Goal: Task Accomplishment & Management: Use online tool/utility

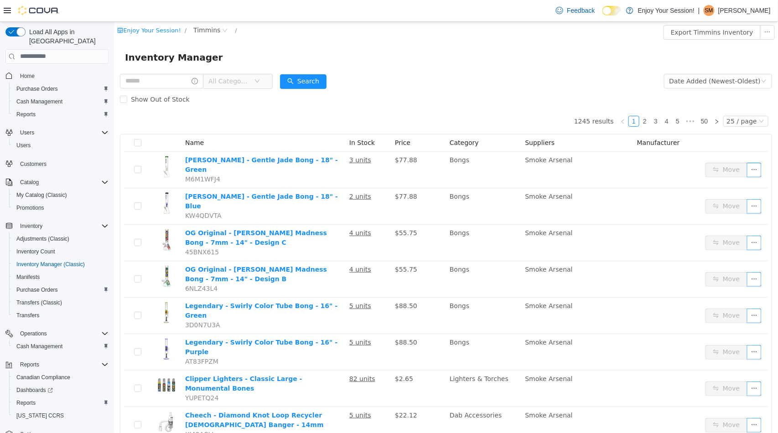
click at [460, 80] on form "All Categories Date Added (Newest-Oldest) Search Show Out of Stock" at bounding box center [446, 90] width 652 height 36
click at [174, 83] on input "text" at bounding box center [161, 80] width 83 height 15
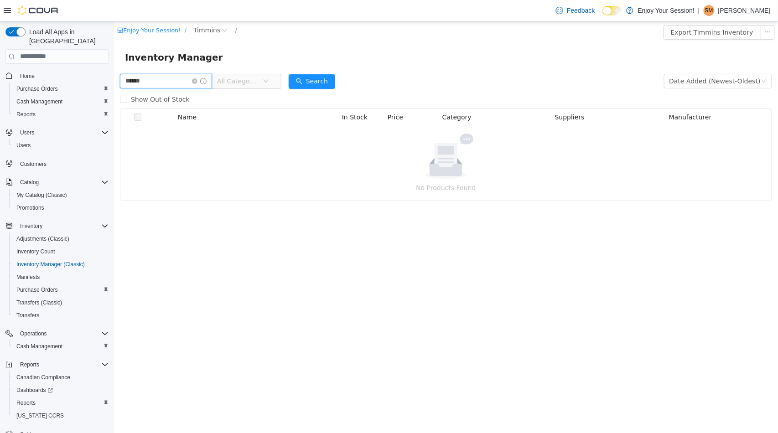
click at [133, 82] on input "******" at bounding box center [166, 80] width 92 height 15
type input "*******"
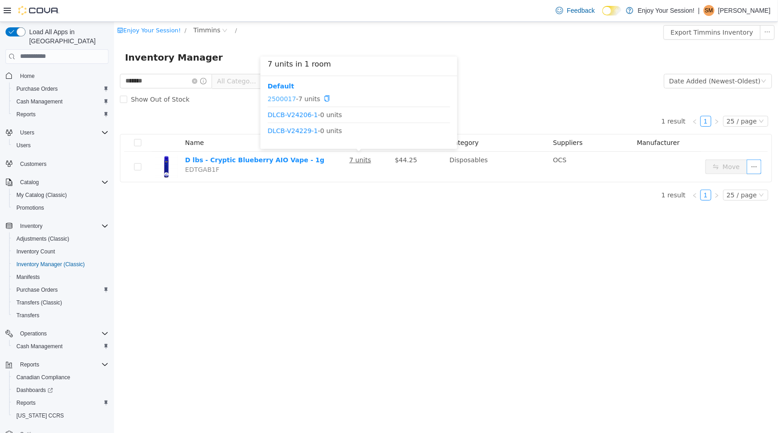
click at [276, 101] on link "2500017" at bounding box center [281, 97] width 28 height 7
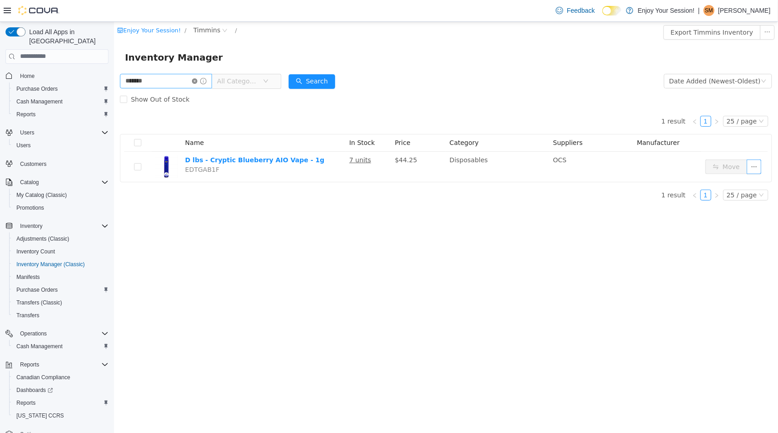
click at [197, 80] on icon "icon: close-circle" at bounding box center [194, 80] width 5 height 5
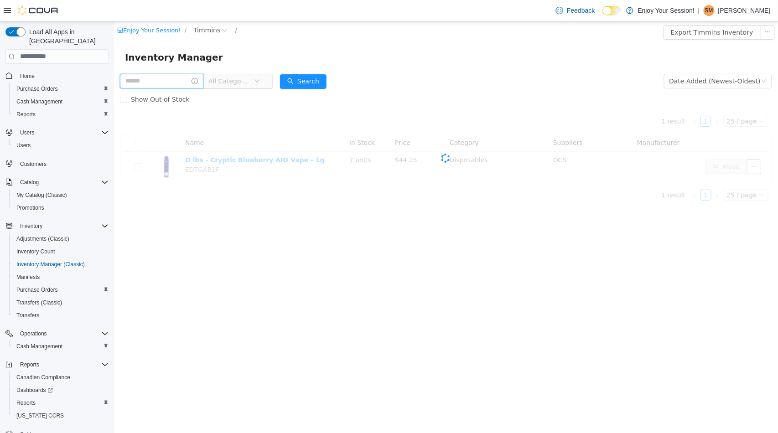
click at [169, 78] on input "text" at bounding box center [161, 80] width 83 height 15
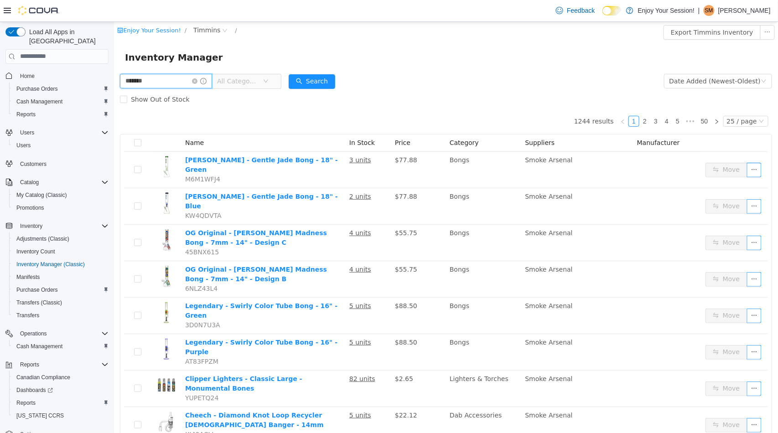
type input "*******"
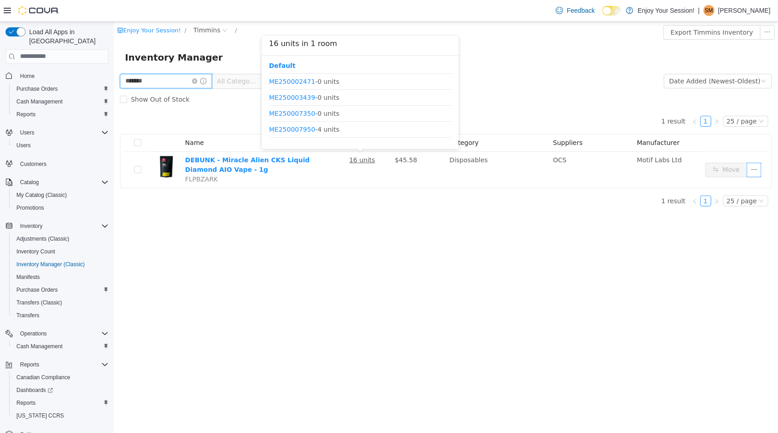
scroll to position [91, 0]
click at [280, 115] on link "ME250007950" at bounding box center [292, 113] width 46 height 7
click at [284, 132] on link "ME250009351" at bounding box center [292, 130] width 46 height 7
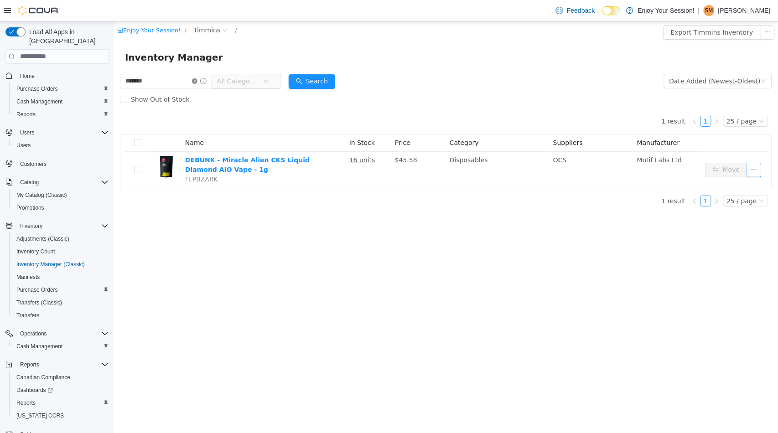
click at [197, 83] on icon "icon: close-circle" at bounding box center [194, 80] width 5 height 5
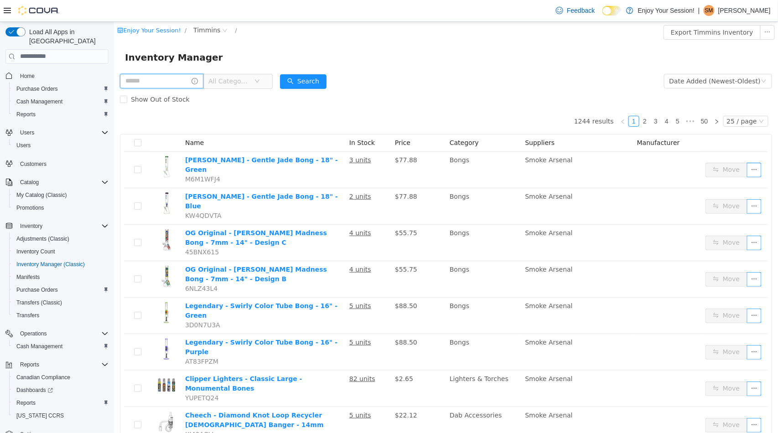
click at [175, 82] on input "text" at bounding box center [161, 80] width 83 height 15
type input "*********"
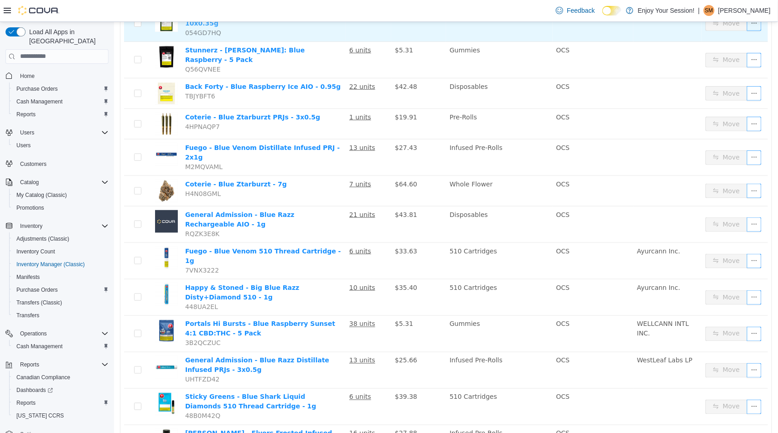
scroll to position [304, 0]
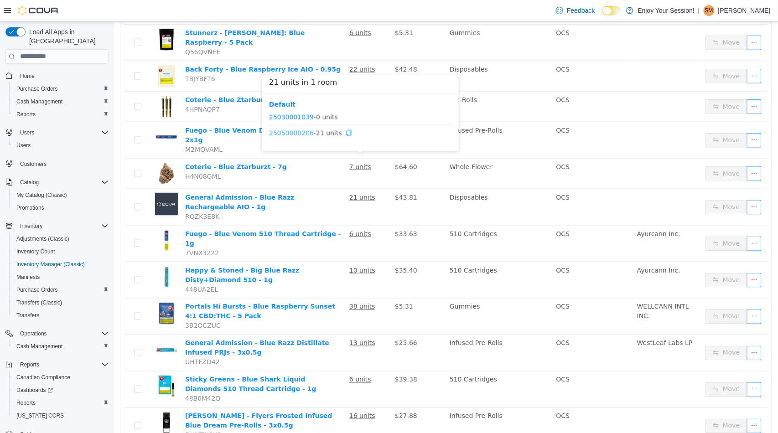
click at [281, 133] on link "25050000206" at bounding box center [291, 132] width 45 height 7
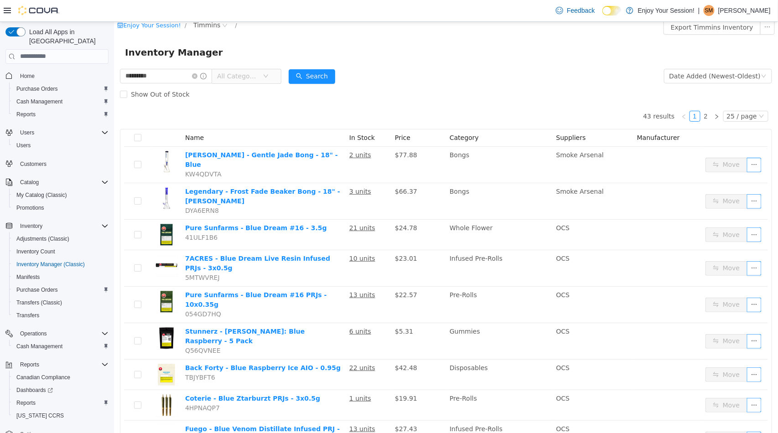
scroll to position [0, 0]
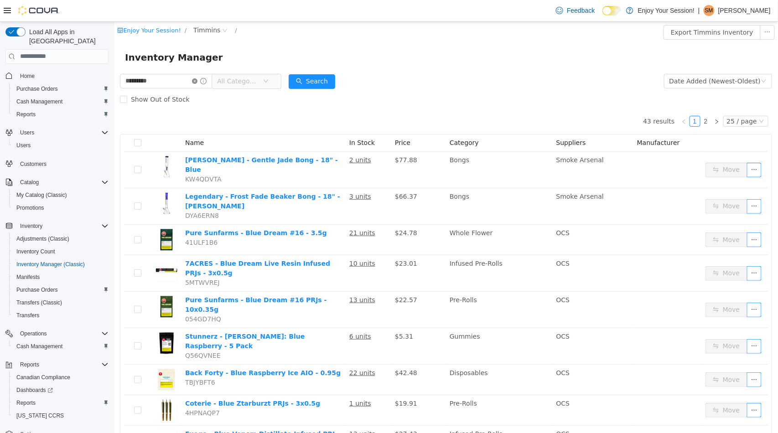
click at [197, 81] on icon "icon: close-circle" at bounding box center [194, 80] width 5 height 5
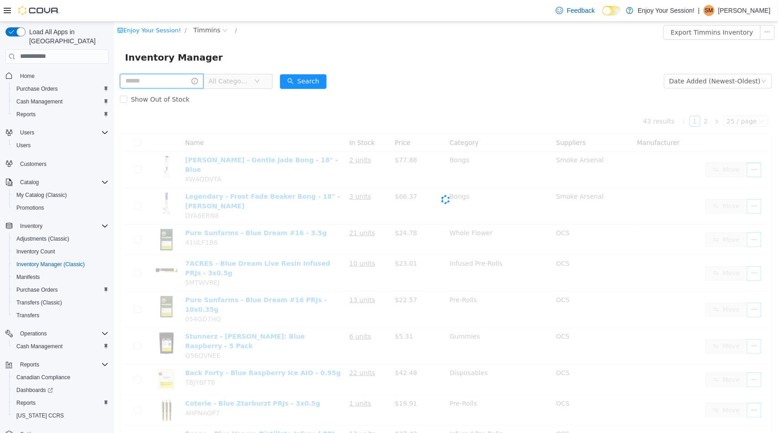
click at [194, 81] on input "text" at bounding box center [161, 80] width 83 height 15
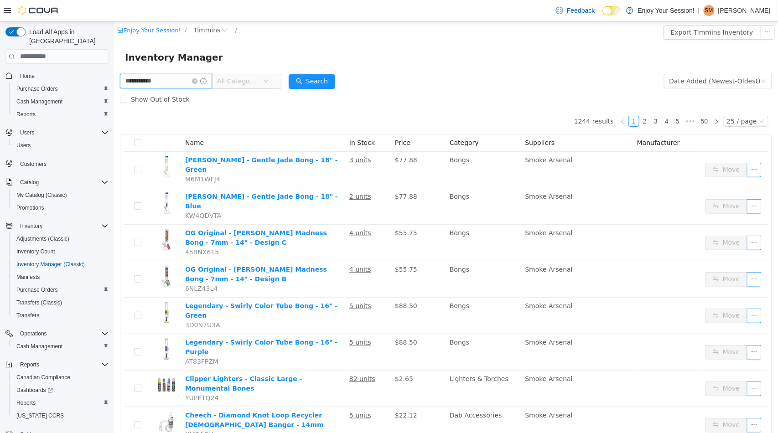
type input "**********"
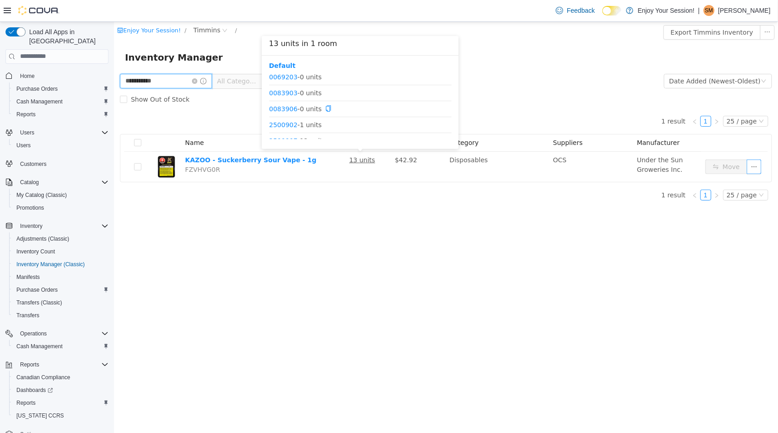
scroll to position [27, 0]
click at [286, 131] on link "2500907" at bounding box center [283, 130] width 28 height 7
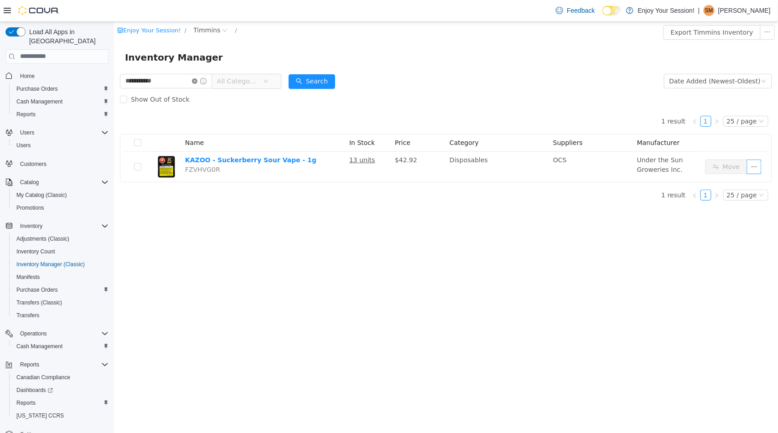
click at [197, 83] on icon "icon: close-circle" at bounding box center [194, 80] width 5 height 5
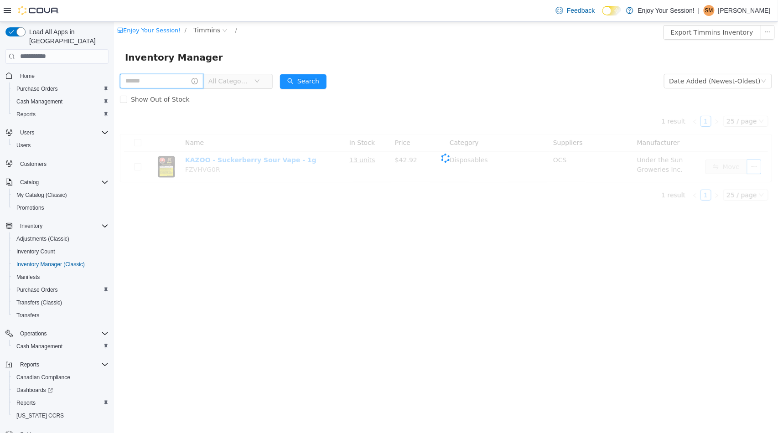
click at [192, 81] on input "text" at bounding box center [161, 80] width 83 height 15
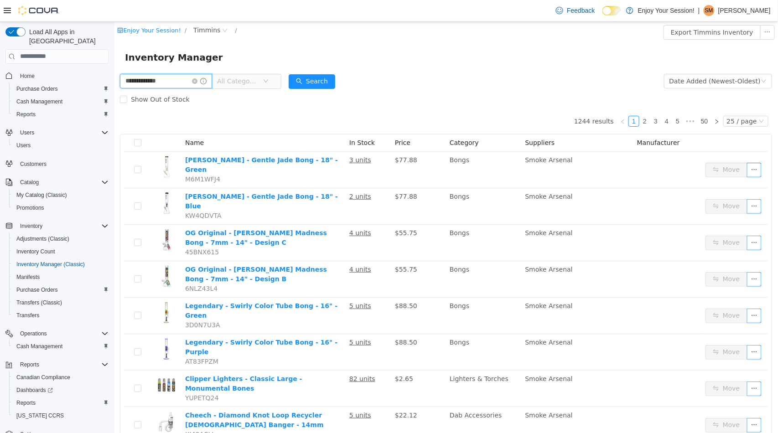
type input "**********"
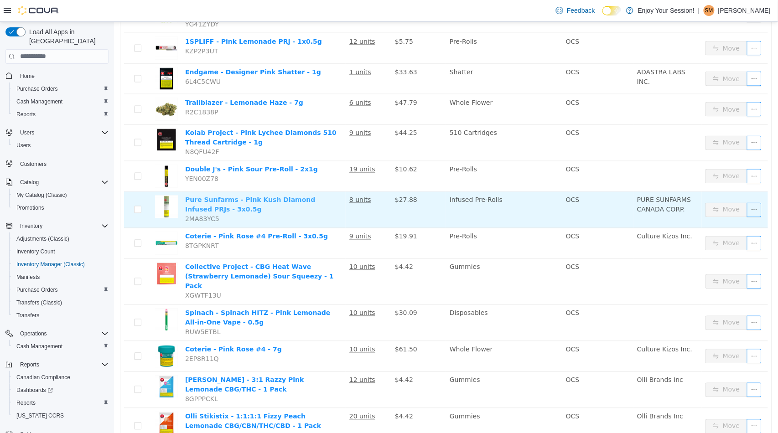
scroll to position [507, 0]
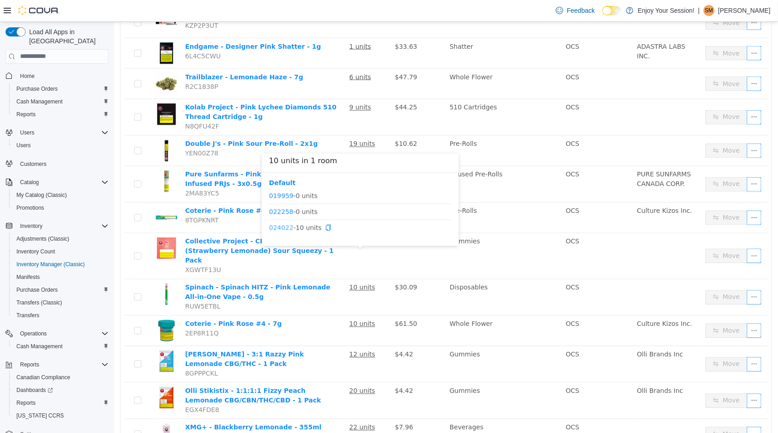
click at [282, 227] on link "024022" at bounding box center [281, 227] width 24 height 7
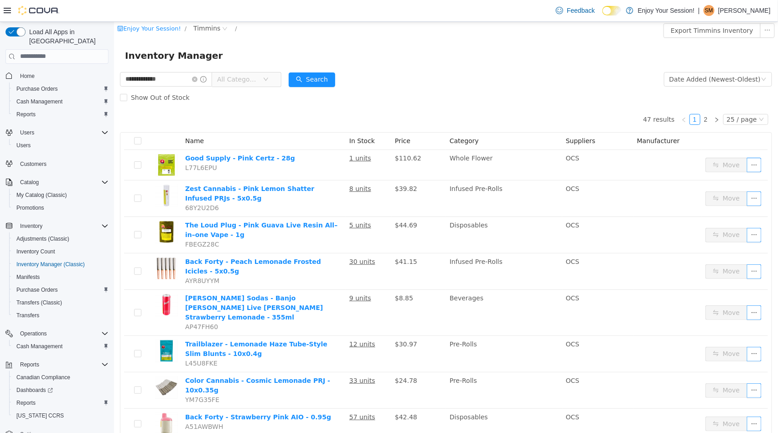
scroll to position [0, 0]
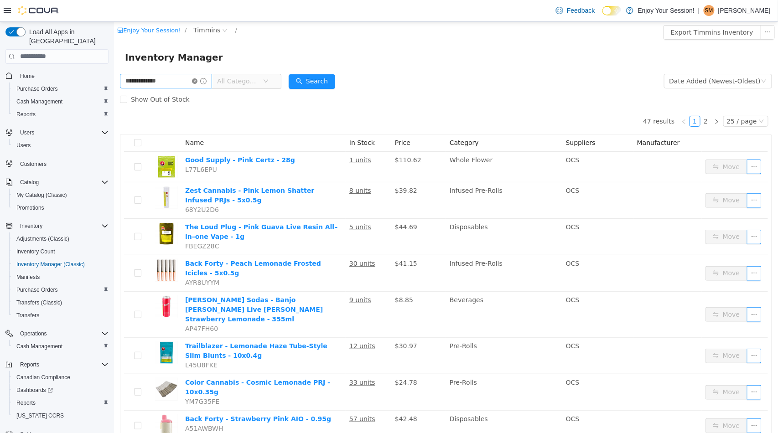
click at [197, 82] on icon "icon: close-circle" at bounding box center [194, 80] width 5 height 5
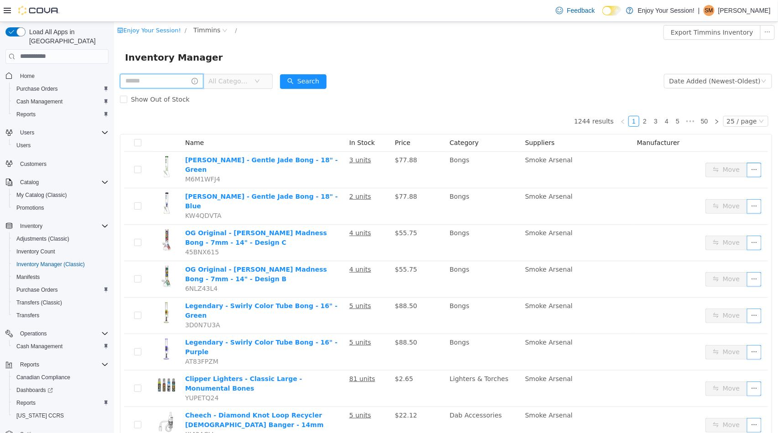
click at [160, 82] on input "text" at bounding box center [161, 80] width 83 height 15
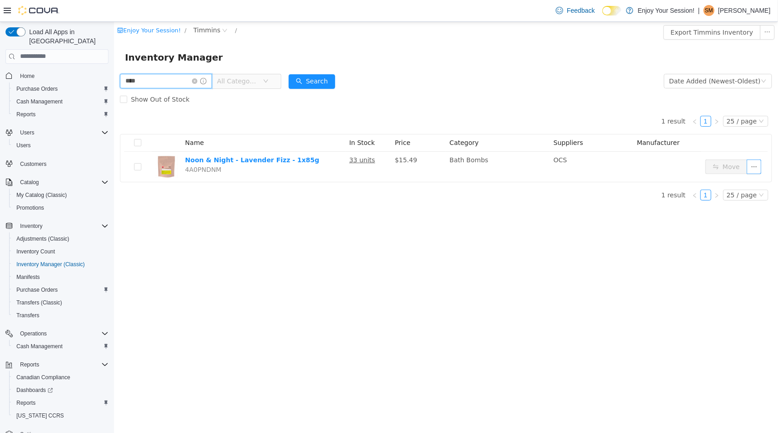
click at [123, 80] on input "****" at bounding box center [166, 80] width 92 height 15
type input "*******"
click at [277, 130] on link "9293" at bounding box center [277, 130] width 16 height 7
click at [197, 81] on icon "icon: close-circle" at bounding box center [194, 80] width 5 height 5
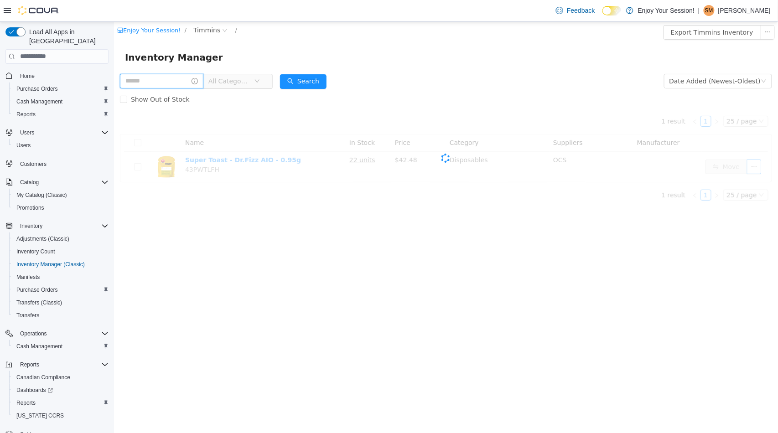
click at [174, 86] on input "text" at bounding box center [161, 80] width 83 height 15
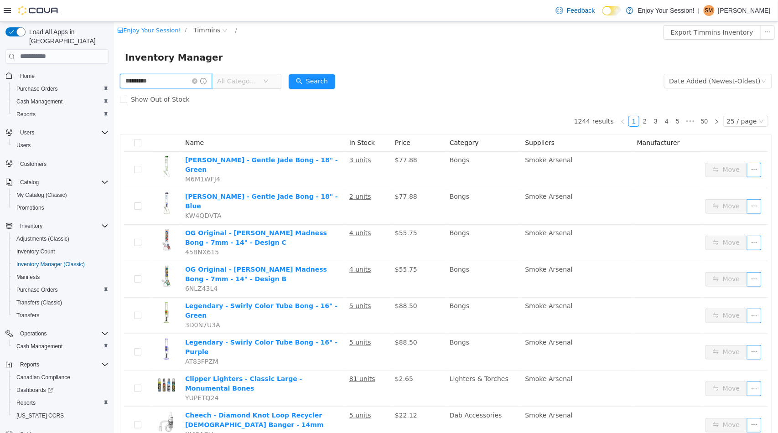
type input "*********"
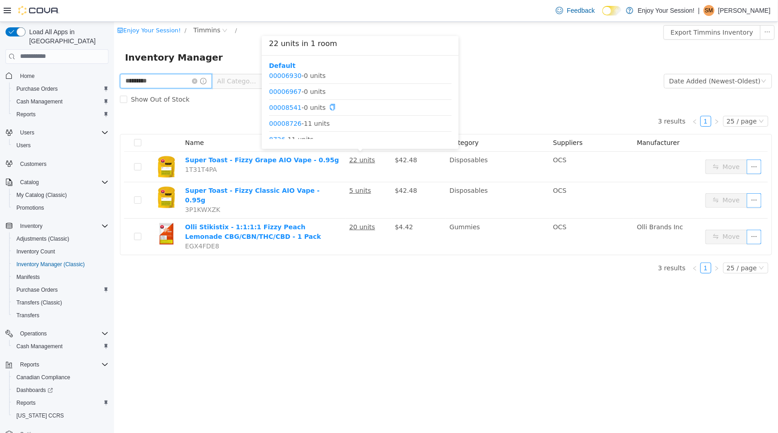
scroll to position [59, 0]
click at [271, 131] on link "8726" at bounding box center [277, 130] width 16 height 7
click at [275, 114] on link "00008726" at bounding box center [285, 113] width 32 height 7
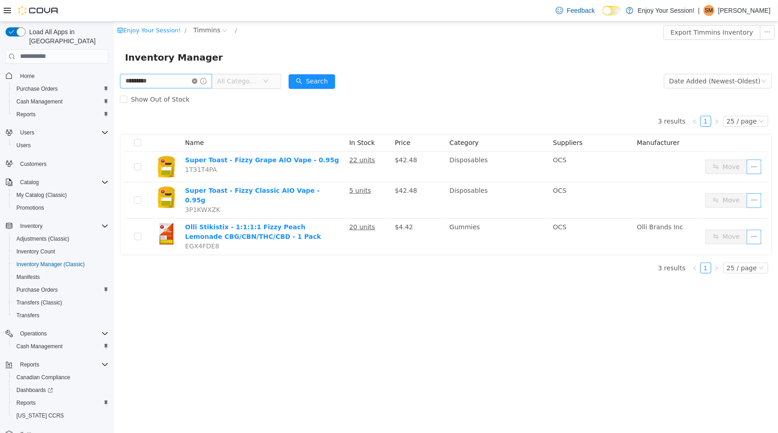
click at [197, 82] on icon "icon: close-circle" at bounding box center [194, 80] width 5 height 5
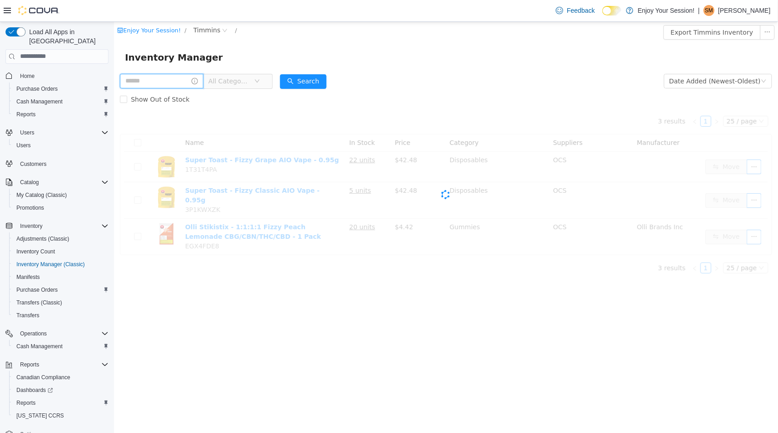
click at [194, 80] on input "text" at bounding box center [161, 80] width 83 height 15
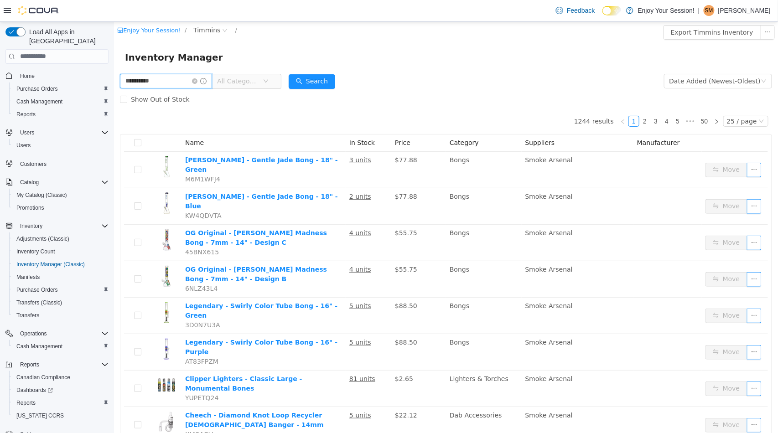
type input "**********"
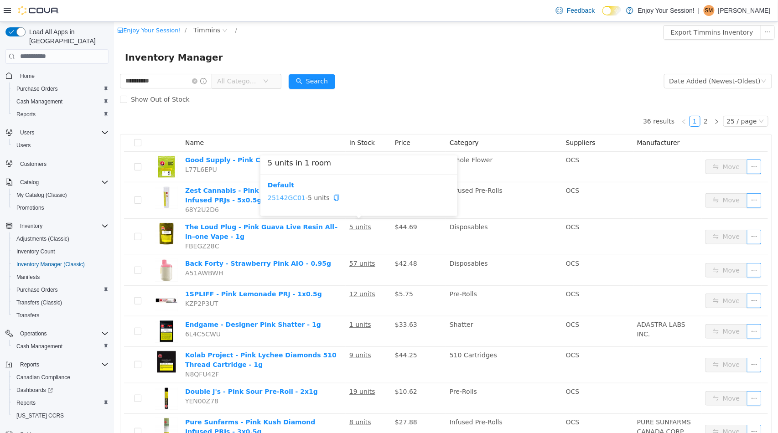
click at [285, 195] on link "25142GC01" at bounding box center [286, 197] width 38 height 7
click at [203, 83] on span at bounding box center [199, 81] width 15 height 6
click at [201, 83] on input "**********" at bounding box center [166, 80] width 92 height 15
click at [197, 83] on icon "icon: close-circle" at bounding box center [194, 80] width 5 height 5
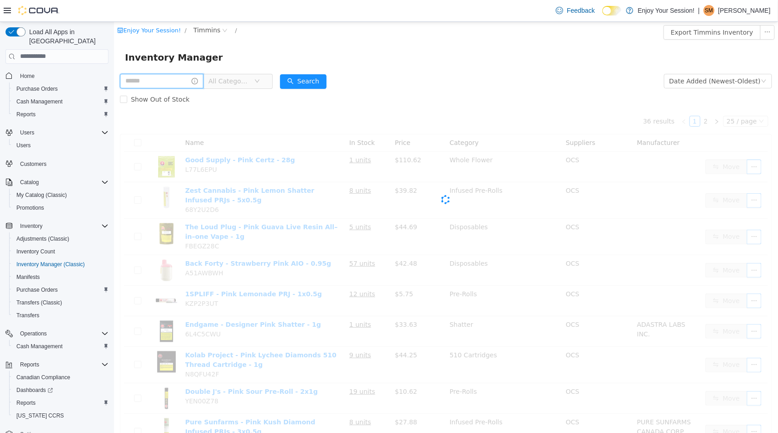
click at [151, 78] on input "text" at bounding box center [161, 80] width 83 height 15
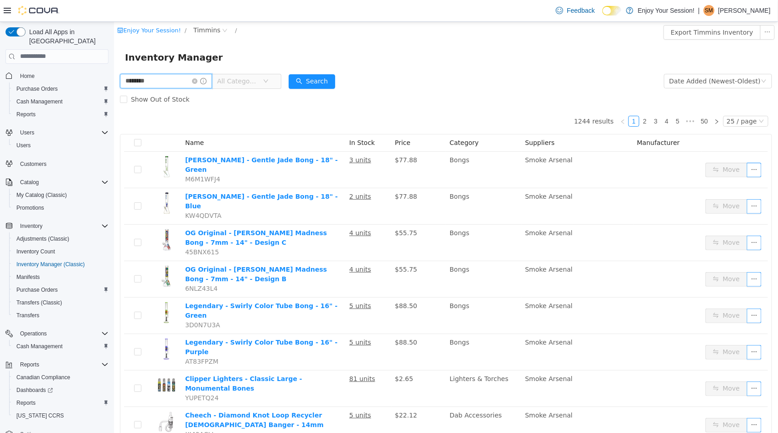
type input "********"
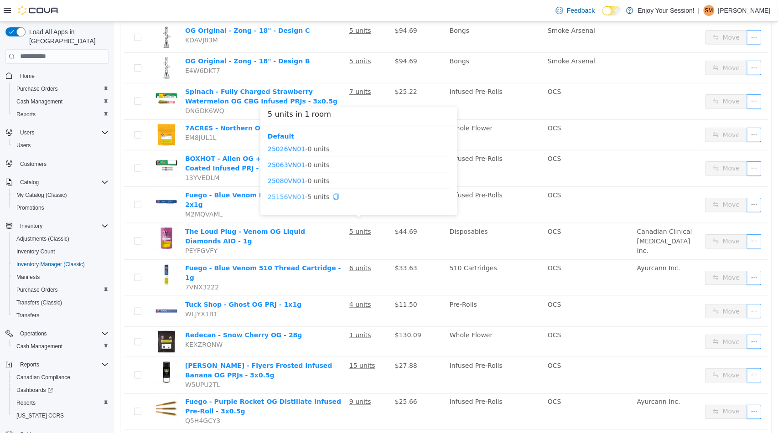
scroll to position [253, 0]
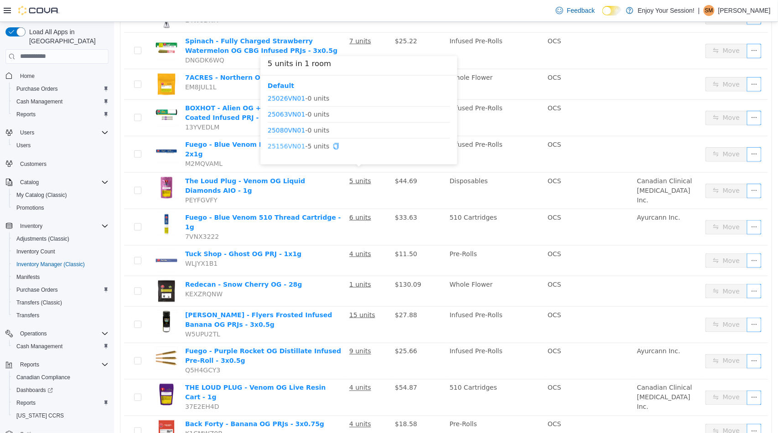
click at [275, 147] on link "25156VN01" at bounding box center [285, 145] width 37 height 7
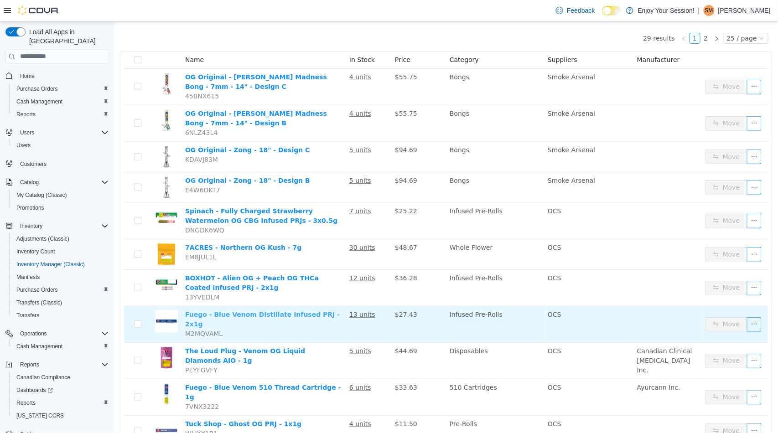
scroll to position [0, 0]
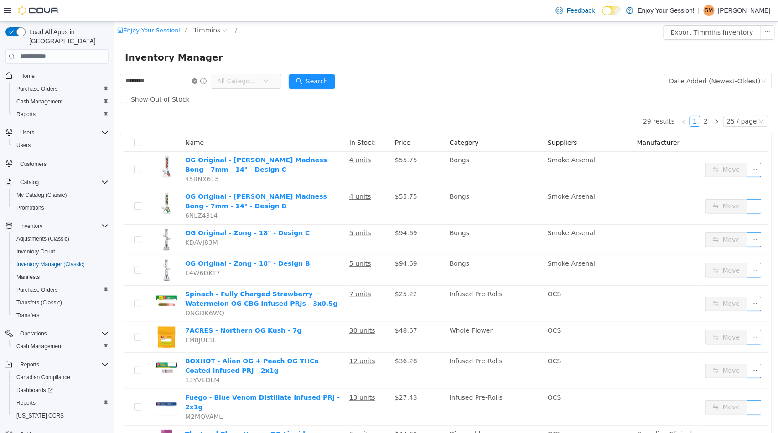
click at [197, 83] on icon "icon: close-circle" at bounding box center [194, 80] width 5 height 5
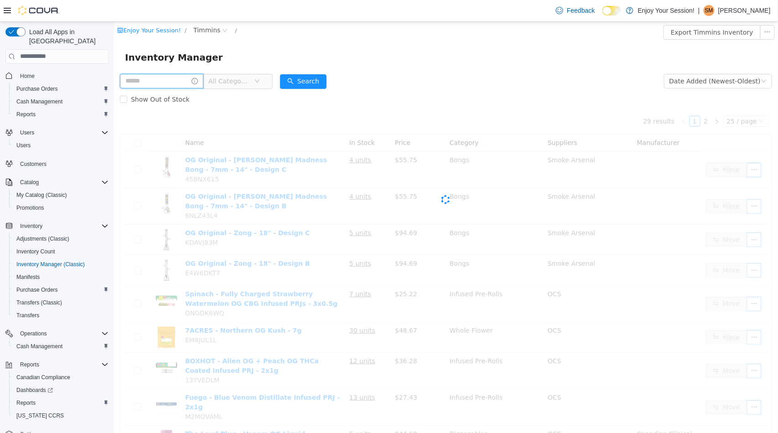
click at [177, 79] on input "text" at bounding box center [161, 80] width 83 height 15
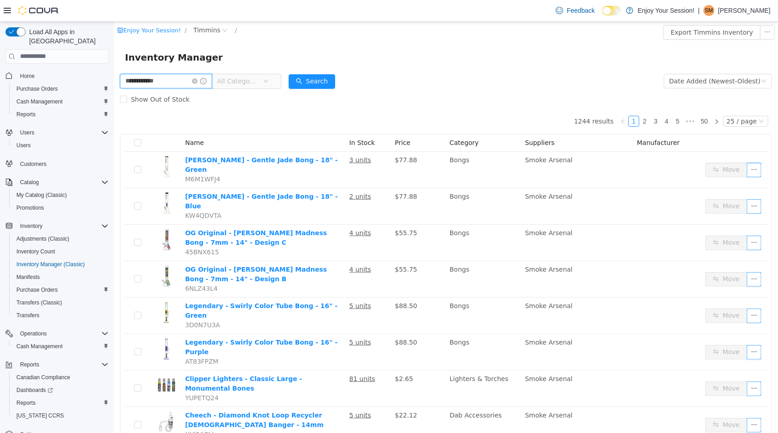
type input "**********"
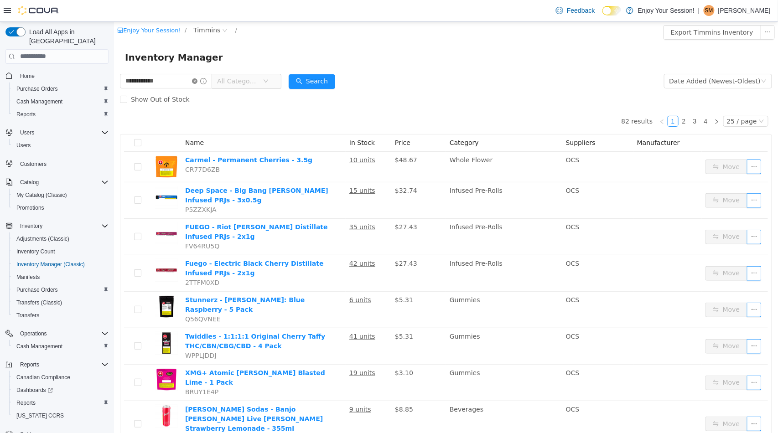
click at [197, 81] on icon "icon: close-circle" at bounding box center [194, 80] width 5 height 5
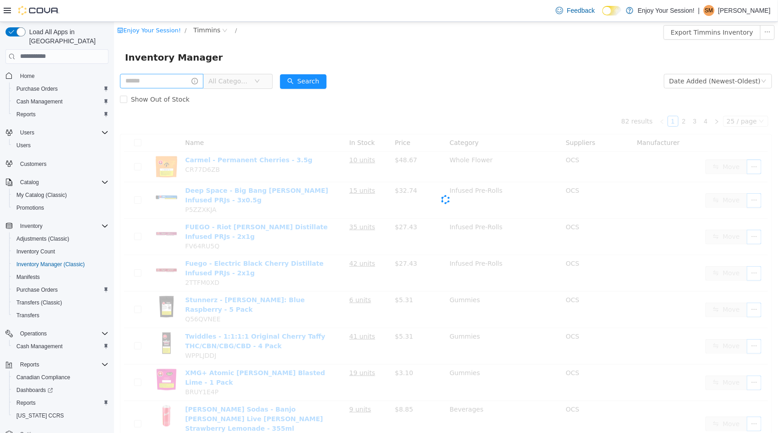
click at [198, 81] on icon "icon: info-circle" at bounding box center [194, 81] width 6 height 6
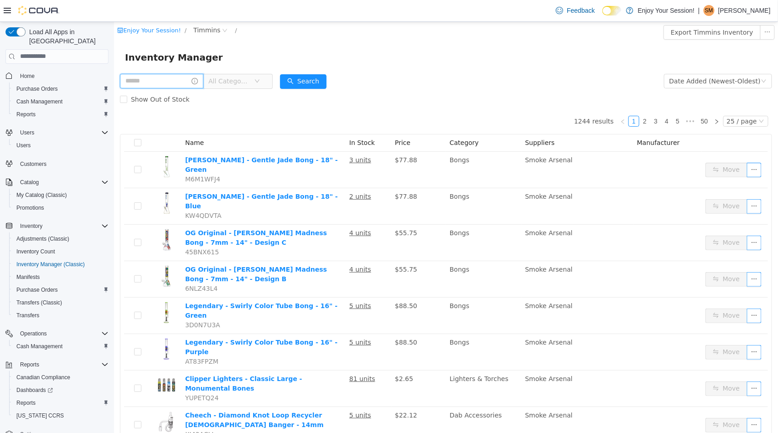
click at [192, 80] on input "text" at bounding box center [161, 80] width 83 height 15
click at [198, 83] on icon "icon: info-circle" at bounding box center [194, 81] width 6 height 6
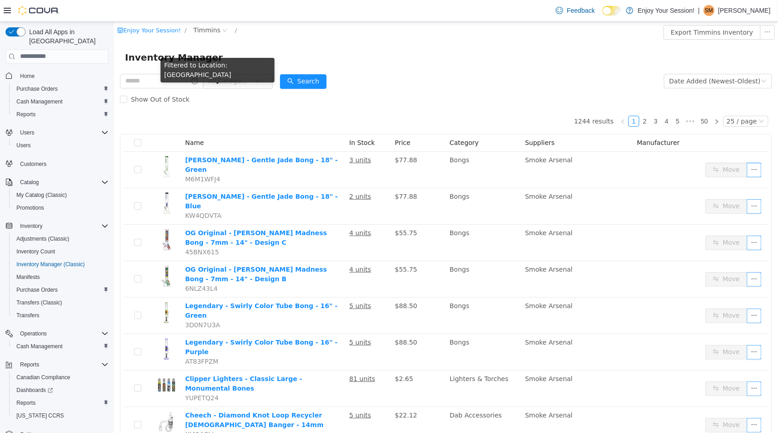
click at [198, 83] on icon "icon: info-circle" at bounding box center [194, 81] width 6 height 6
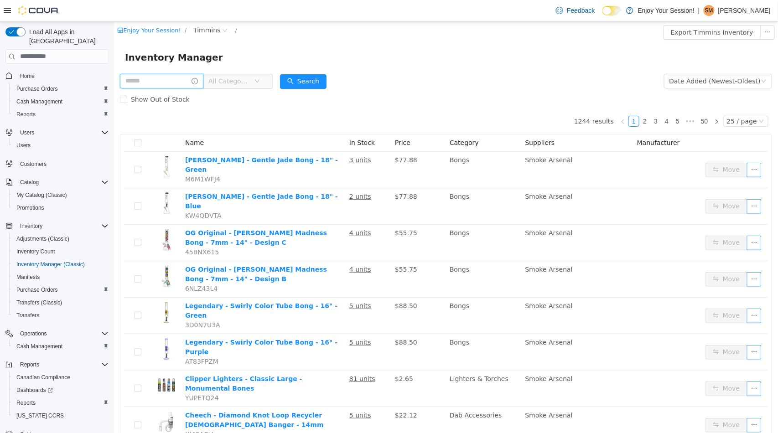
click at [180, 83] on input "text" at bounding box center [161, 80] width 83 height 15
type input "*****"
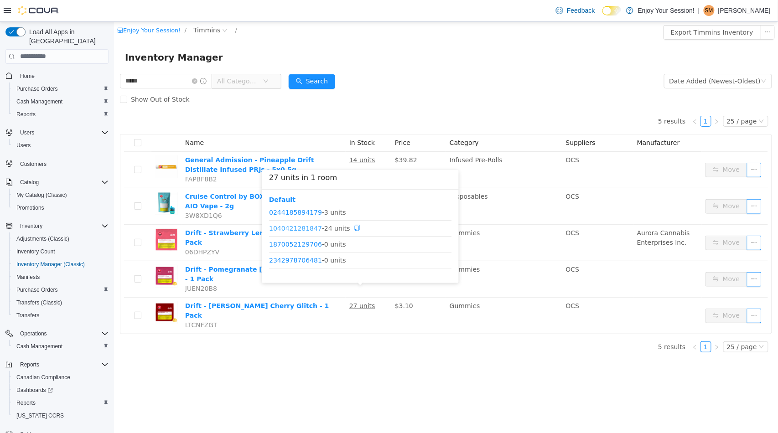
click at [280, 226] on link "1040421281847" at bounding box center [295, 227] width 53 height 7
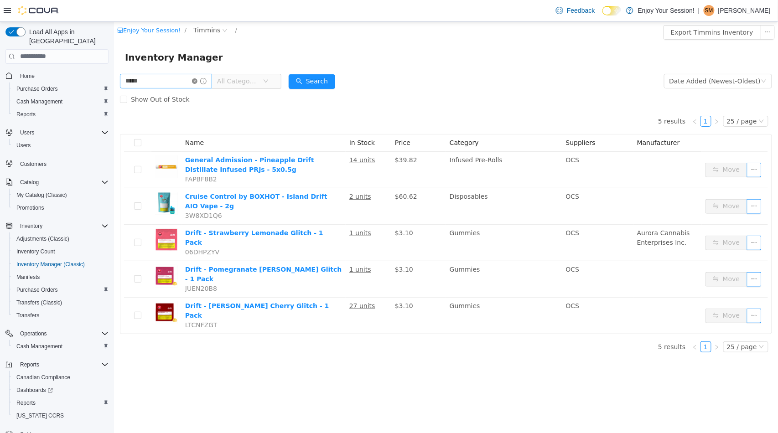
click at [197, 80] on icon "icon: close-circle" at bounding box center [194, 80] width 5 height 5
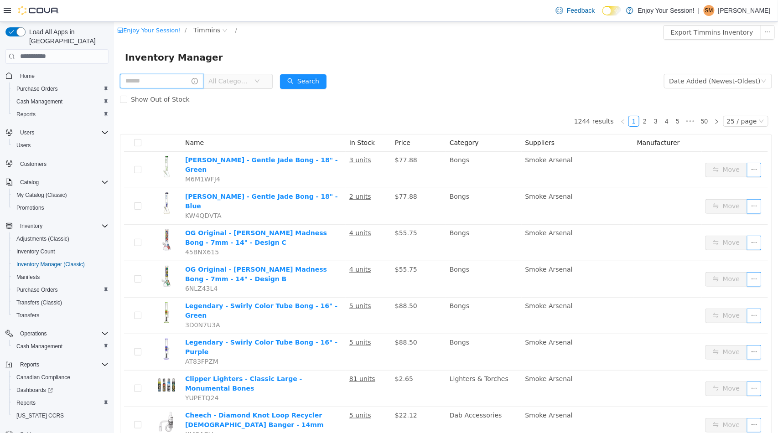
click at [170, 82] on input "text" at bounding box center [161, 80] width 83 height 15
type input "**********"
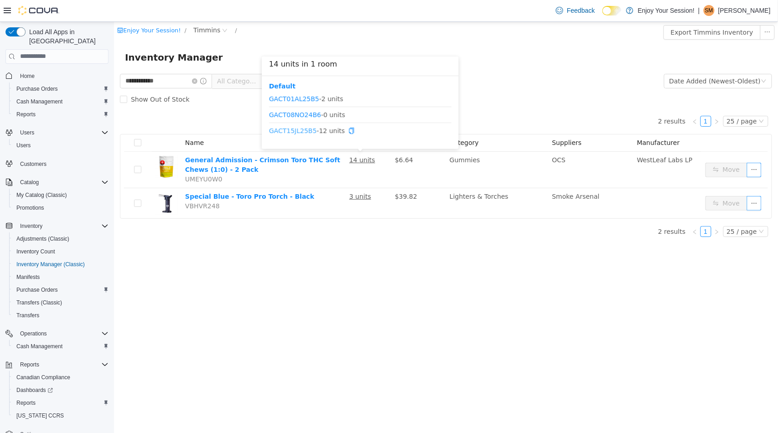
click at [282, 130] on link "GACT15JL25B5" at bounding box center [293, 130] width 48 height 7
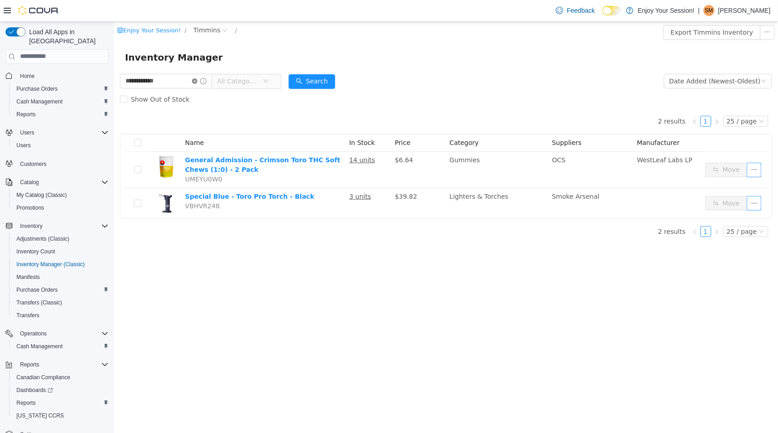
click at [197, 82] on icon "icon: close-circle" at bounding box center [194, 80] width 5 height 5
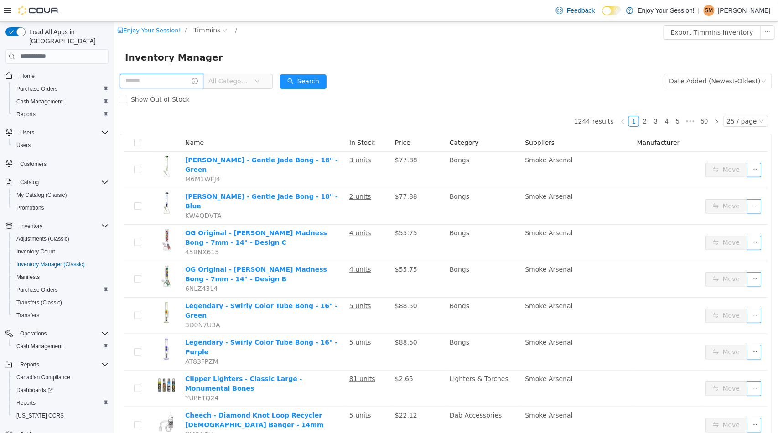
click at [172, 80] on input "text" at bounding box center [161, 80] width 83 height 15
type input "*****"
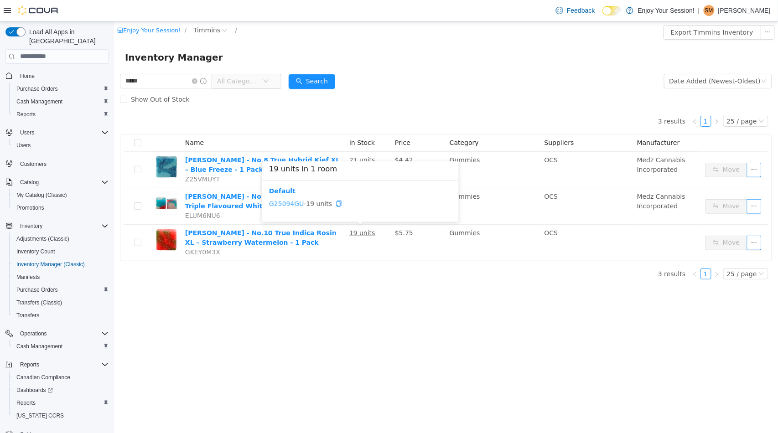
click at [292, 202] on link "G25094GU" at bounding box center [286, 203] width 35 height 7
click at [197, 80] on icon "icon: close-circle" at bounding box center [194, 80] width 5 height 5
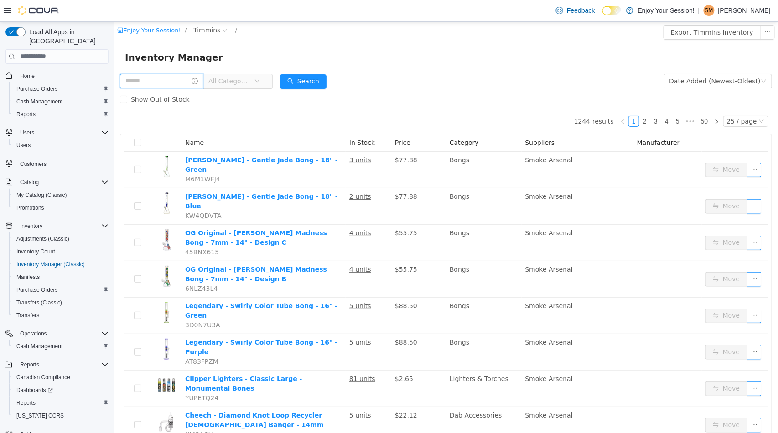
click at [171, 81] on input "text" at bounding box center [161, 80] width 83 height 15
type input "**********"
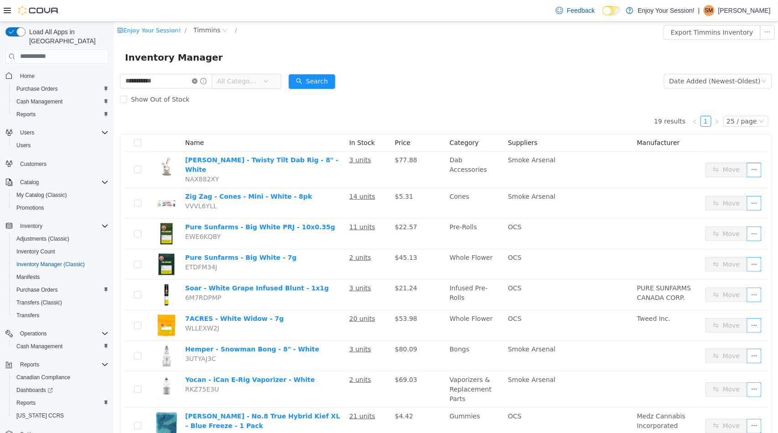
click at [197, 81] on icon "icon: close-circle" at bounding box center [194, 80] width 5 height 5
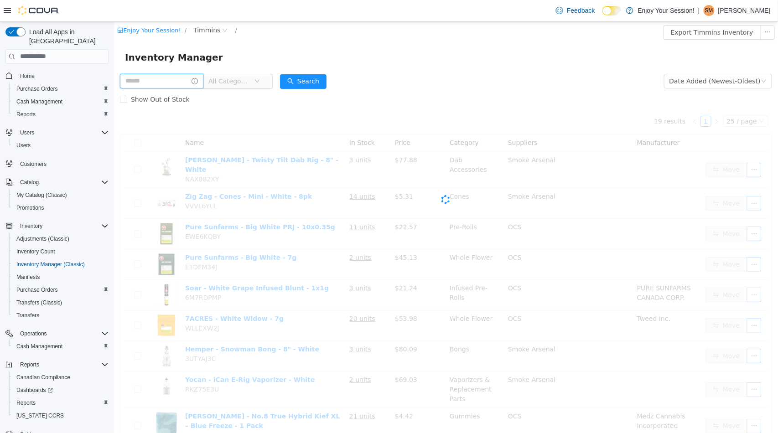
click at [183, 82] on input "text" at bounding box center [161, 80] width 83 height 15
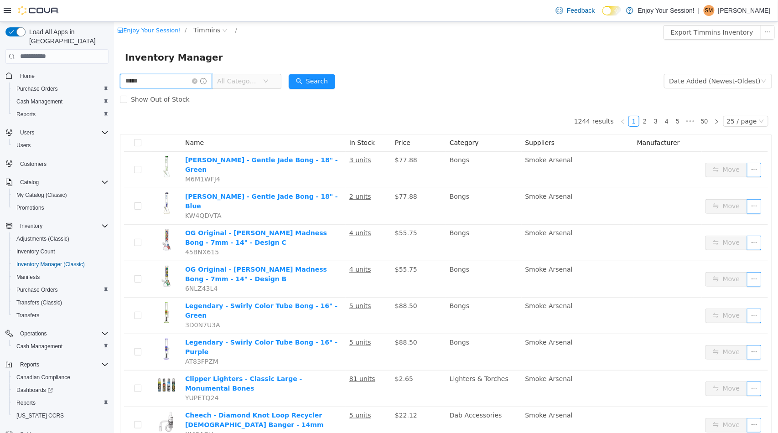
type input "*****"
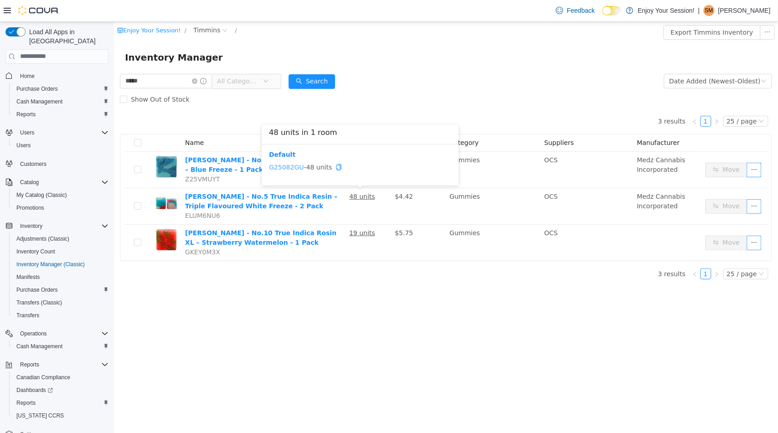
click at [284, 168] on link "G25082GU" at bounding box center [286, 166] width 35 height 7
click at [297, 134] on link "G25043GU" at bounding box center [286, 130] width 35 height 7
click at [197, 78] on icon "icon: close-circle" at bounding box center [194, 80] width 5 height 5
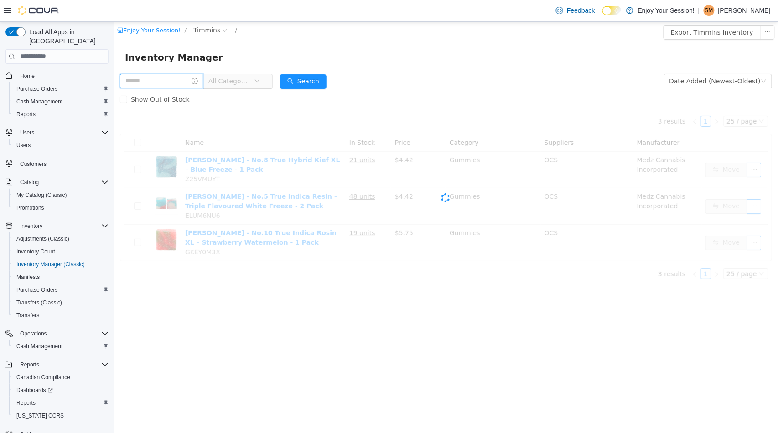
click at [153, 85] on input "text" at bounding box center [161, 80] width 83 height 15
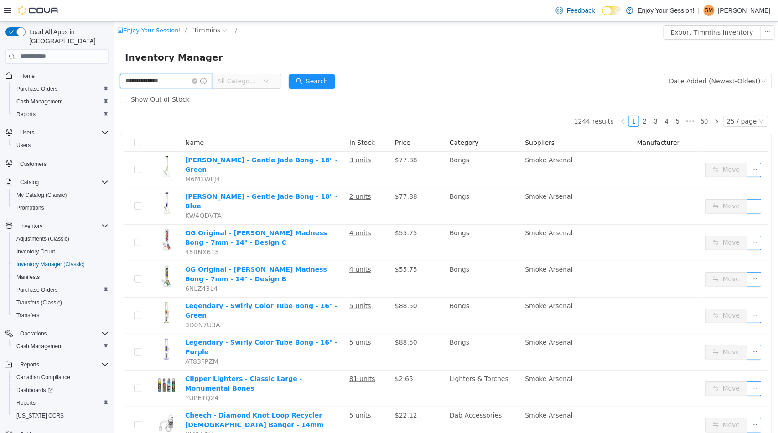
type input "**********"
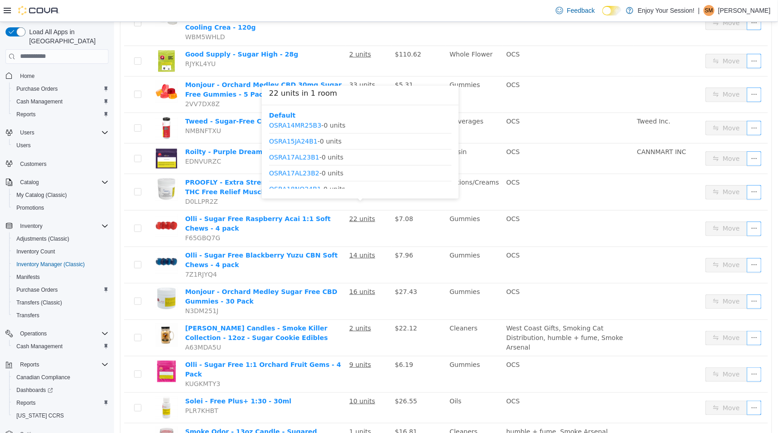
scroll to position [48, 0]
click at [292, 146] on link "OSRA10JN25B2" at bounding box center [293, 143] width 49 height 7
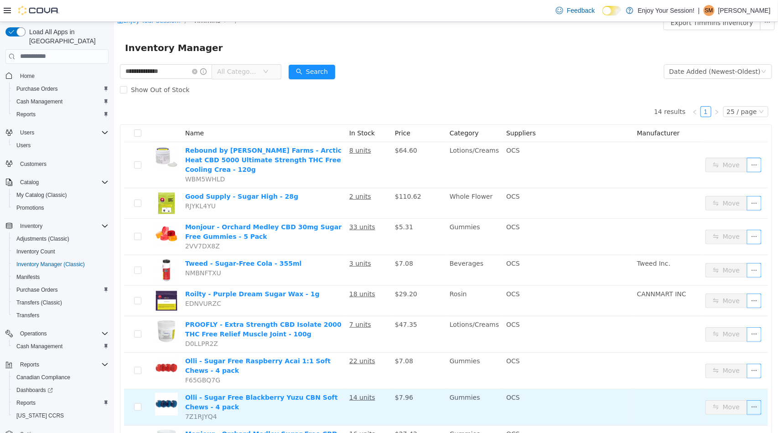
scroll to position [0, 0]
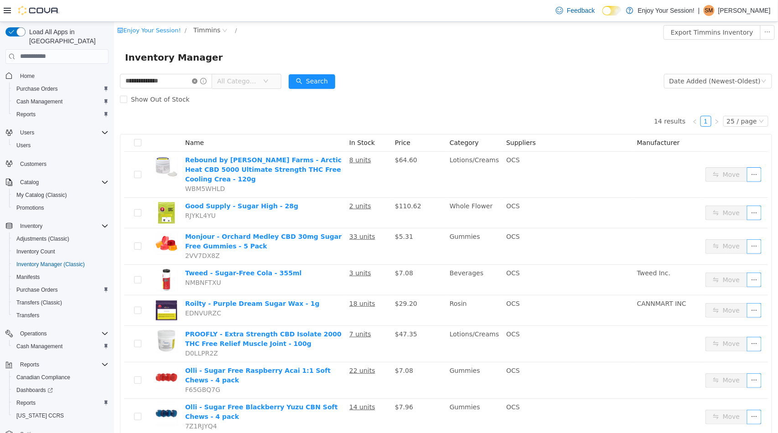
click at [197, 83] on icon "icon: close-circle" at bounding box center [194, 80] width 5 height 5
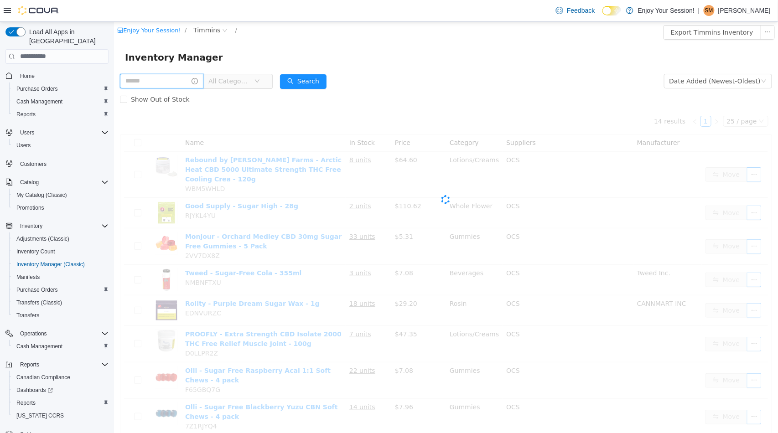
click at [176, 81] on input "text" at bounding box center [161, 80] width 83 height 15
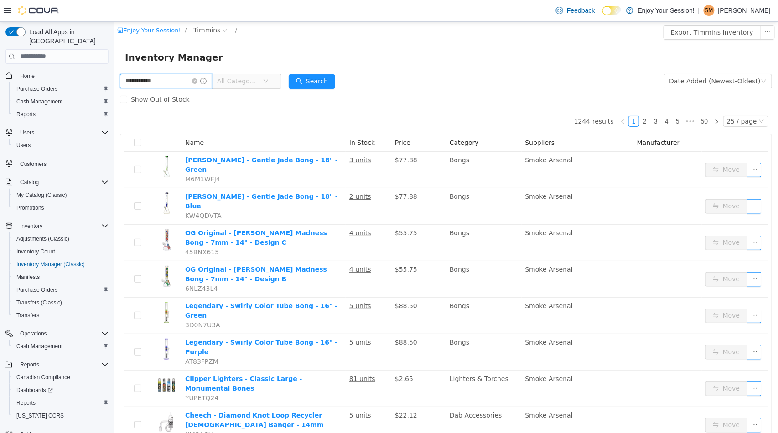
type input "**********"
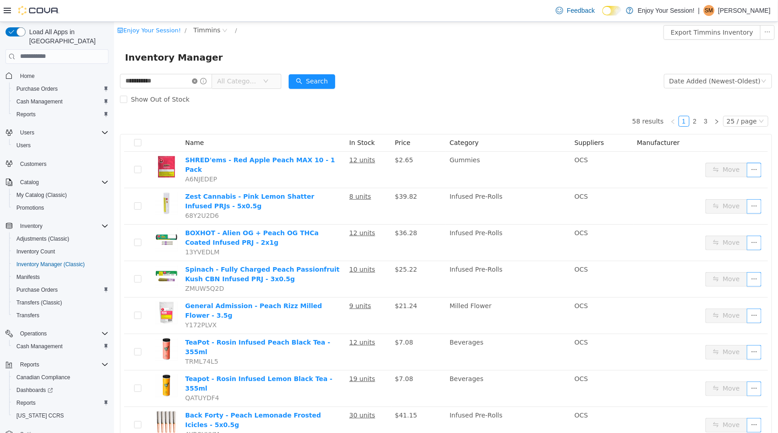
click at [197, 81] on icon "icon: close-circle" at bounding box center [194, 80] width 5 height 5
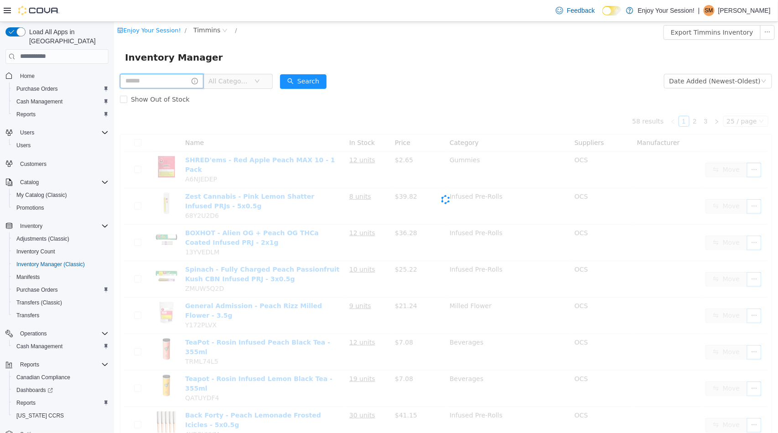
click at [189, 78] on input "text" at bounding box center [161, 80] width 83 height 15
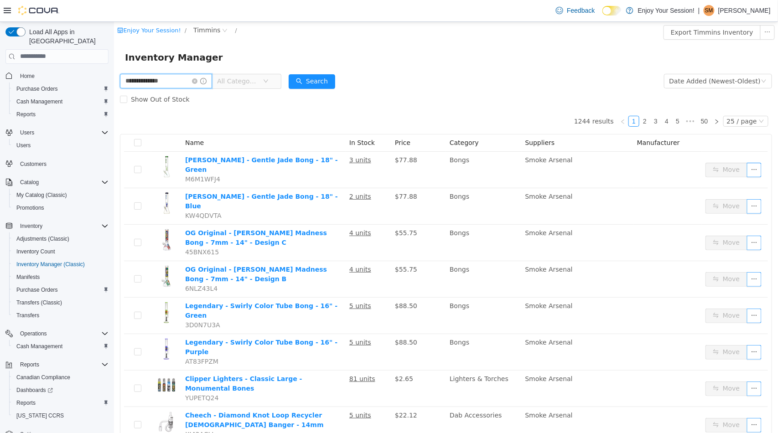
click at [174, 80] on input "**********" at bounding box center [166, 80] width 92 height 15
drag, startPoint x: 174, startPoint y: 80, endPoint x: 222, endPoint y: 102, distance: 52.1
click at [114, 80] on html "**********" at bounding box center [446, 227] width 664 height 412
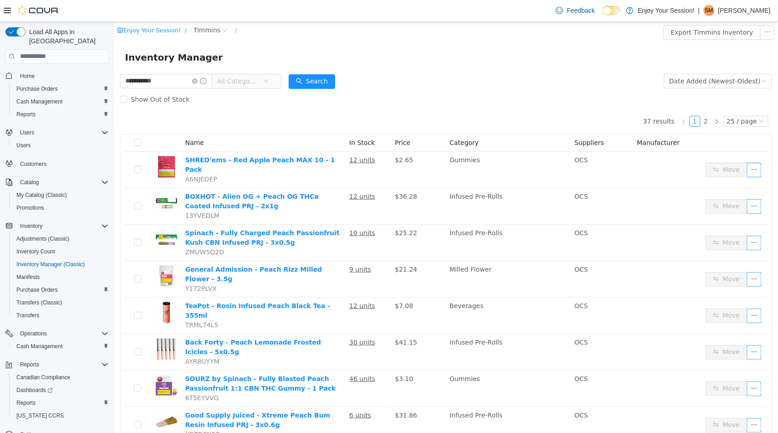
click at [714, 123] on icon "icon: right" at bounding box center [716, 121] width 5 height 5
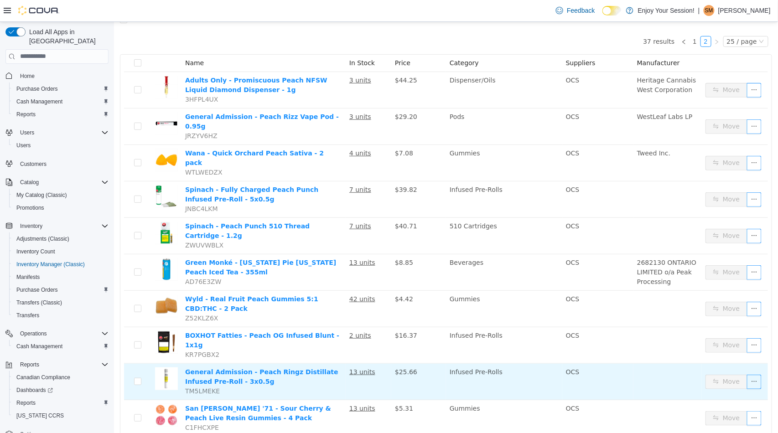
scroll to position [51, 0]
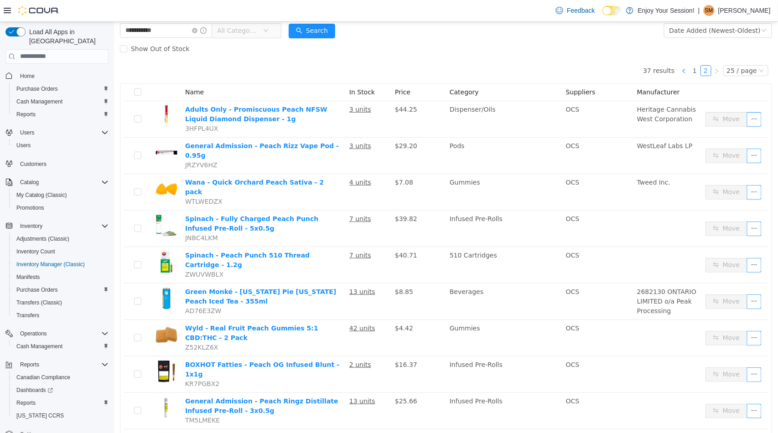
click at [682, 72] on icon "icon: left" at bounding box center [683, 70] width 3 height 5
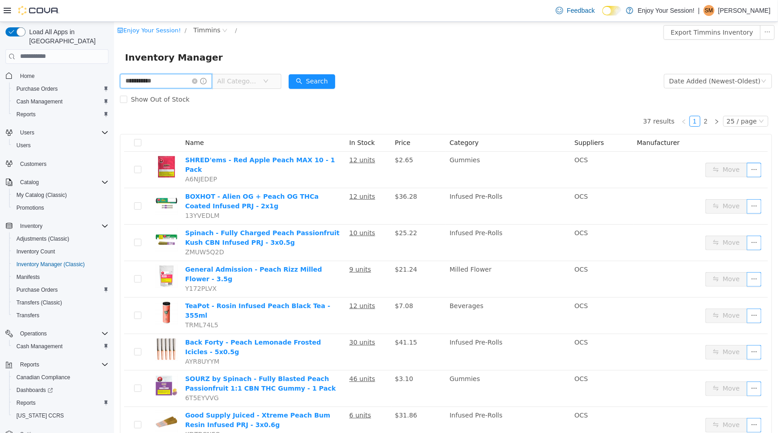
click at [204, 86] on input "**********" at bounding box center [166, 80] width 92 height 15
drag, startPoint x: 172, startPoint y: 83, endPoint x: 121, endPoint y: 85, distance: 50.2
click at [121, 85] on input "**********" at bounding box center [166, 80] width 92 height 15
type input "*********"
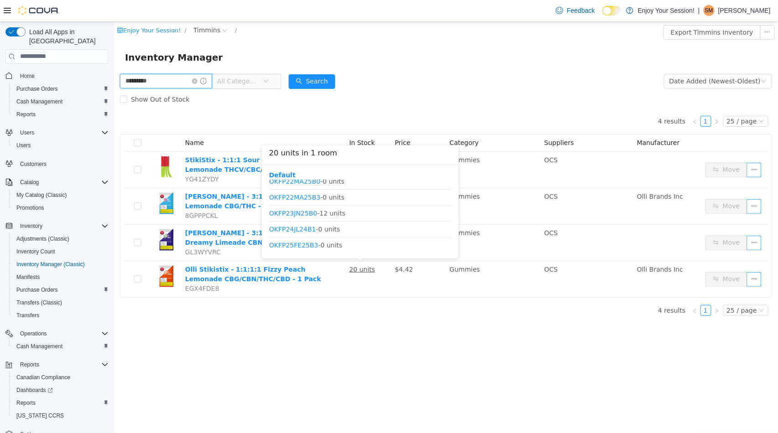
scroll to position [152, 0]
click at [282, 194] on link "OKFP23JN25B0" at bounding box center [293, 194] width 48 height 7
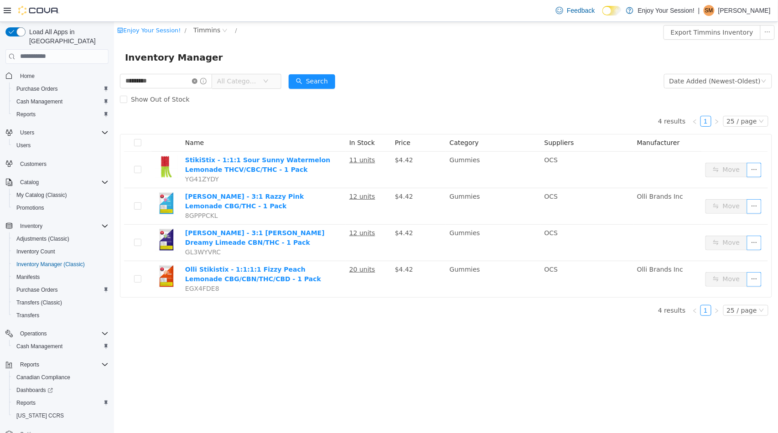
click at [197, 82] on icon "icon: close-circle" at bounding box center [194, 80] width 5 height 5
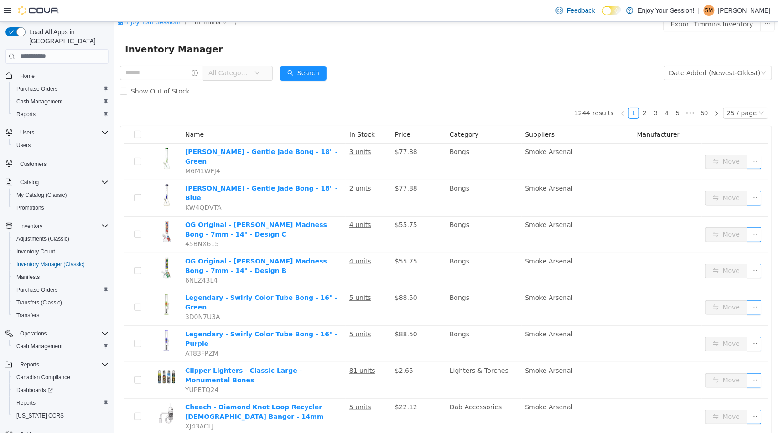
scroll to position [5, 0]
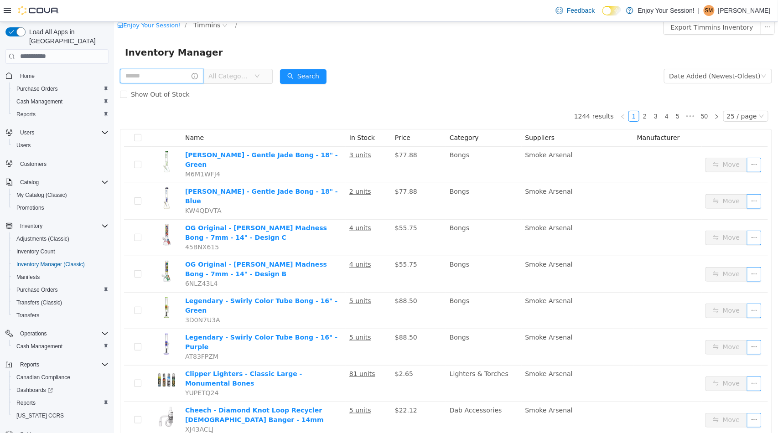
click at [157, 81] on input "text" at bounding box center [161, 75] width 83 height 15
type input "**********"
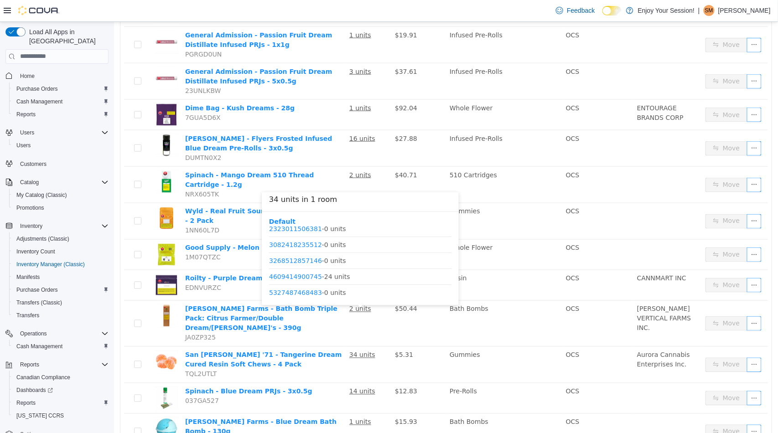
scroll to position [53, 0]
click at [288, 273] on link "4609414900745" at bounding box center [295, 276] width 53 height 7
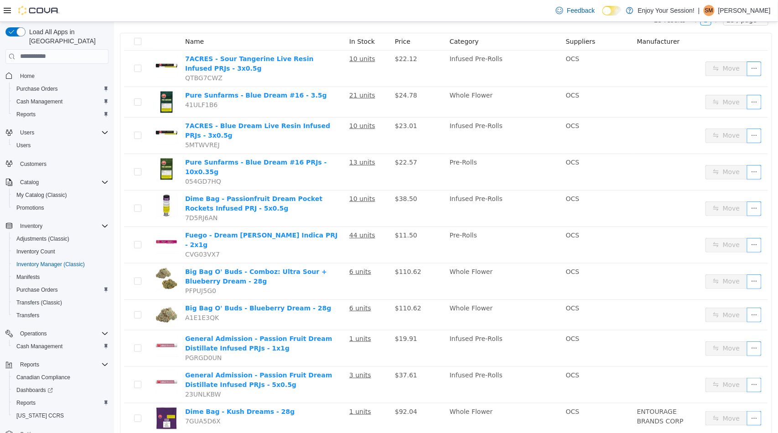
scroll to position [0, 0]
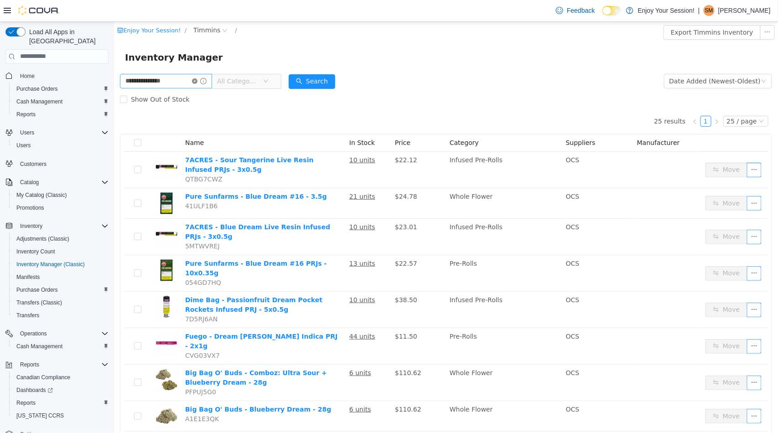
click at [197, 82] on icon "icon: close-circle" at bounding box center [194, 80] width 5 height 5
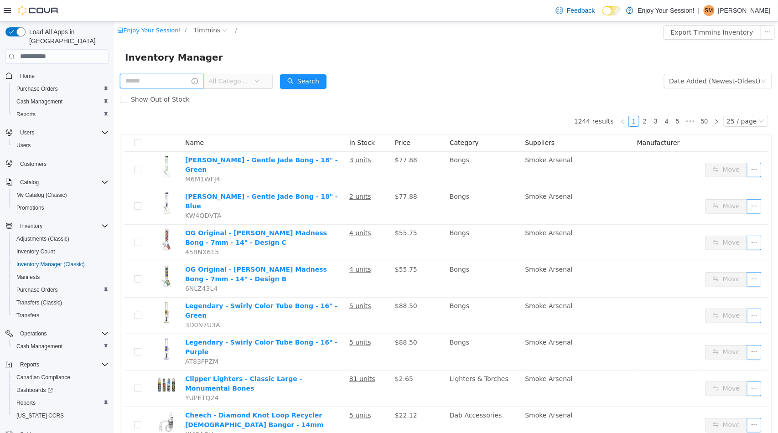
click at [188, 83] on input "text" at bounding box center [161, 80] width 83 height 15
type input "*****"
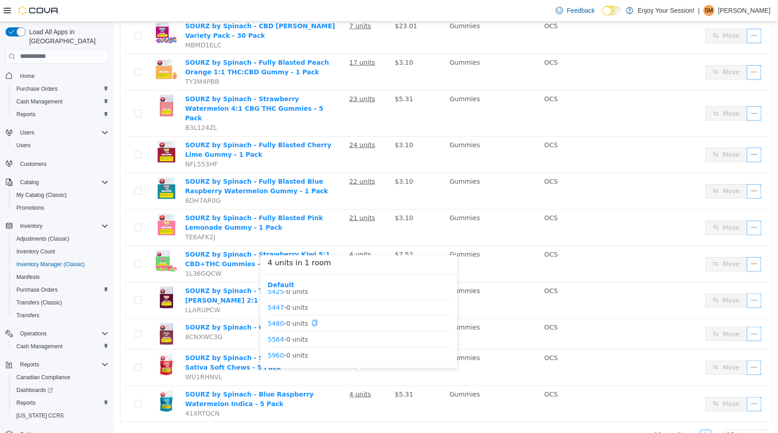
scroll to position [1616, 0]
click at [273, 313] on link "23852" at bounding box center [277, 309] width 21 height 7
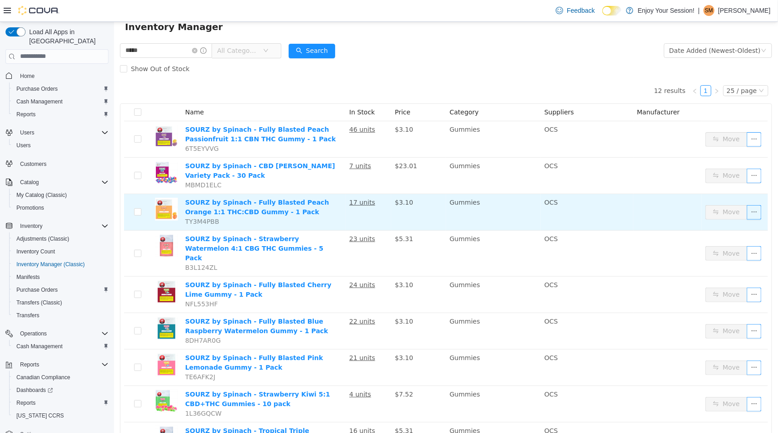
scroll to position [0, 0]
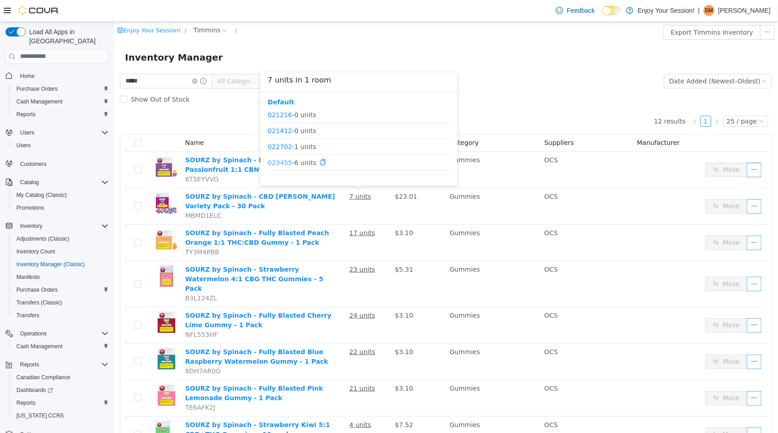
click at [278, 163] on link "023455" at bounding box center [279, 161] width 24 height 7
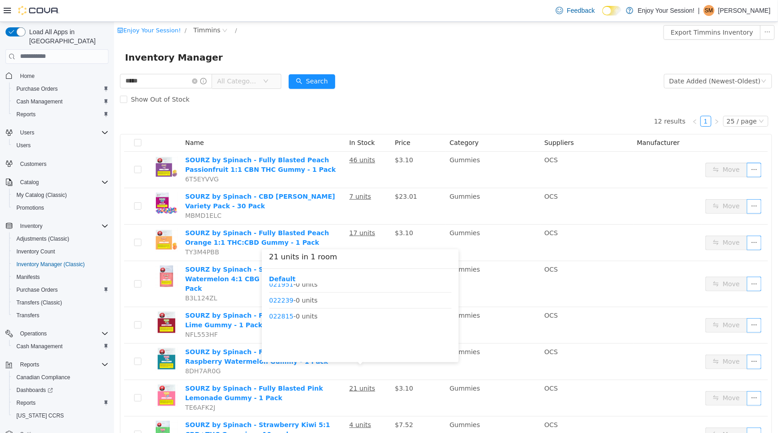
scroll to position [219, 0]
click at [280, 345] on link "023568" at bounding box center [281, 343] width 24 height 7
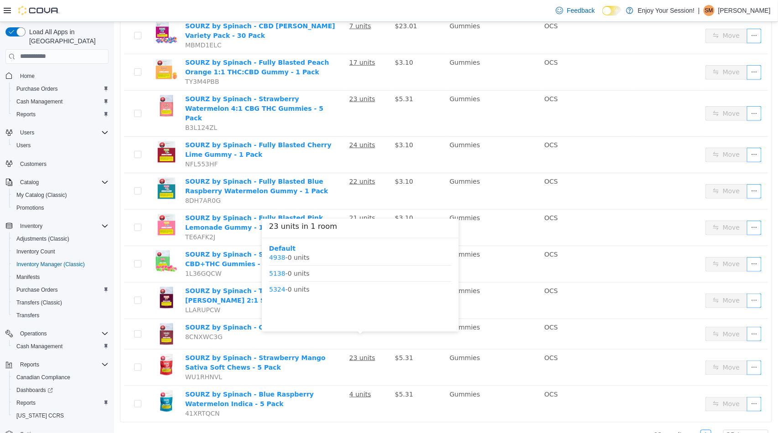
scroll to position [1267, 0]
click at [274, 302] on link "24007" at bounding box center [279, 302] width 21 height 7
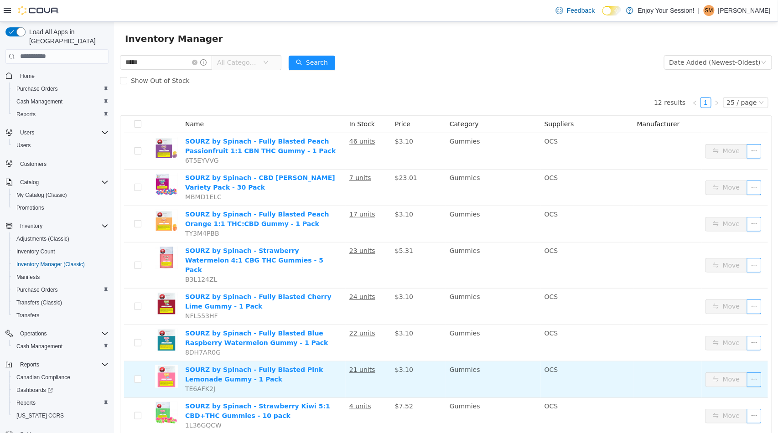
scroll to position [0, 0]
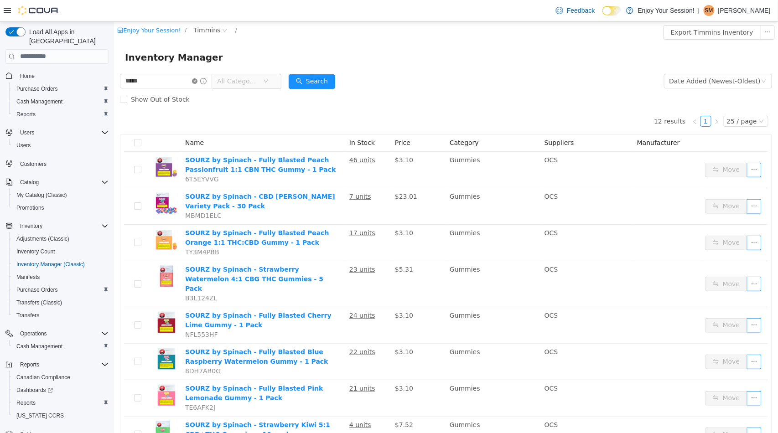
click at [197, 82] on icon "icon: close-circle" at bounding box center [194, 80] width 5 height 5
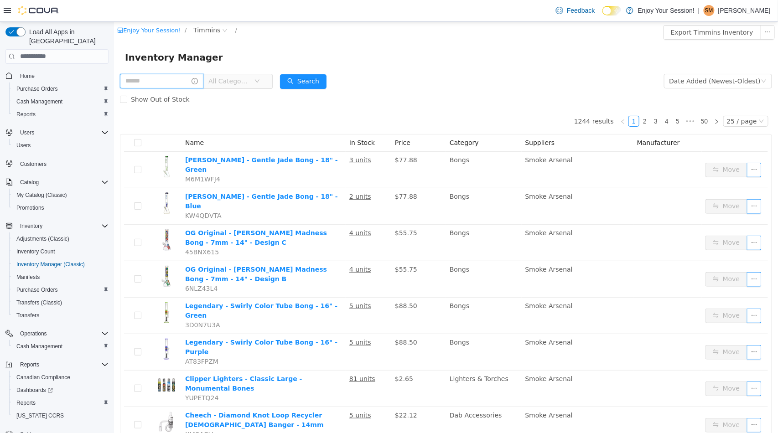
click at [187, 79] on input "text" at bounding box center [161, 80] width 83 height 15
type input "**********"
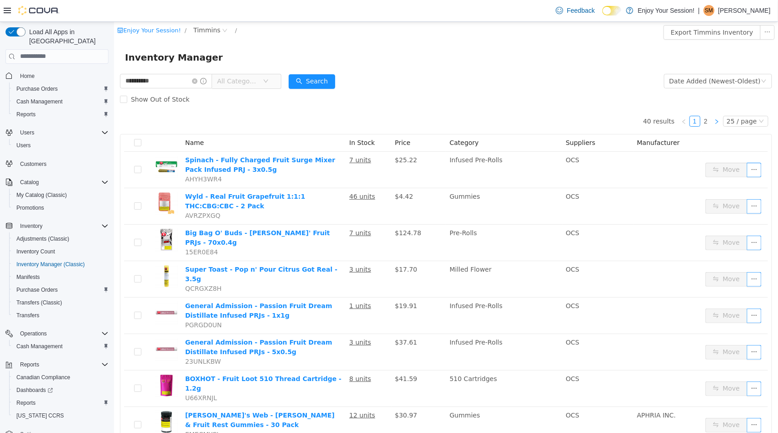
click at [714, 121] on icon "icon: right" at bounding box center [716, 121] width 5 height 5
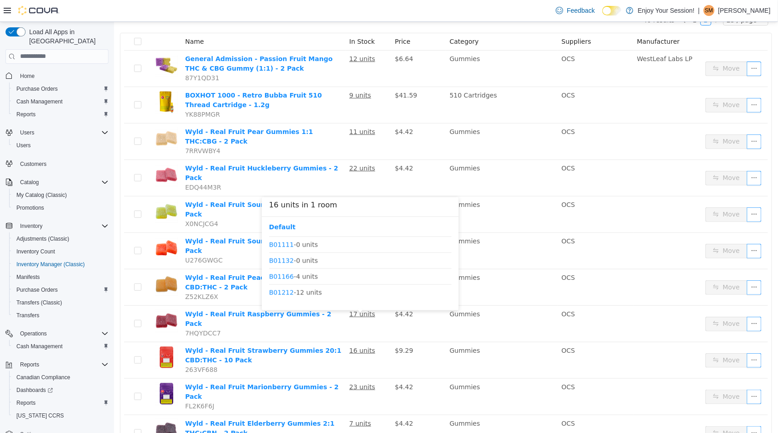
scroll to position [458, 0]
click at [272, 292] on link "B01212" at bounding box center [281, 291] width 25 height 7
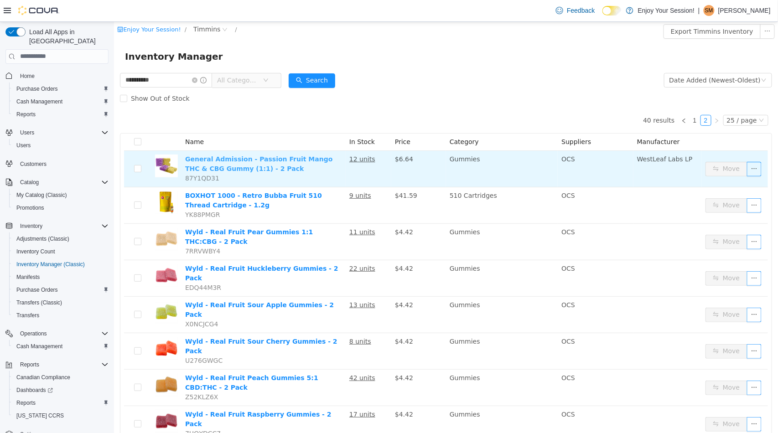
scroll to position [0, 0]
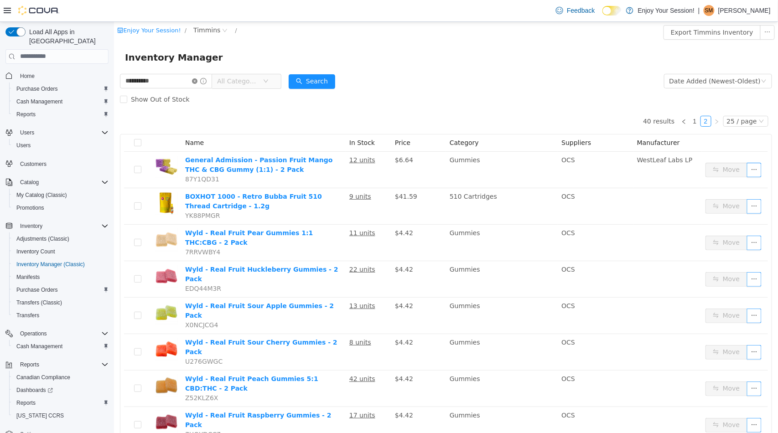
click at [197, 83] on icon "icon: close-circle" at bounding box center [194, 80] width 5 height 5
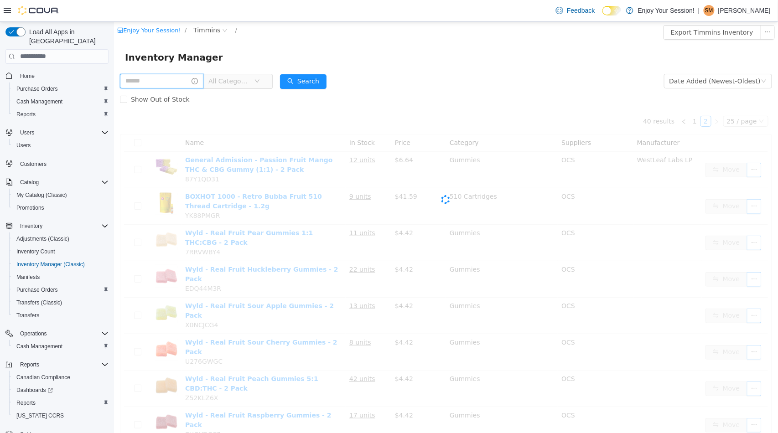
click at [169, 84] on input "text" at bounding box center [161, 80] width 83 height 15
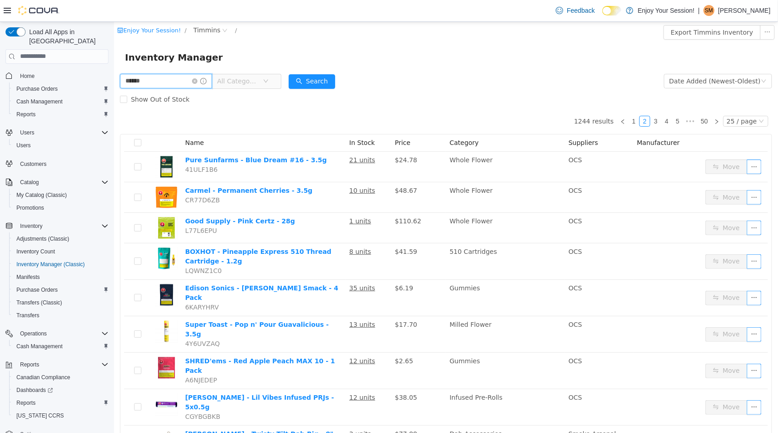
type input "******"
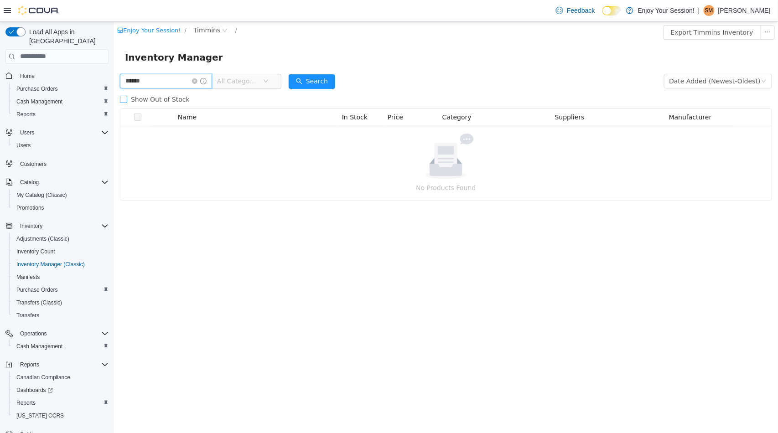
drag, startPoint x: 176, startPoint y: 83, endPoint x: 120, endPoint y: 90, distance: 56.1
click at [120, 90] on form "****** All Categories Date Added (Newest-Oldest) Search Show Out of Stock" at bounding box center [446, 90] width 652 height 36
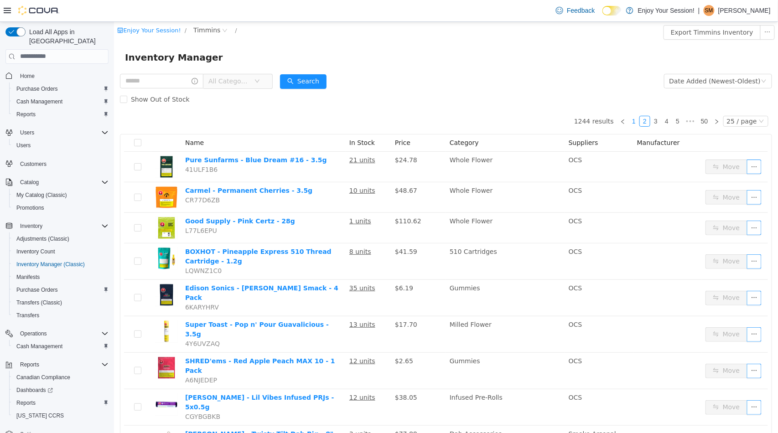
click at [630, 118] on link "1" at bounding box center [634, 121] width 10 height 10
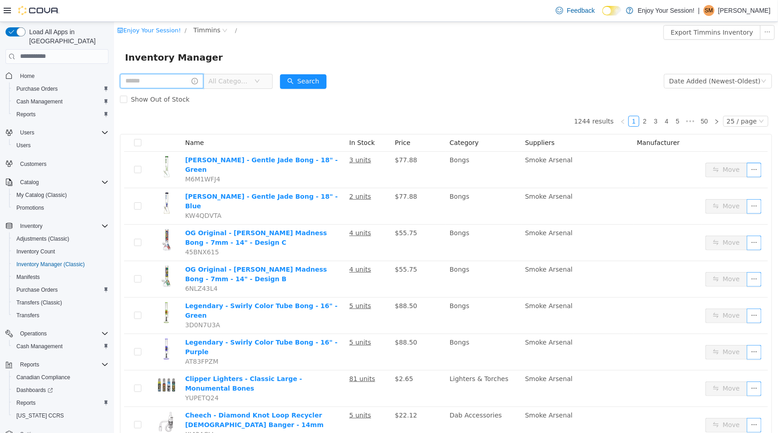
click at [167, 81] on input "text" at bounding box center [161, 80] width 83 height 15
type input "******"
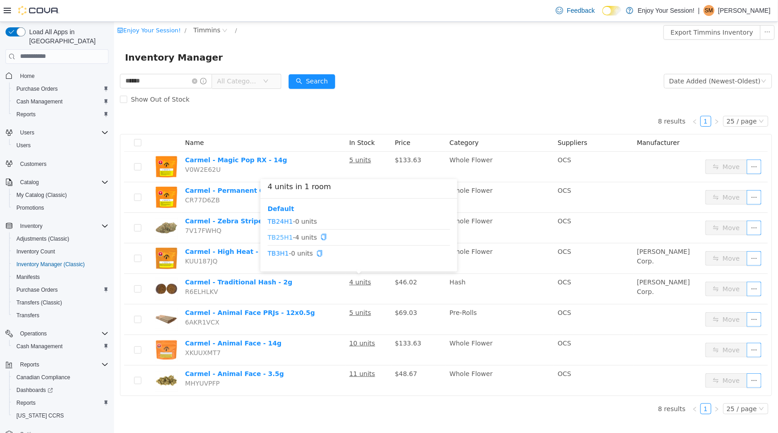
click at [281, 234] on link "TB25H1" at bounding box center [279, 236] width 25 height 7
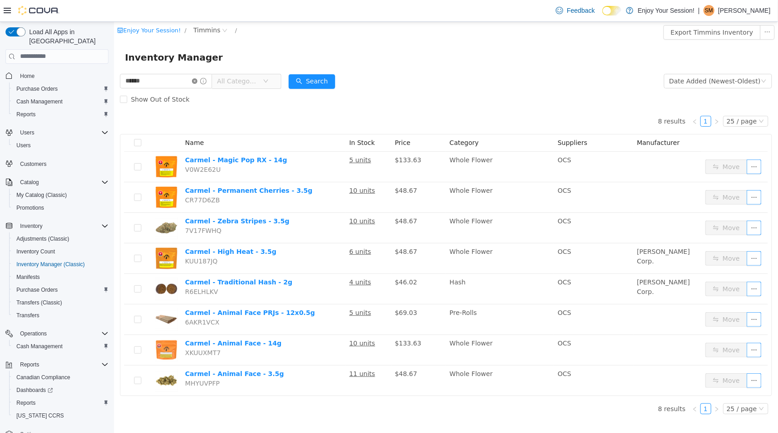
click at [197, 81] on icon "icon: close-circle" at bounding box center [194, 80] width 5 height 5
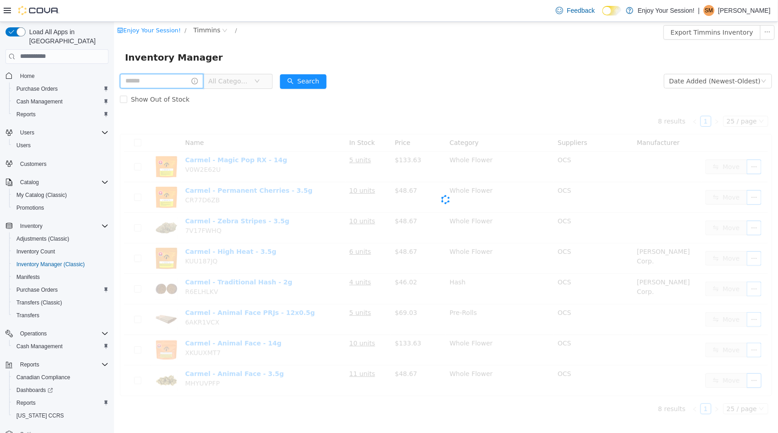
click at [166, 81] on input "text" at bounding box center [161, 80] width 83 height 15
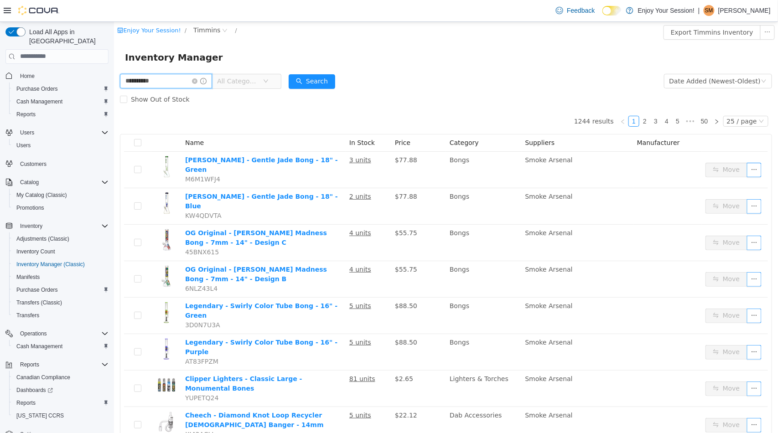
type input "**********"
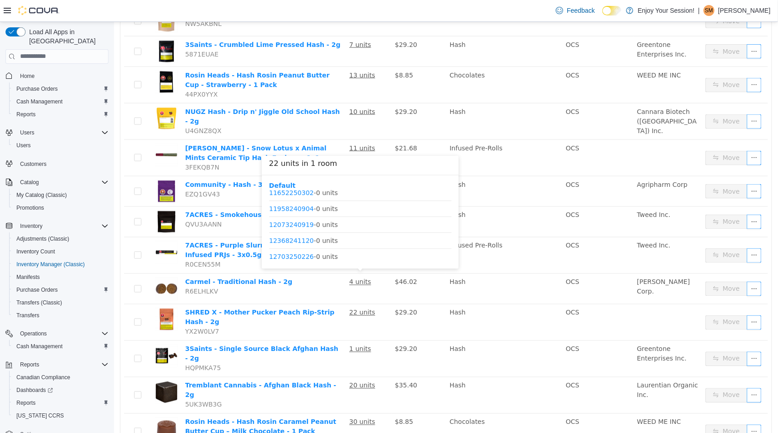
scroll to position [139, 0]
click at [294, 233] on link "12703250327" at bounding box center [291, 233] width 45 height 7
click at [292, 247] on link "13209250529" at bounding box center [291, 250] width 45 height 7
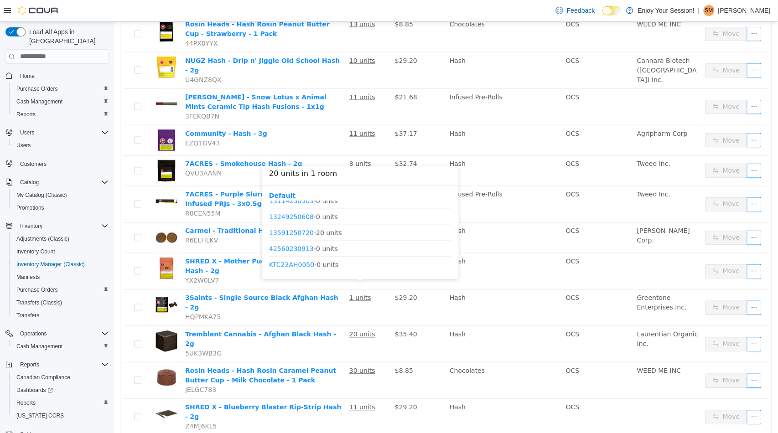
scroll to position [472, 0]
click at [294, 247] on link "13591250720" at bounding box center [291, 247] width 45 height 7
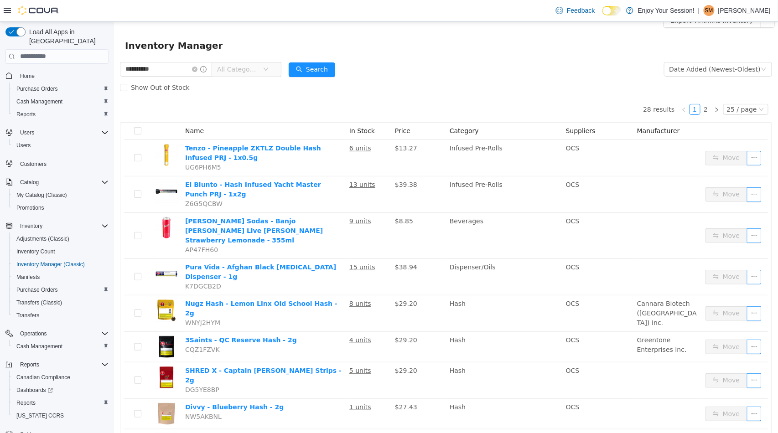
scroll to position [0, 0]
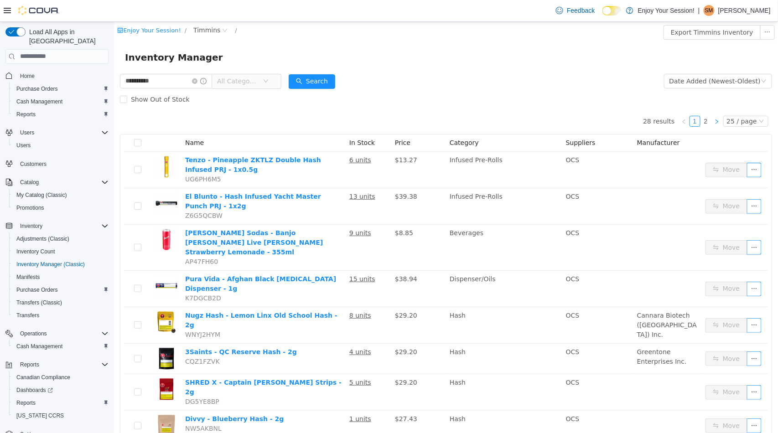
click at [714, 119] on icon "icon: right" at bounding box center [716, 121] width 5 height 5
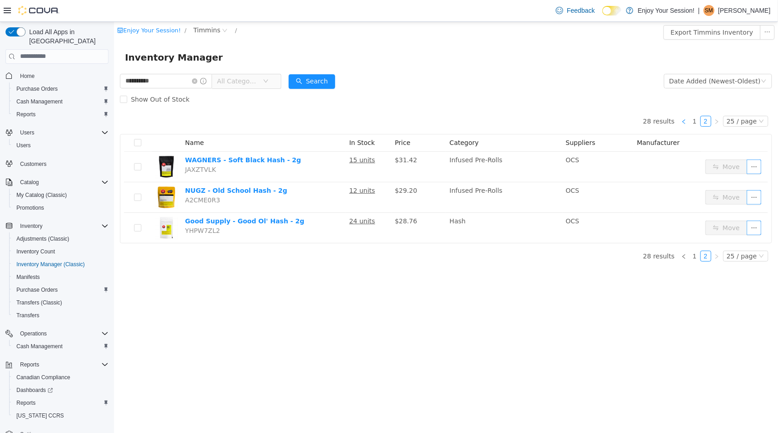
click at [686, 123] on icon "icon: left" at bounding box center [683, 121] width 5 height 5
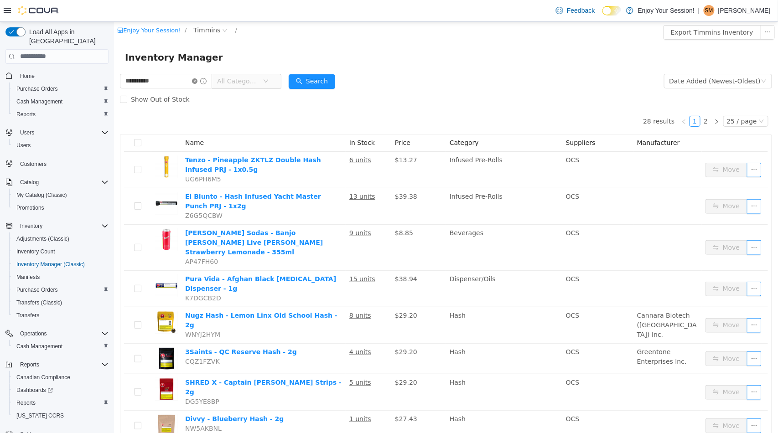
click at [197, 78] on icon "icon: close-circle" at bounding box center [194, 80] width 5 height 5
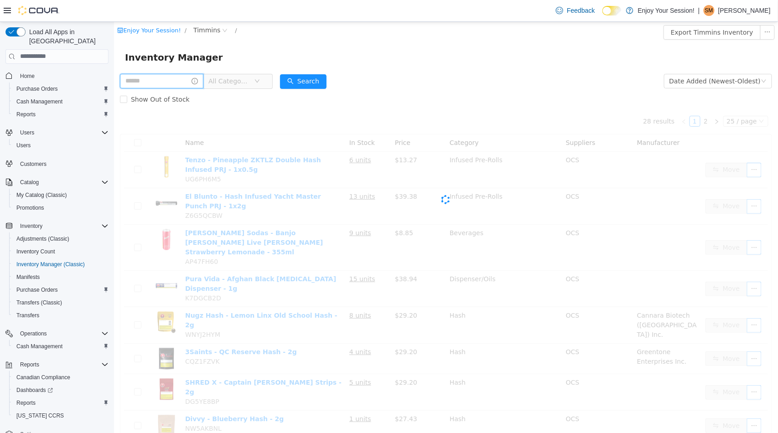
click at [150, 81] on input "text" at bounding box center [161, 80] width 83 height 15
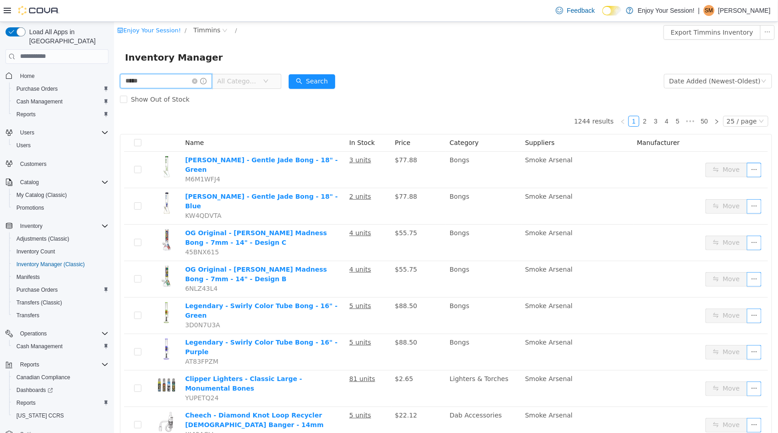
type input "*****"
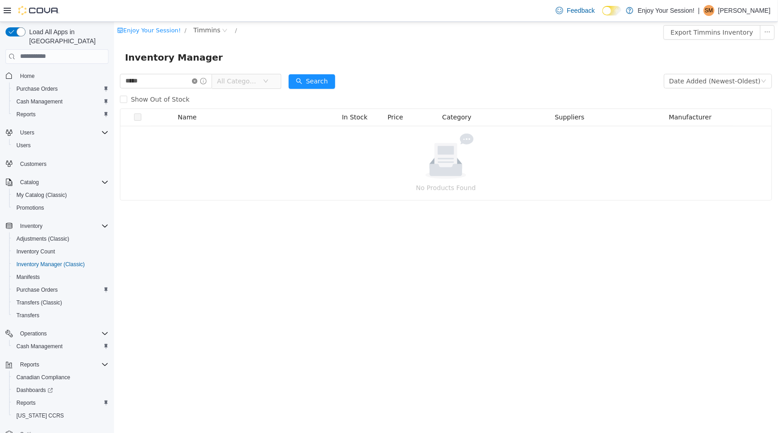
click at [197, 83] on icon "icon: close-circle" at bounding box center [194, 80] width 5 height 5
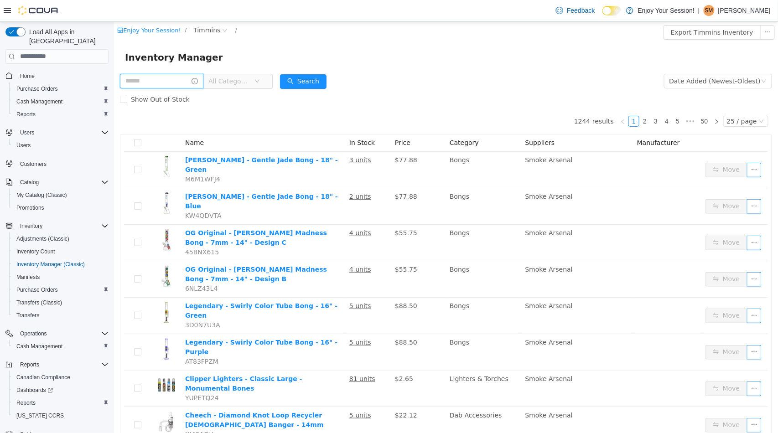
click at [146, 80] on input "text" at bounding box center [161, 80] width 83 height 15
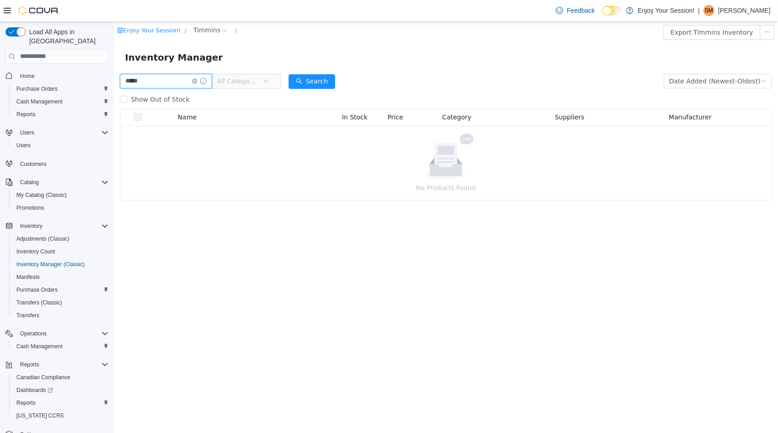
click at [146, 80] on input "*****" at bounding box center [166, 80] width 92 height 15
type input "*********"
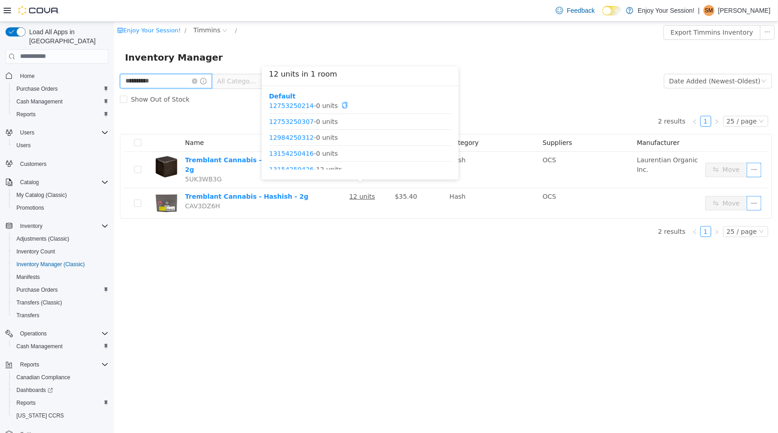
scroll to position [276, 0]
click at [281, 151] on link "13154250426" at bounding box center [291, 150] width 45 height 7
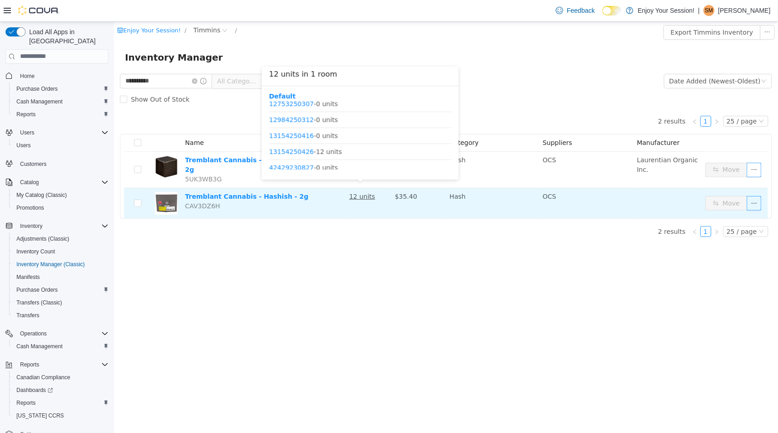
click at [355, 192] on u "12 units" at bounding box center [362, 195] width 26 height 7
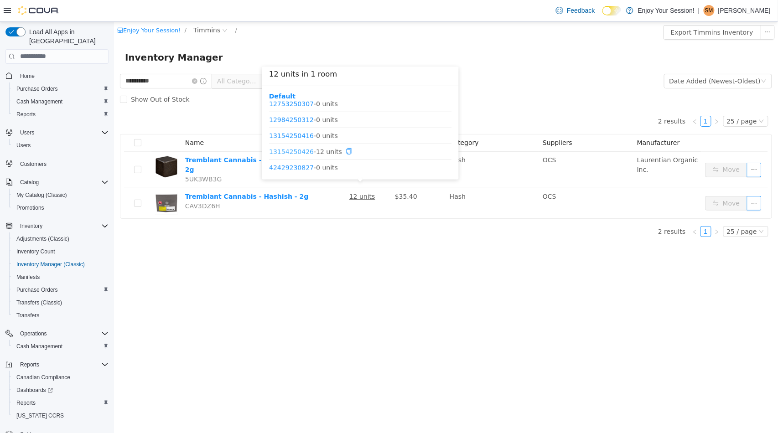
click at [302, 151] on link "13154250426" at bounding box center [291, 150] width 45 height 7
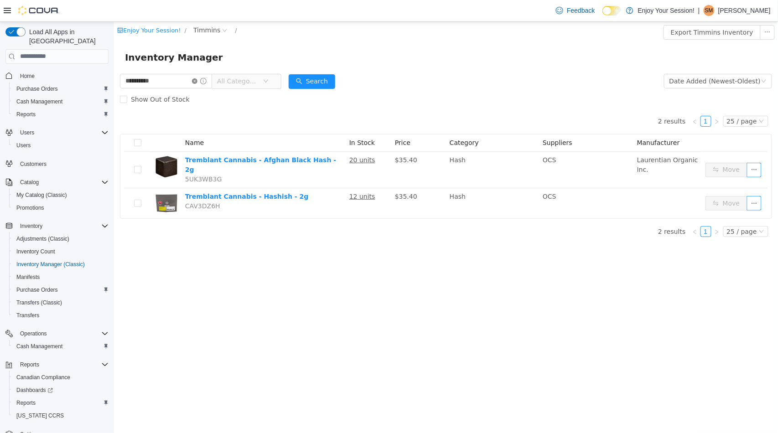
click at [197, 82] on icon "icon: close-circle" at bounding box center [194, 80] width 5 height 5
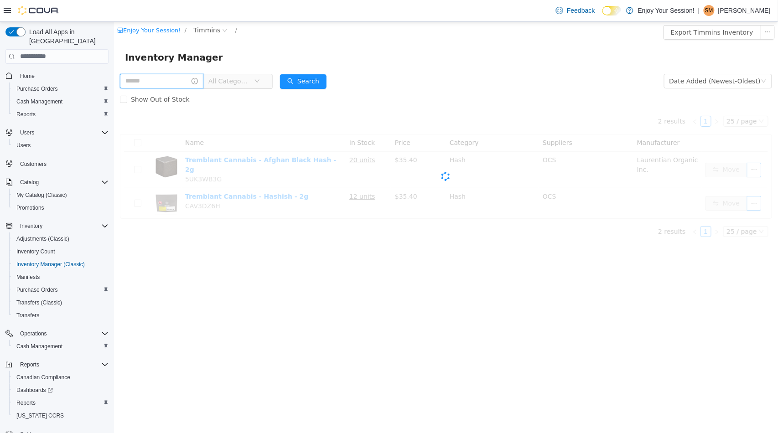
click at [189, 82] on input "text" at bounding box center [161, 80] width 83 height 15
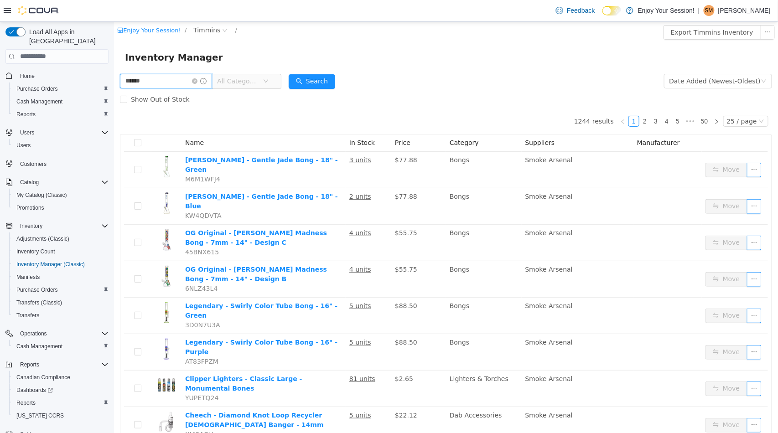
type input "******"
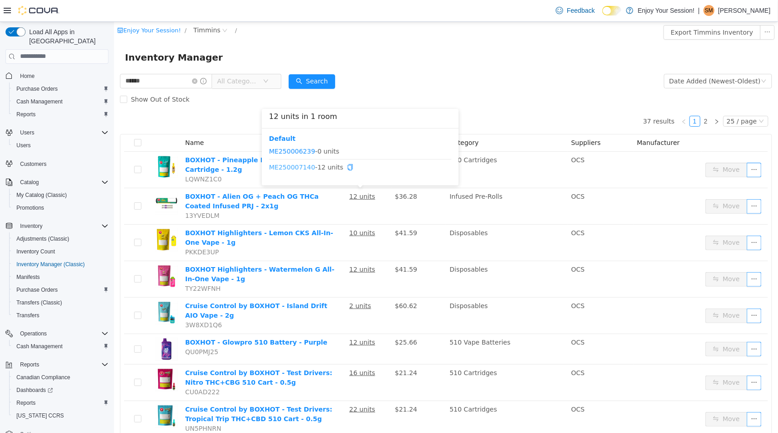
click at [285, 166] on link "ME250007140" at bounding box center [292, 166] width 46 height 7
click at [714, 119] on icon "icon: right" at bounding box center [716, 121] width 5 height 5
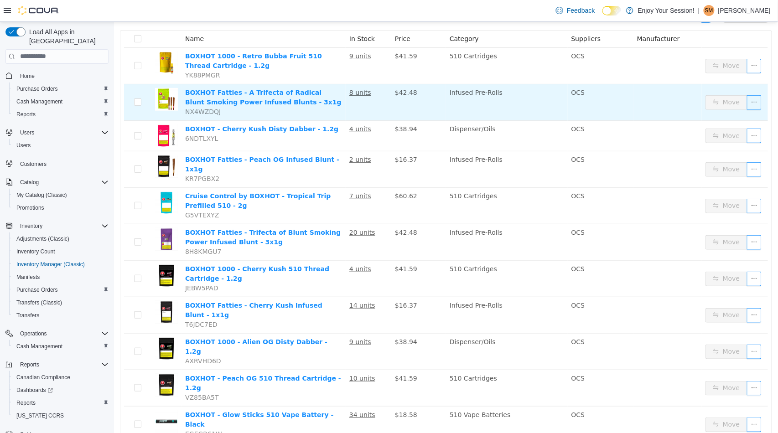
scroll to position [39, 0]
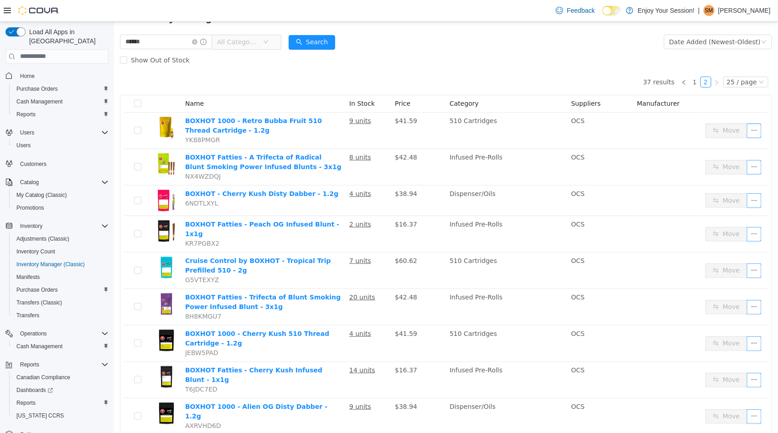
click at [672, 89] on div "37 results 1 2 25 / page Name In Stock Price Category Suppliers Manufacturer BO…" at bounding box center [446, 306] width 652 height 475
click at [681, 83] on icon "icon: left" at bounding box center [683, 81] width 5 height 5
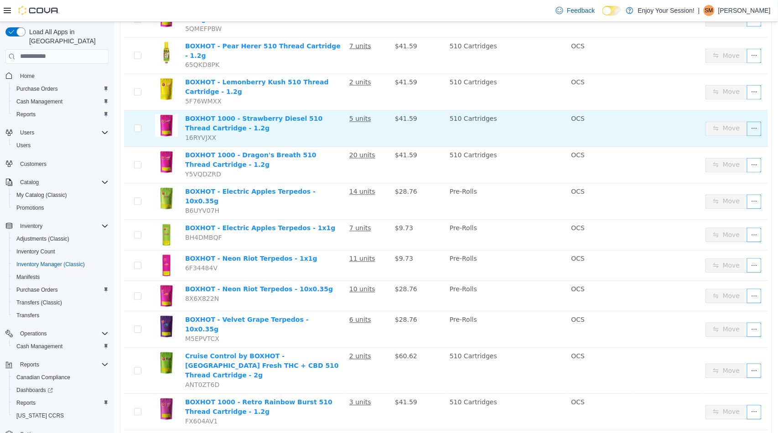
scroll to position [592, 0]
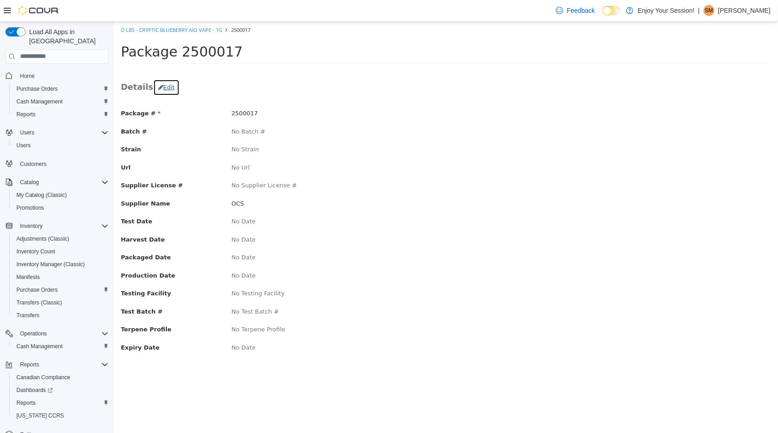
click at [158, 86] on icon "button" at bounding box center [160, 87] width 5 height 6
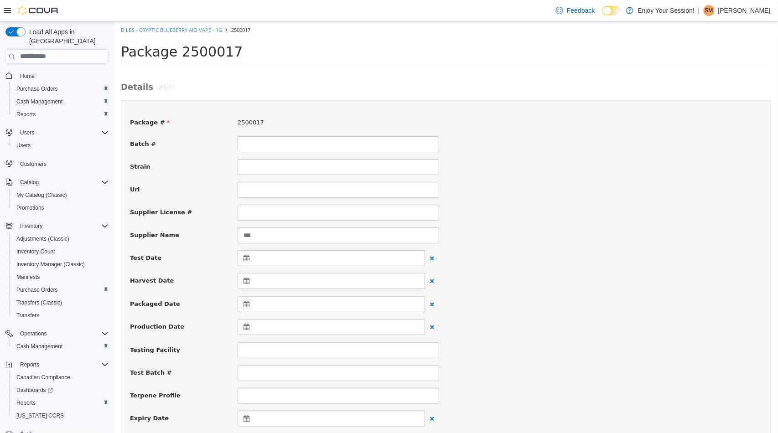
click at [246, 304] on icon at bounding box center [248, 304] width 10 height 6
click at [240, 323] on table "Aug 2025 Su Mo Tu We Th Fr Sa 27 28 29 30 31 1 2 3 4 5 6 7 8 9 10 11 12 13 14 1…" at bounding box center [291, 384] width 103 height 128
click at [245, 328] on span at bounding box center [247, 328] width 5 height 5
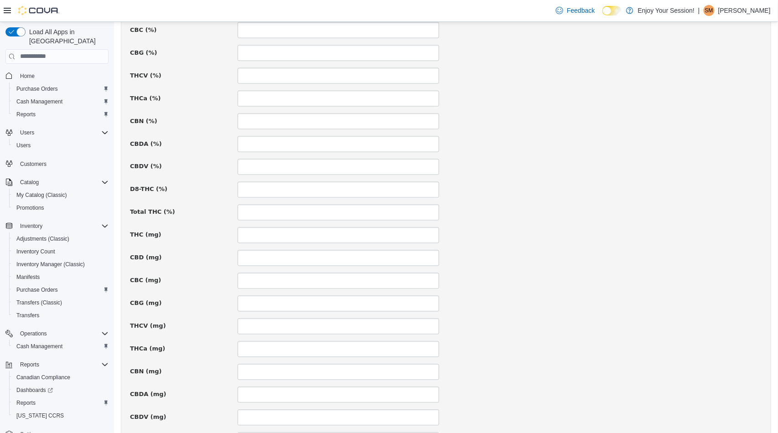
scroll to position [557, 0]
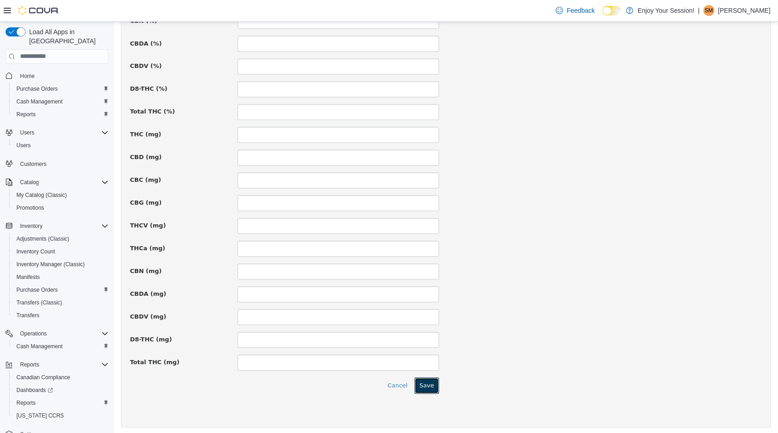
click at [421, 380] on button "Save" at bounding box center [426, 386] width 25 height 16
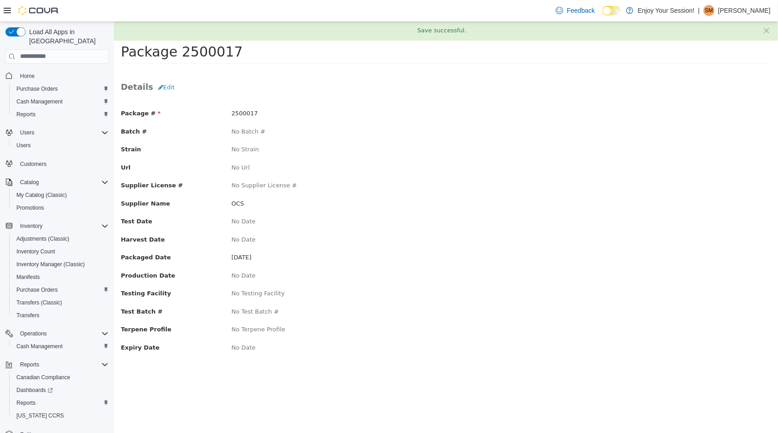
scroll to position [0, 0]
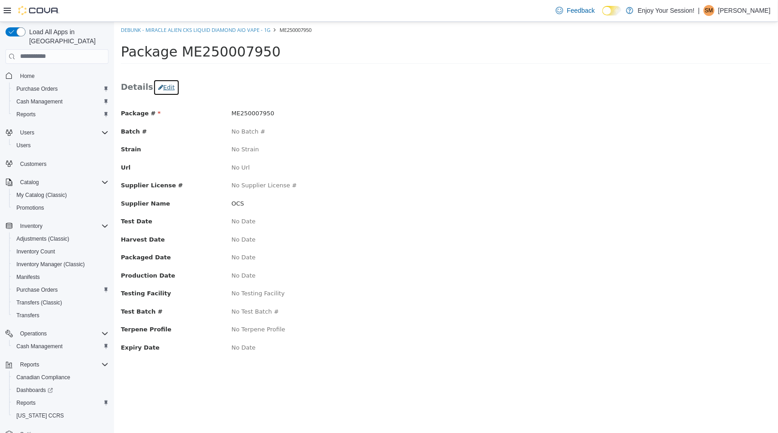
click at [168, 88] on button "Edit" at bounding box center [166, 87] width 26 height 16
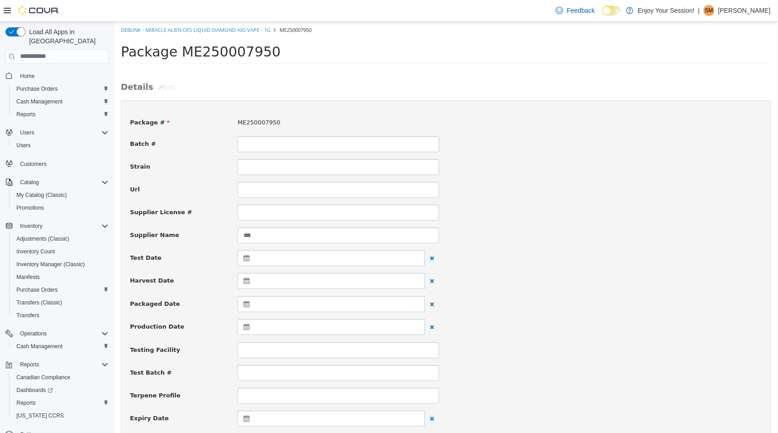
click at [246, 302] on icon at bounding box center [248, 304] width 10 height 6
click at [244, 324] on th at bounding box center [247, 328] width 15 height 16
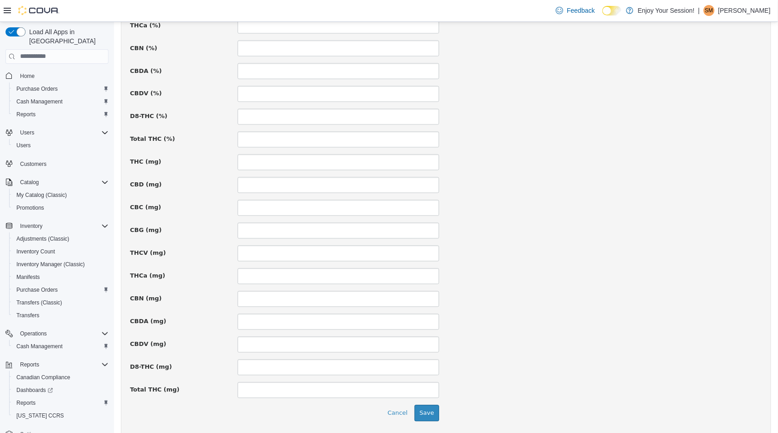
scroll to position [562, 0]
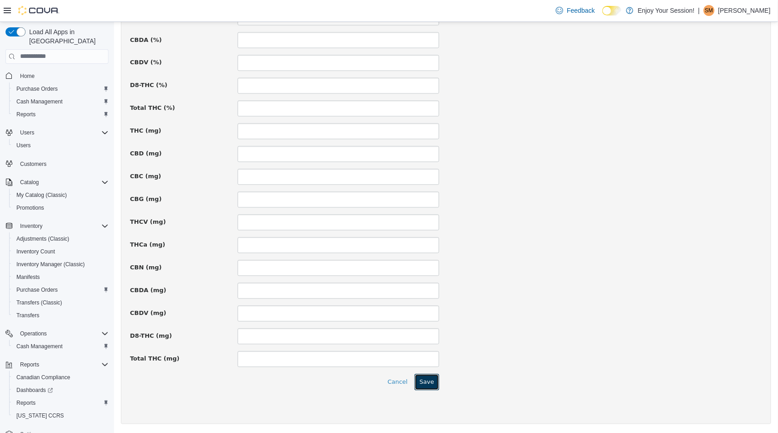
click at [424, 385] on button "Save" at bounding box center [426, 382] width 25 height 16
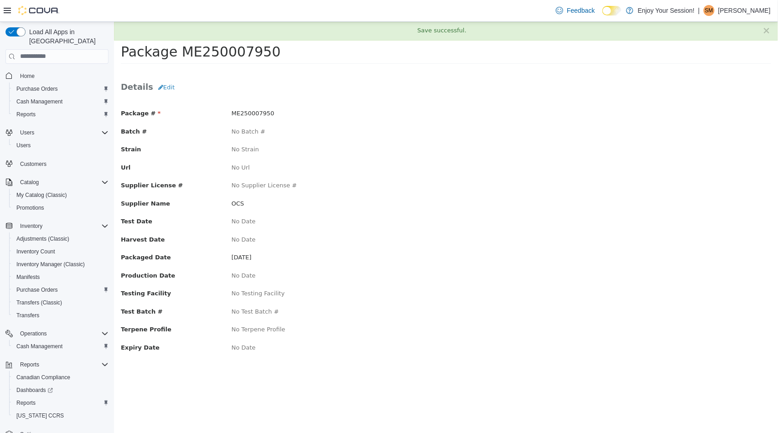
scroll to position [0, 0]
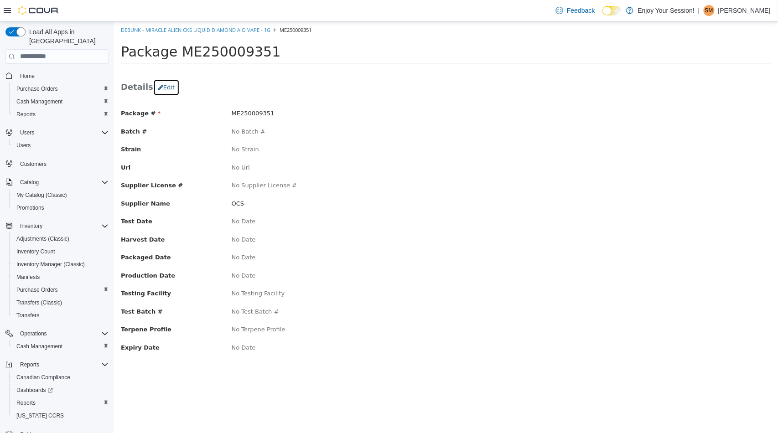
click at [161, 89] on button "Edit" at bounding box center [166, 87] width 26 height 16
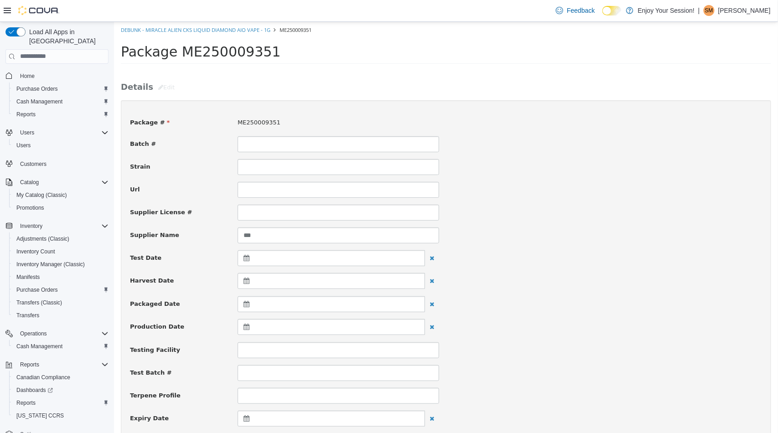
click at [250, 305] on icon at bounding box center [248, 304] width 10 height 6
click at [247, 329] on span at bounding box center [247, 328] width 5 height 5
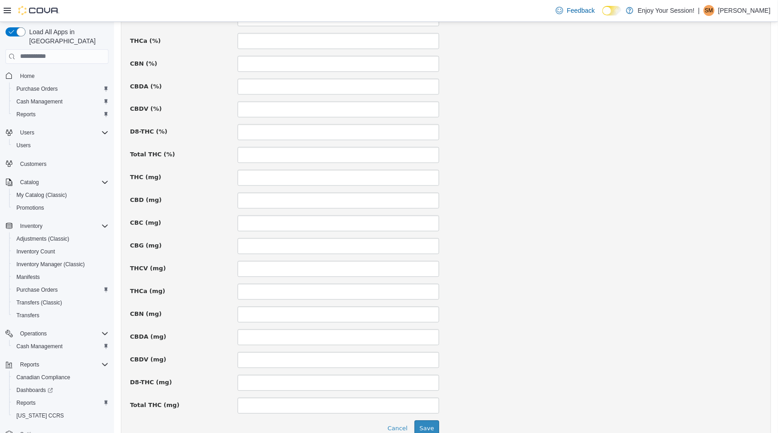
scroll to position [557, 0]
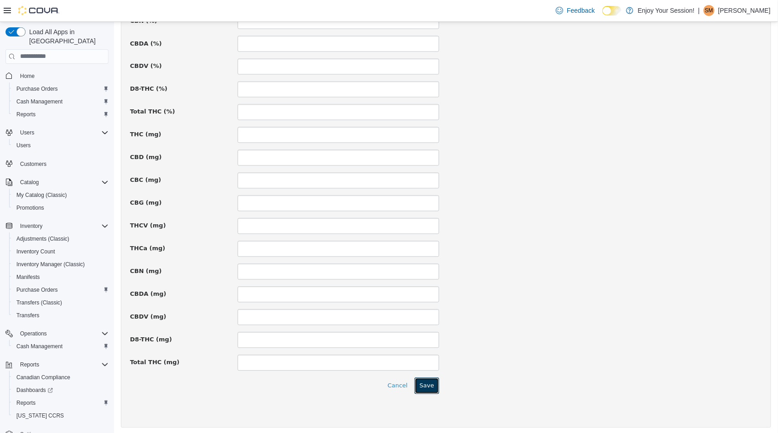
click at [430, 387] on button "Save" at bounding box center [426, 386] width 25 height 16
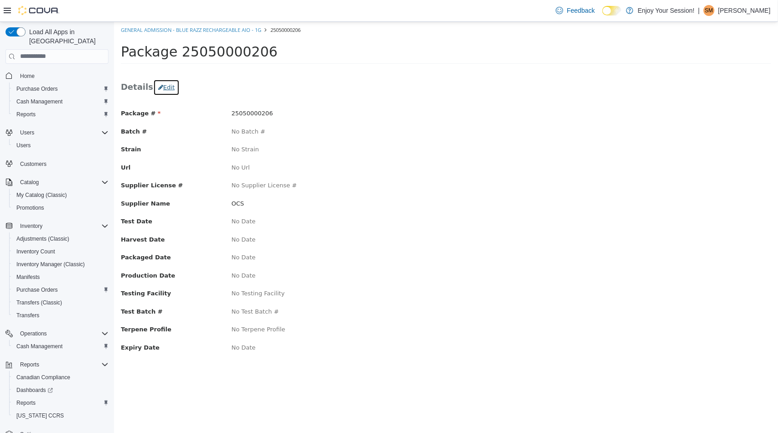
click at [157, 87] on button "Edit" at bounding box center [166, 87] width 26 height 16
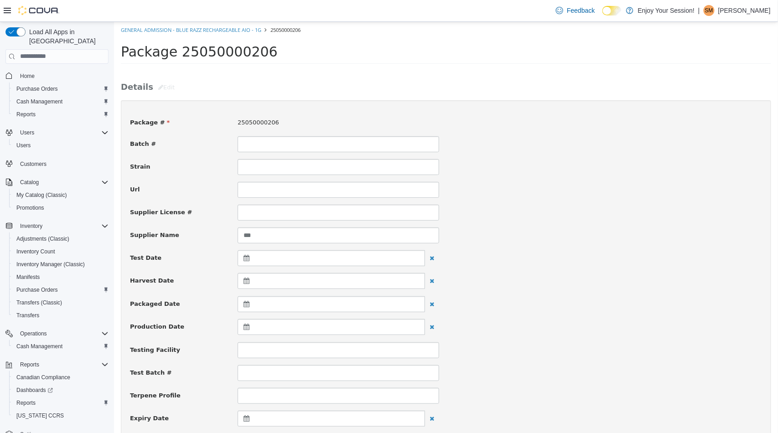
click at [246, 301] on icon at bounding box center [248, 304] width 10 height 6
click at [244, 324] on th at bounding box center [247, 328] width 15 height 16
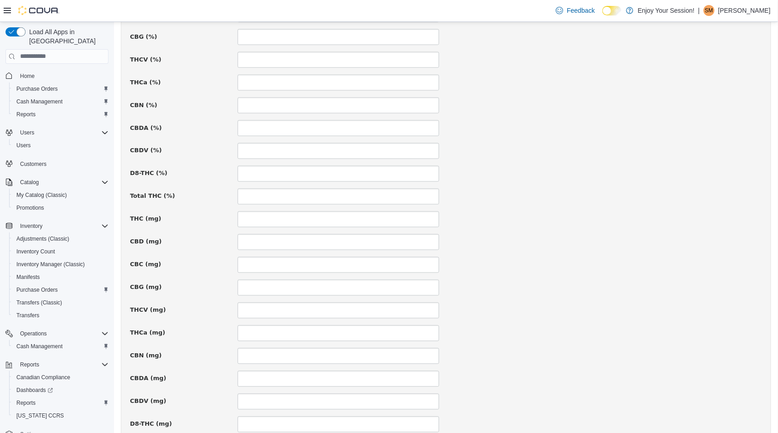
scroll to position [562, 0]
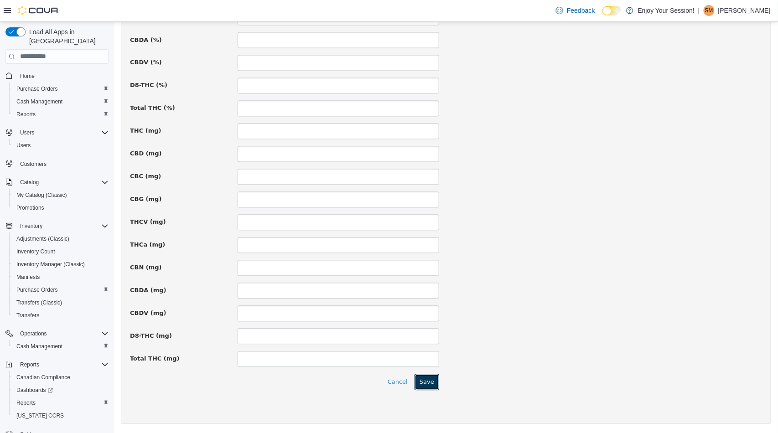
click at [420, 381] on button "Save" at bounding box center [426, 382] width 25 height 16
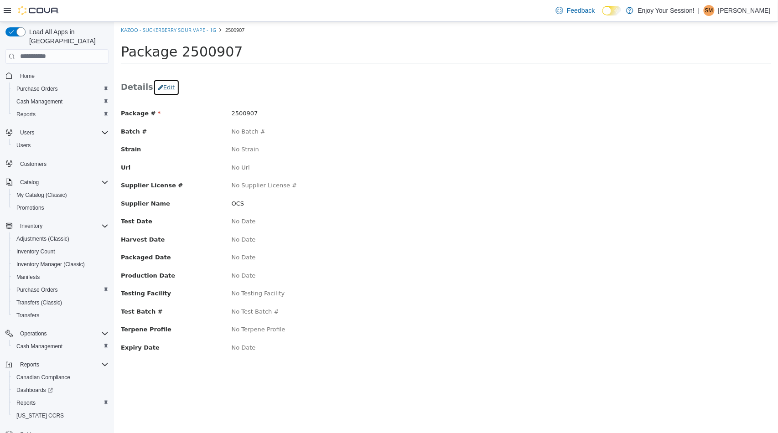
click at [161, 87] on button "Edit" at bounding box center [166, 87] width 26 height 16
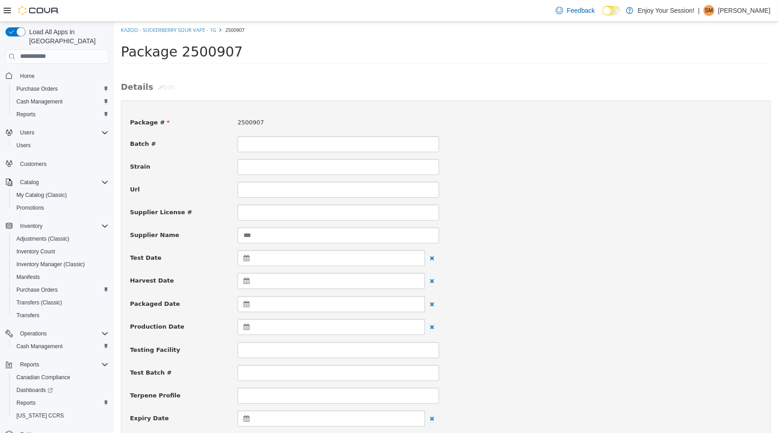
click at [240, 303] on div at bounding box center [330, 304] width 187 height 16
click at [244, 330] on th at bounding box center [247, 328] width 15 height 16
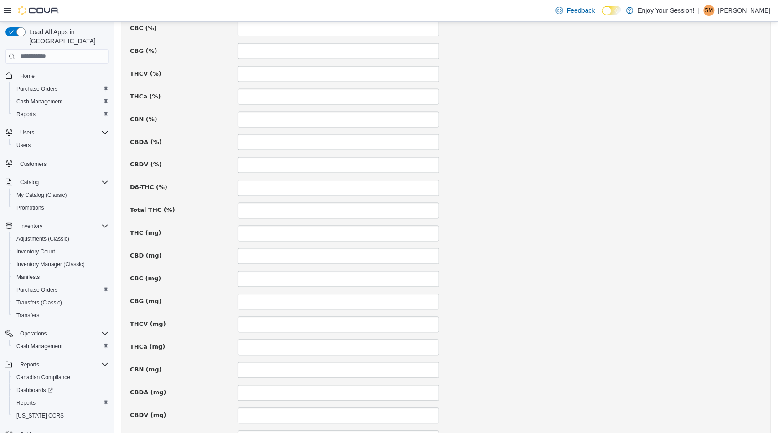
scroll to position [562, 0]
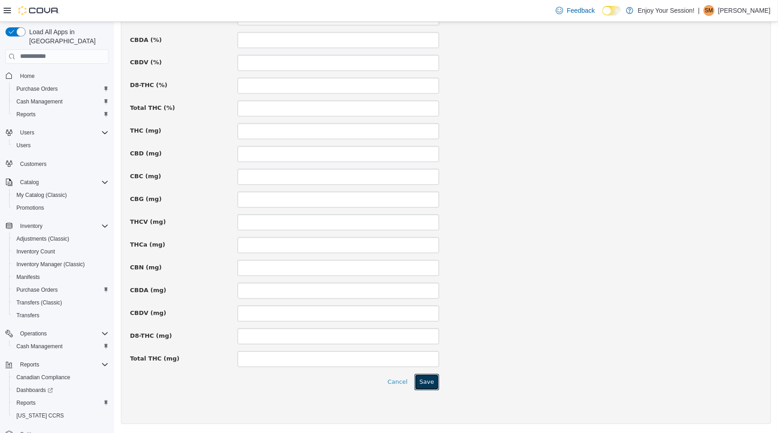
click at [430, 383] on button "Save" at bounding box center [426, 382] width 25 height 16
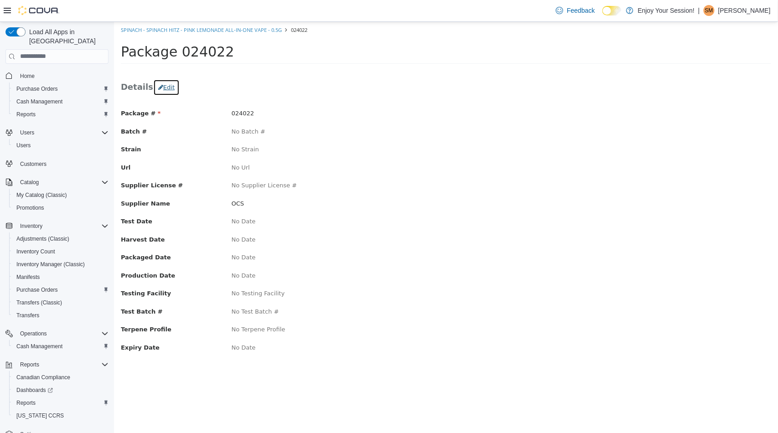
click at [158, 89] on button "Edit" at bounding box center [166, 87] width 26 height 16
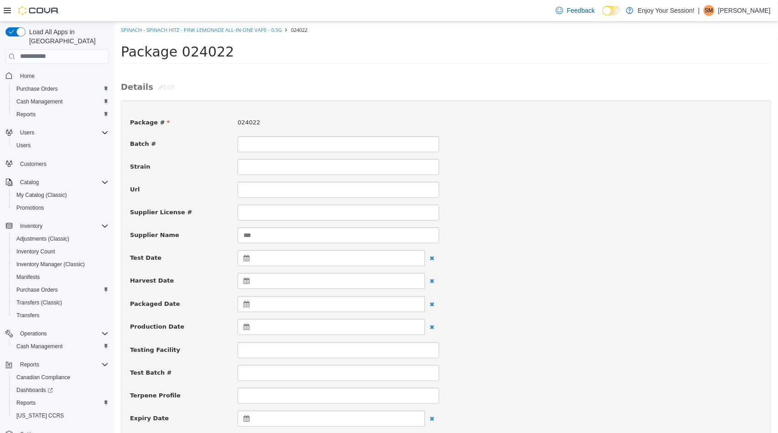
click at [243, 307] on icon at bounding box center [248, 304] width 10 height 6
click at [253, 332] on th at bounding box center [247, 328] width 15 height 16
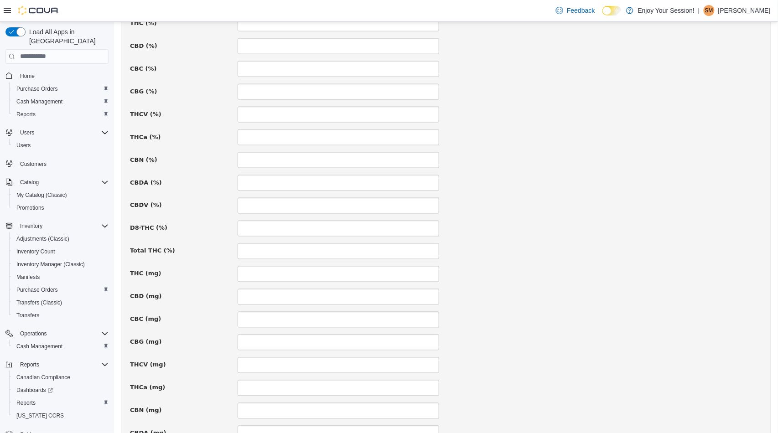
scroll to position [562, 0]
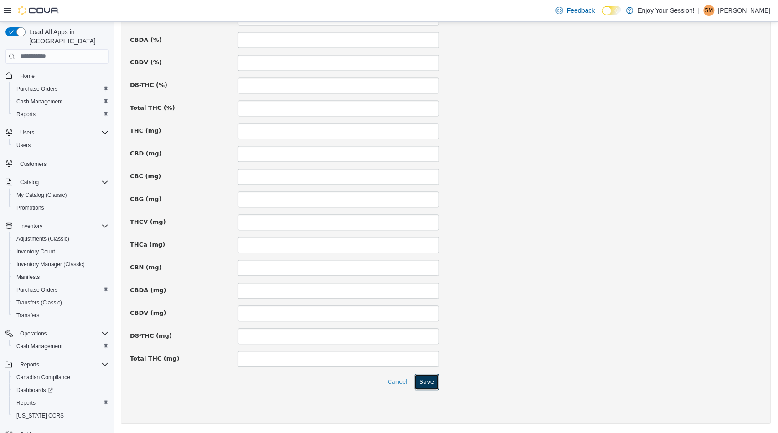
click at [418, 379] on button "Save" at bounding box center [426, 382] width 25 height 16
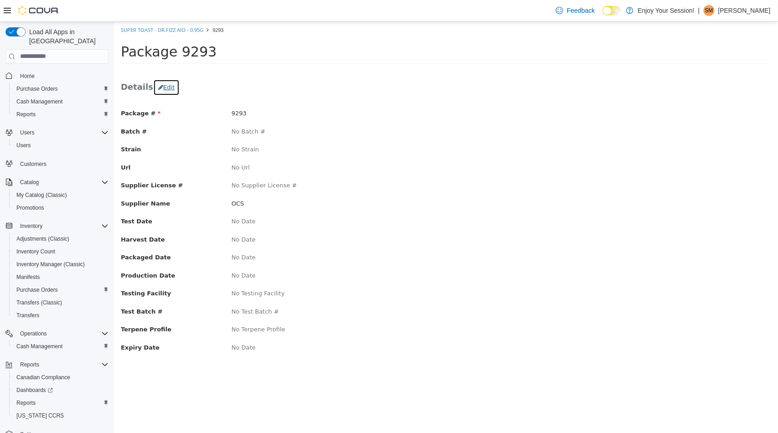
click at [165, 88] on button "Edit" at bounding box center [166, 87] width 26 height 16
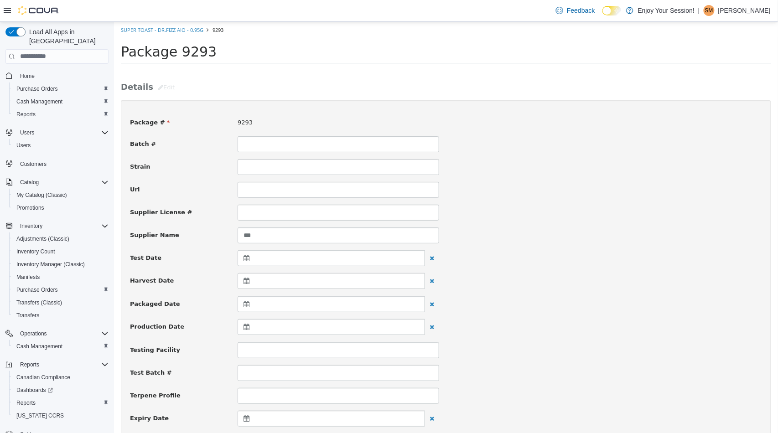
click at [246, 304] on icon at bounding box center [248, 304] width 10 height 6
click at [256, 325] on th "[DATE]" at bounding box center [291, 328] width 73 height 16
click at [246, 327] on span at bounding box center [247, 328] width 5 height 5
click at [247, 327] on span at bounding box center [247, 328] width 5 height 5
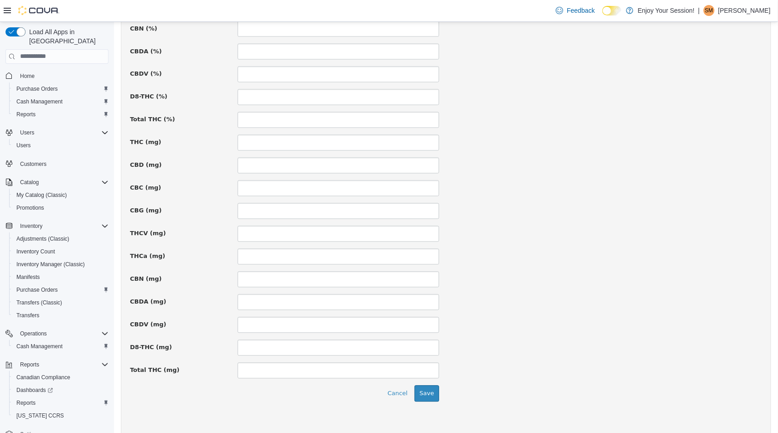
scroll to position [562, 0]
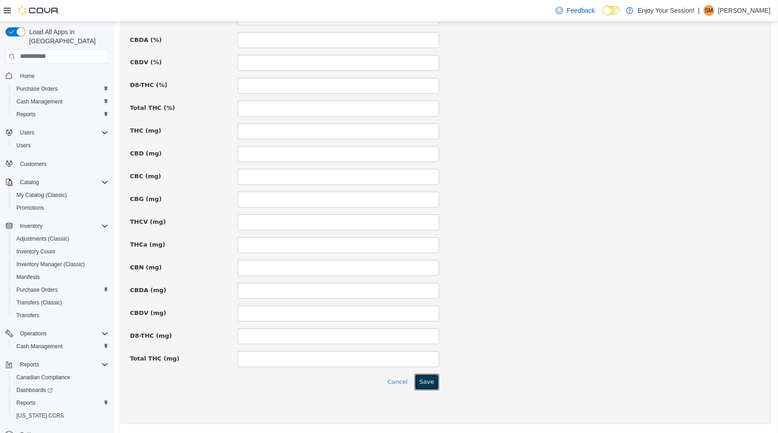
click at [427, 381] on button "Save" at bounding box center [426, 382] width 25 height 16
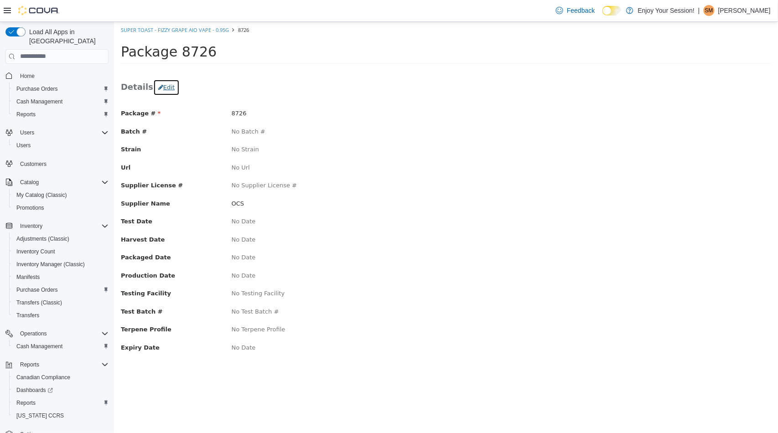
click at [158, 87] on icon "button" at bounding box center [160, 87] width 5 height 6
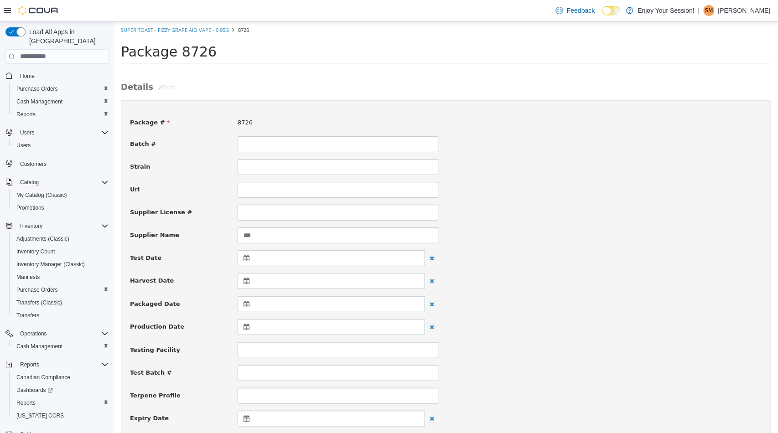
click at [247, 306] on icon at bounding box center [248, 304] width 10 height 6
click at [244, 334] on th at bounding box center [247, 328] width 15 height 16
click at [340, 332] on th at bounding box center [335, 328] width 15 height 16
click at [251, 329] on th at bounding box center [247, 328] width 15 height 16
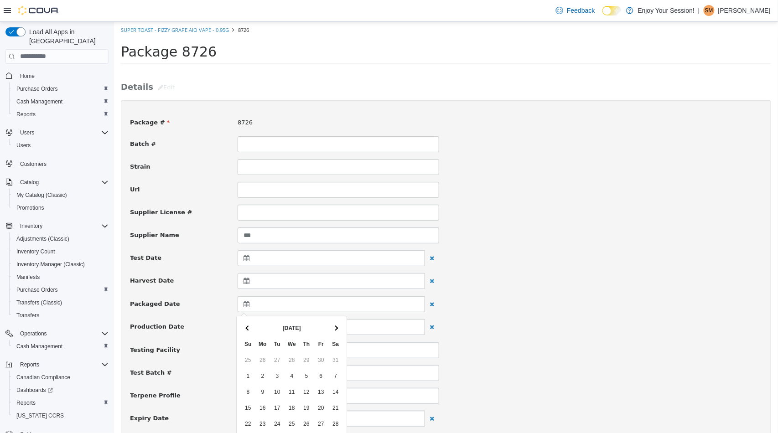
click at [251, 329] on th at bounding box center [247, 328] width 15 height 16
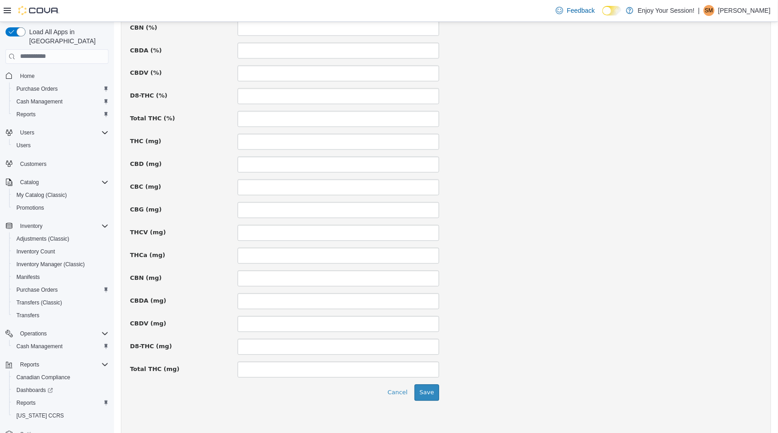
scroll to position [562, 0]
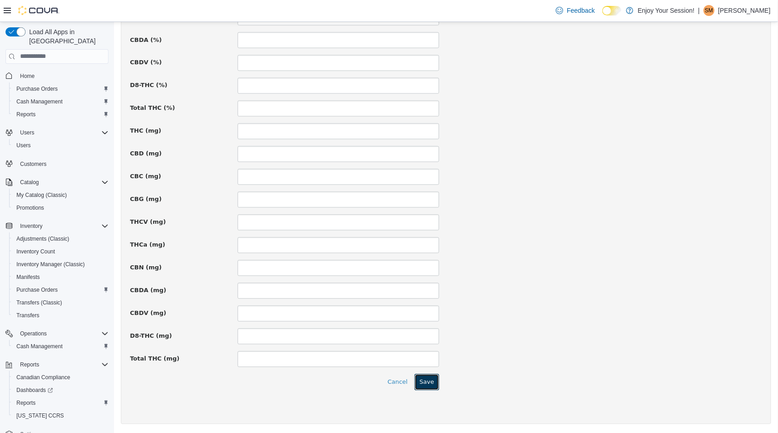
click at [433, 379] on button "Save" at bounding box center [426, 382] width 25 height 16
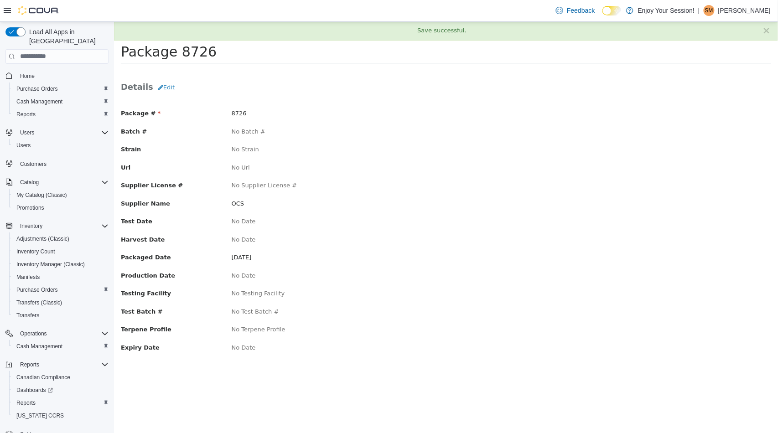
scroll to position [0, 0]
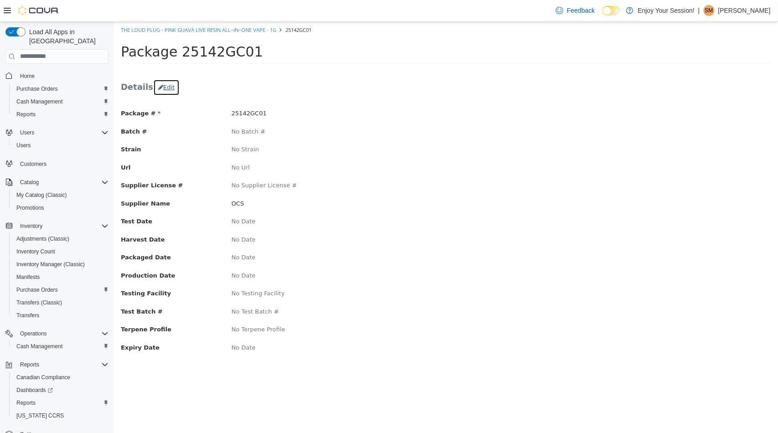
click at [166, 87] on button "Edit" at bounding box center [166, 87] width 26 height 16
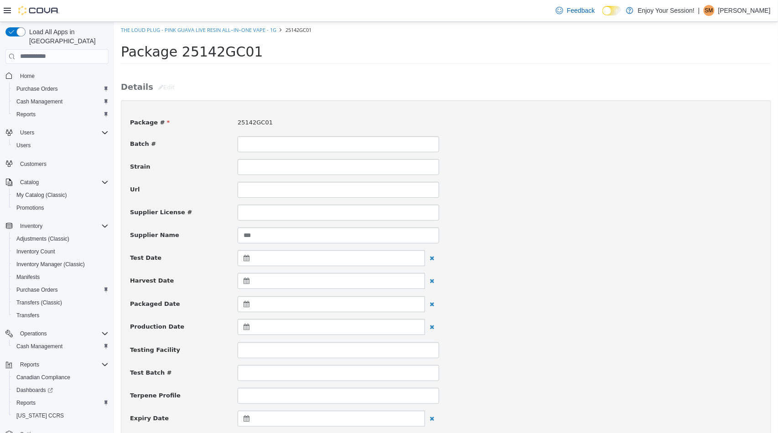
click at [247, 305] on icon at bounding box center [248, 304] width 10 height 6
click at [248, 325] on th at bounding box center [247, 328] width 15 height 16
click at [249, 327] on th at bounding box center [247, 328] width 15 height 16
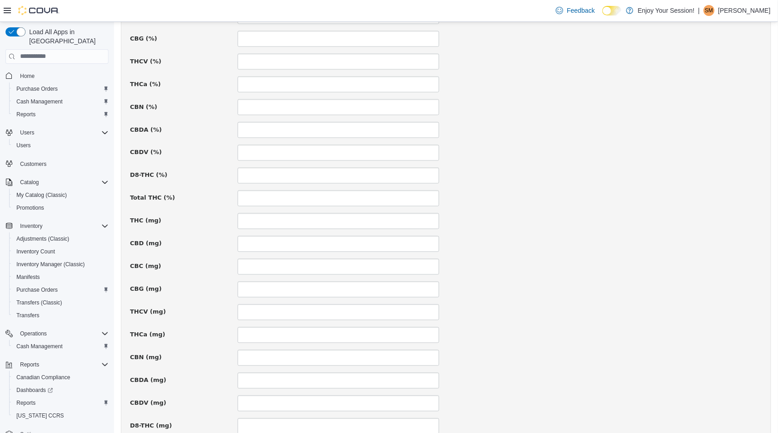
scroll to position [562, 0]
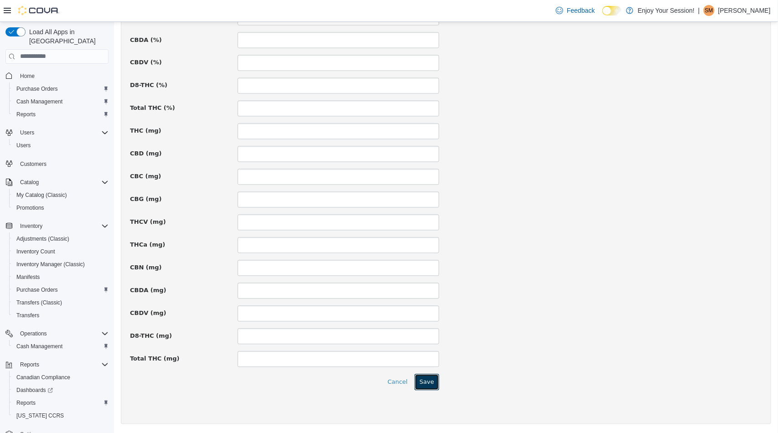
click at [430, 386] on button "Save" at bounding box center [426, 382] width 25 height 16
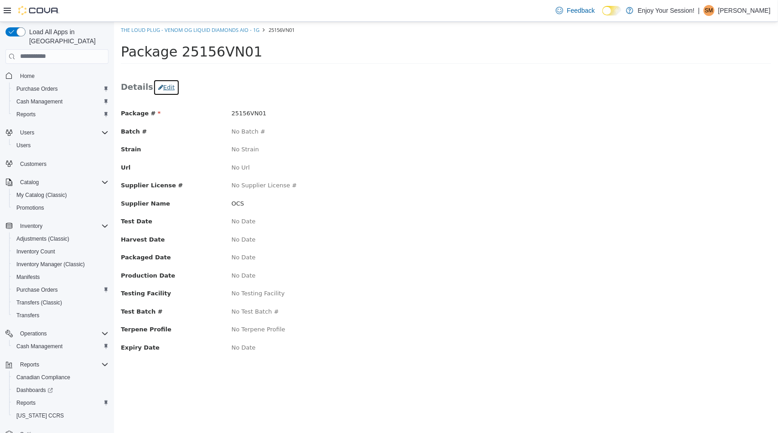
click at [164, 84] on button "Edit" at bounding box center [166, 87] width 26 height 16
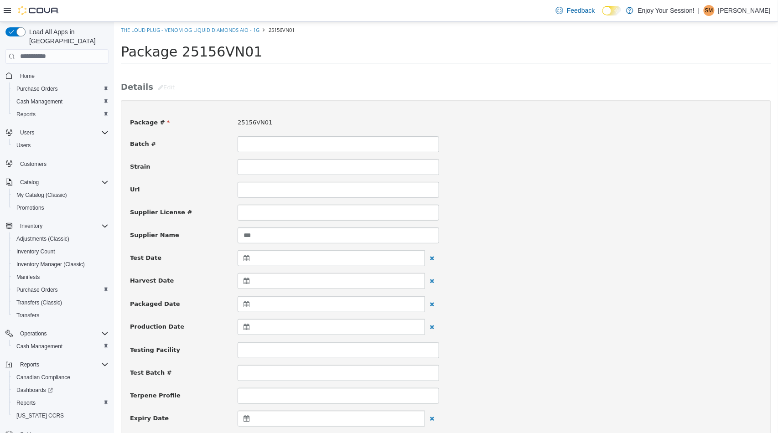
click at [244, 305] on icon at bounding box center [248, 304] width 10 height 6
click at [246, 325] on th at bounding box center [247, 328] width 15 height 16
click at [331, 325] on th at bounding box center [335, 328] width 15 height 16
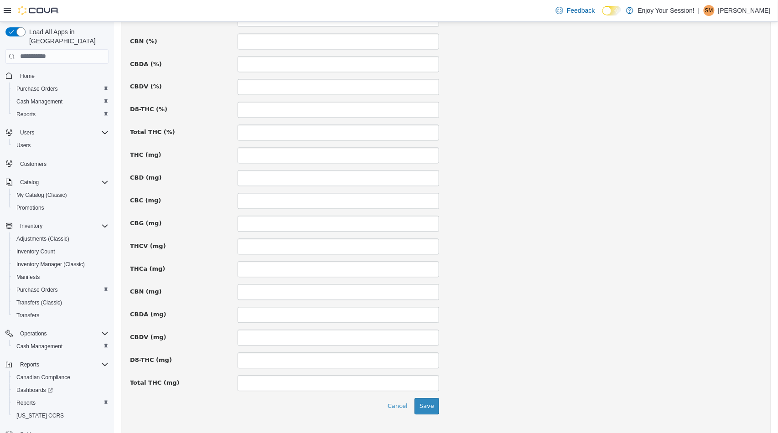
scroll to position [562, 0]
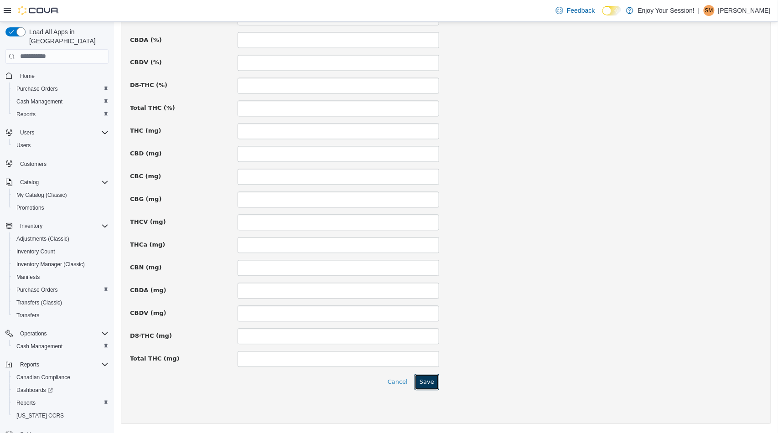
click at [426, 384] on button "Save" at bounding box center [426, 382] width 25 height 16
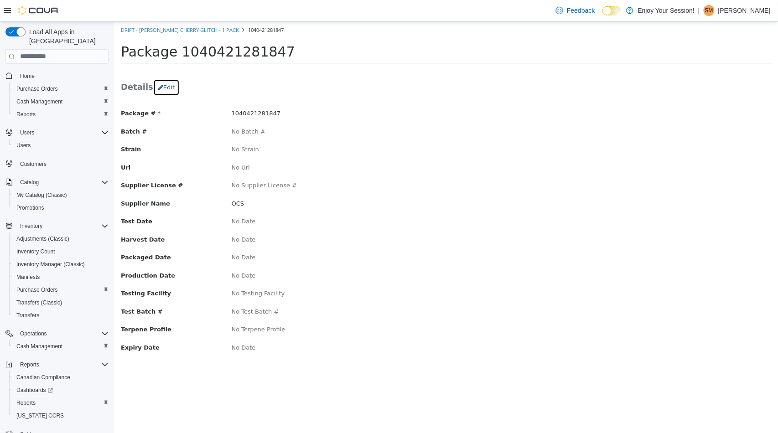
click at [165, 88] on button "Edit" at bounding box center [166, 87] width 26 height 16
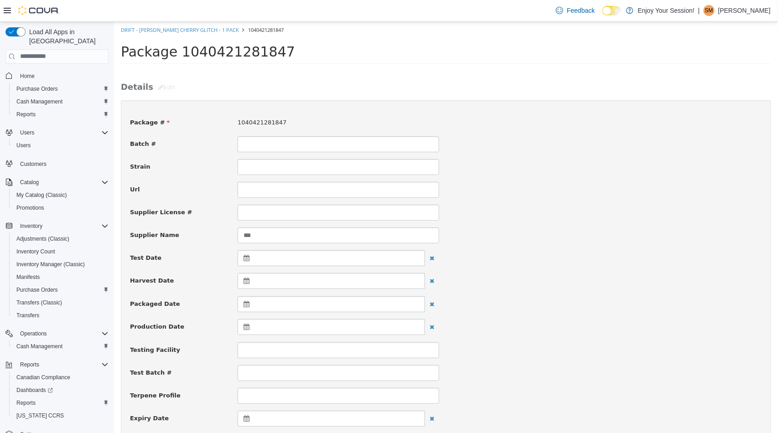
click at [246, 303] on icon at bounding box center [248, 304] width 10 height 6
click at [246, 327] on span at bounding box center [247, 328] width 5 height 5
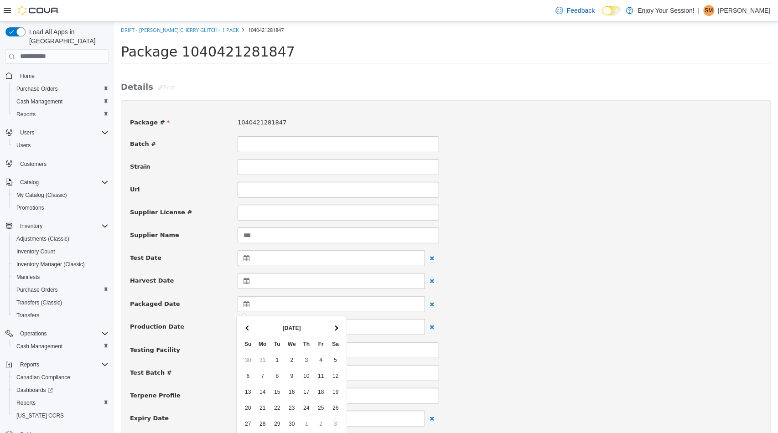
click at [246, 327] on span at bounding box center [247, 328] width 5 height 5
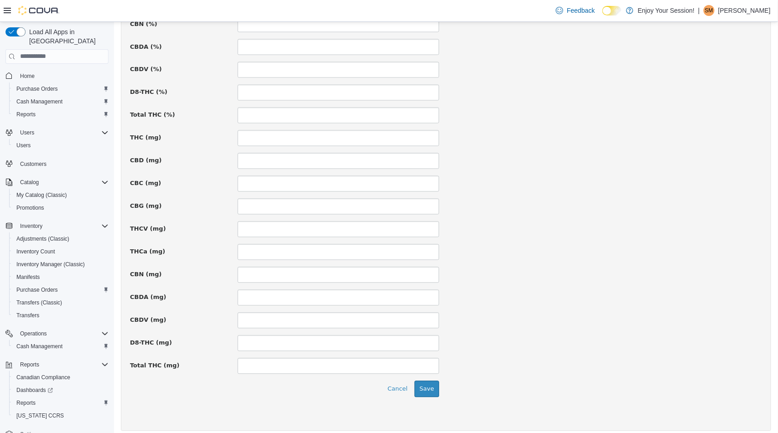
scroll to position [562, 0]
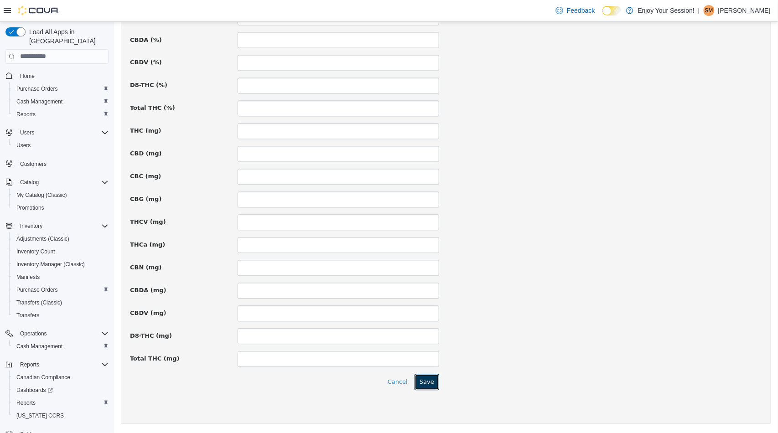
click at [429, 388] on button "Save" at bounding box center [426, 382] width 25 height 16
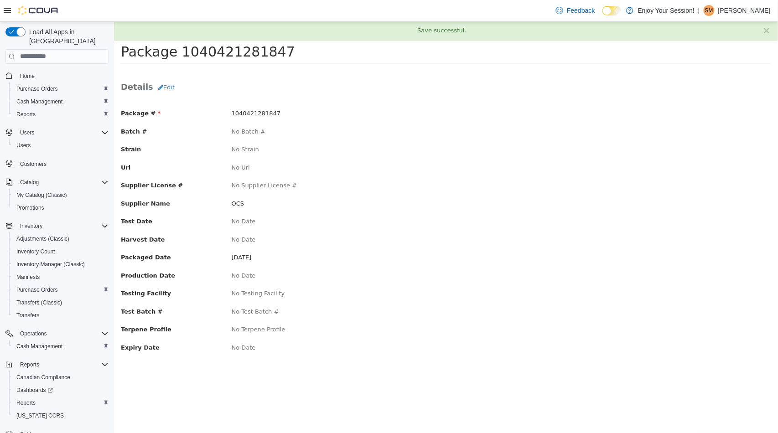
scroll to position [0, 0]
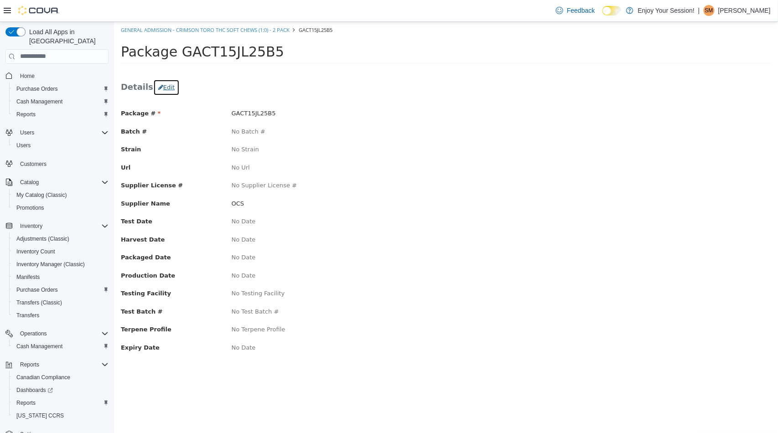
click at [158, 89] on button "Edit" at bounding box center [166, 87] width 26 height 16
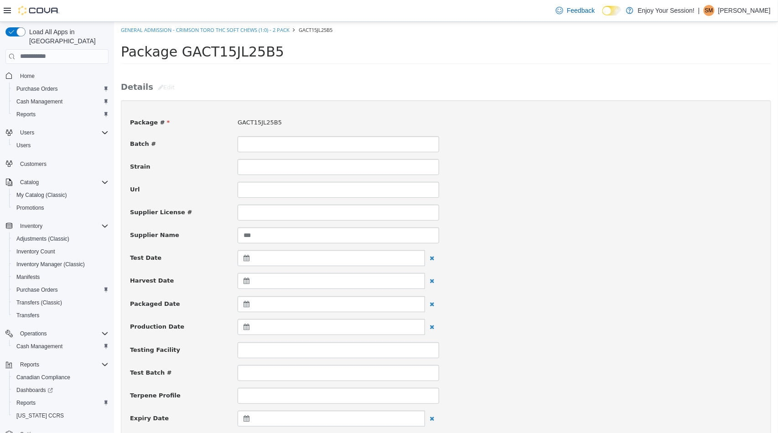
click at [244, 306] on icon at bounding box center [248, 304] width 10 height 6
click at [248, 325] on th at bounding box center [247, 328] width 15 height 16
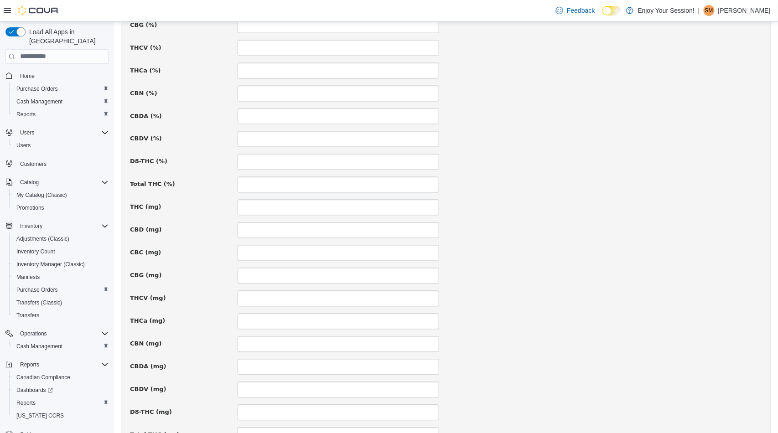
scroll to position [562, 0]
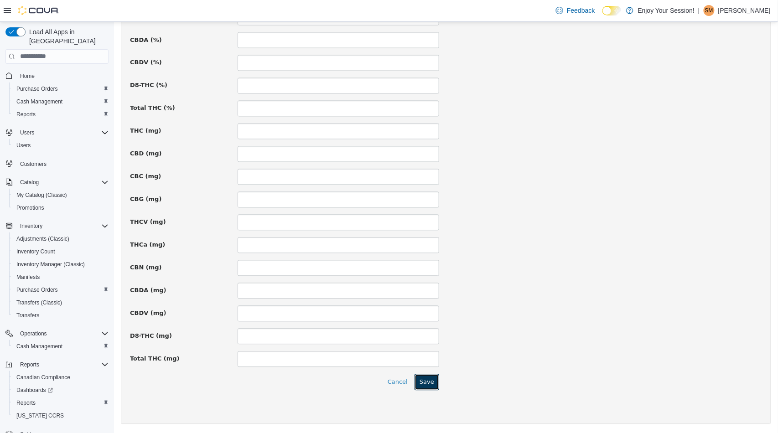
click at [429, 381] on button "Save" at bounding box center [426, 382] width 25 height 16
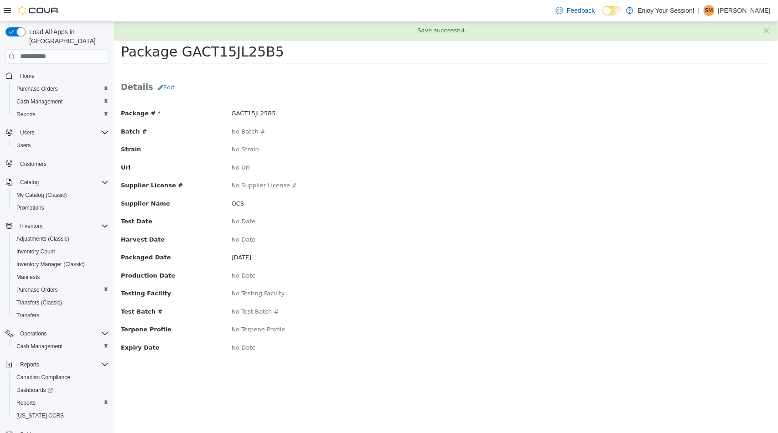
scroll to position [0, 0]
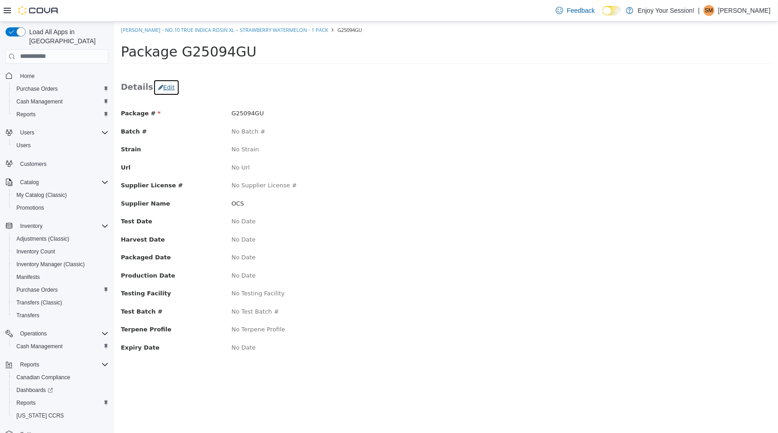
click at [162, 87] on button "Edit" at bounding box center [166, 87] width 26 height 16
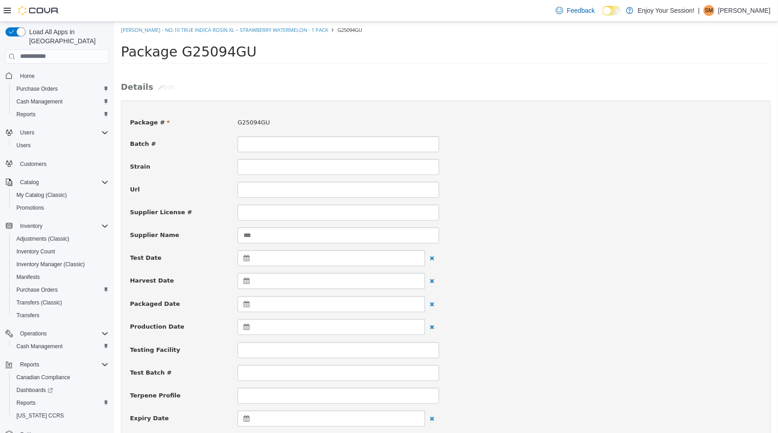
click at [243, 309] on div at bounding box center [330, 304] width 187 height 16
click at [246, 329] on th at bounding box center [247, 328] width 15 height 16
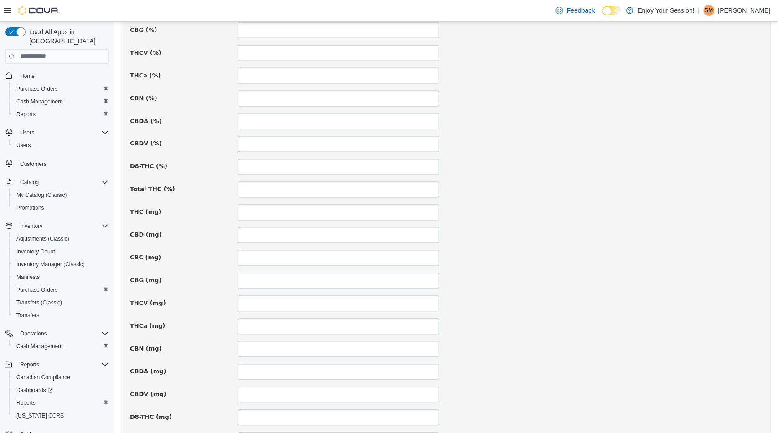
scroll to position [557, 0]
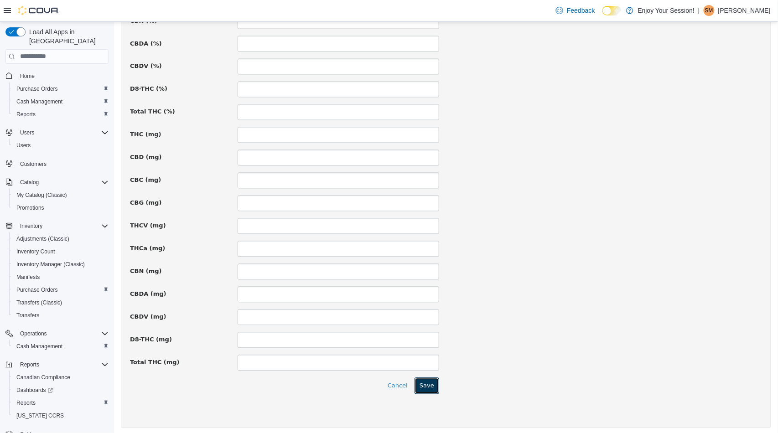
click at [434, 385] on button "Save" at bounding box center [426, 386] width 25 height 16
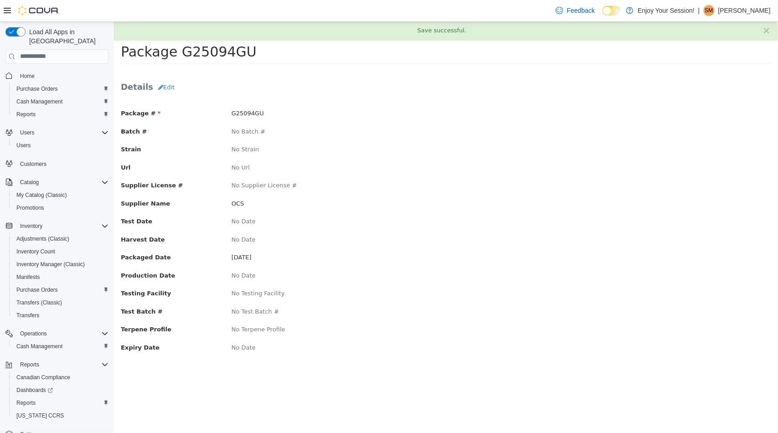
scroll to position [0, 0]
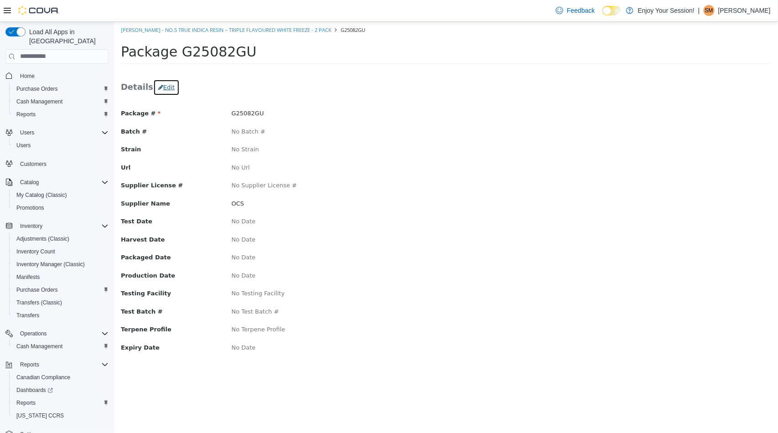
click at [158, 85] on icon "button" at bounding box center [160, 87] width 5 height 6
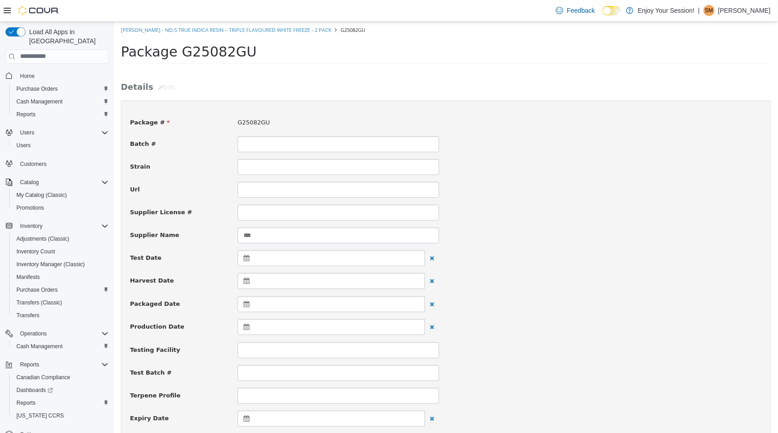
click at [244, 304] on icon at bounding box center [248, 304] width 10 height 6
click at [251, 328] on th at bounding box center [247, 328] width 15 height 16
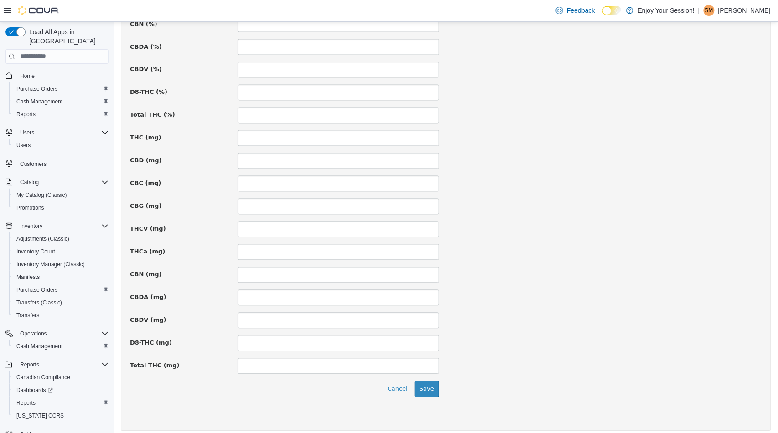
scroll to position [562, 0]
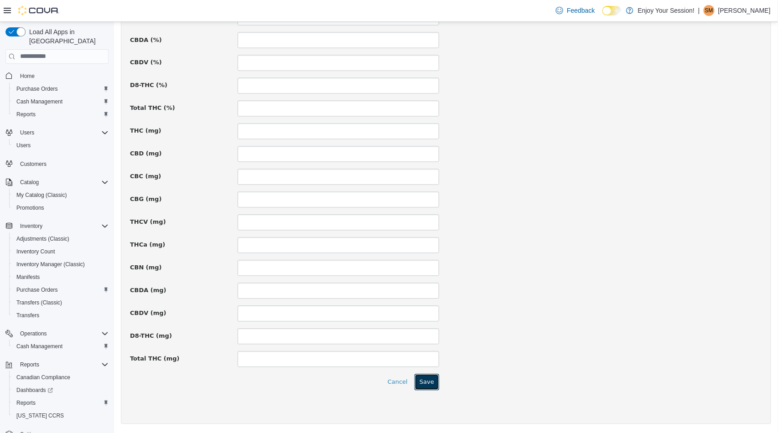
click at [422, 384] on button "Save" at bounding box center [426, 382] width 25 height 16
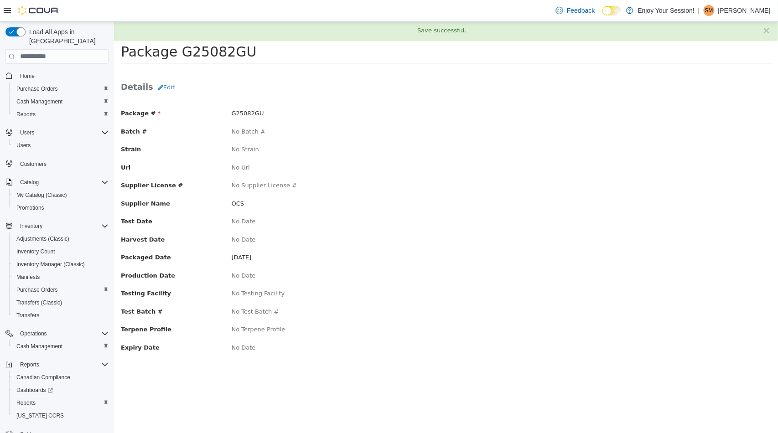
scroll to position [0, 0]
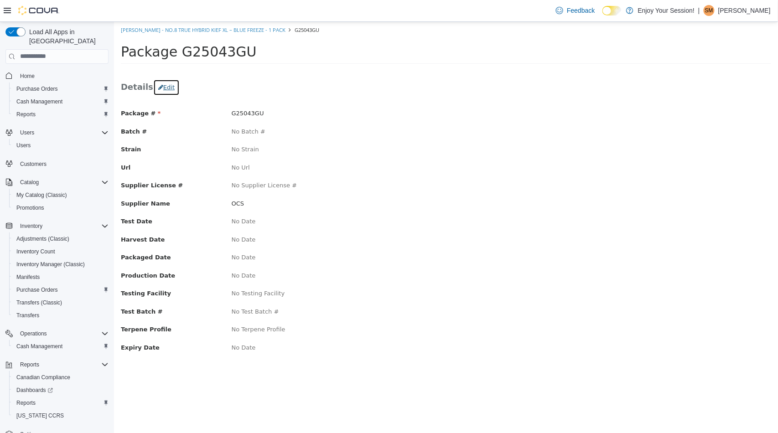
click at [159, 92] on button "Edit" at bounding box center [166, 87] width 26 height 16
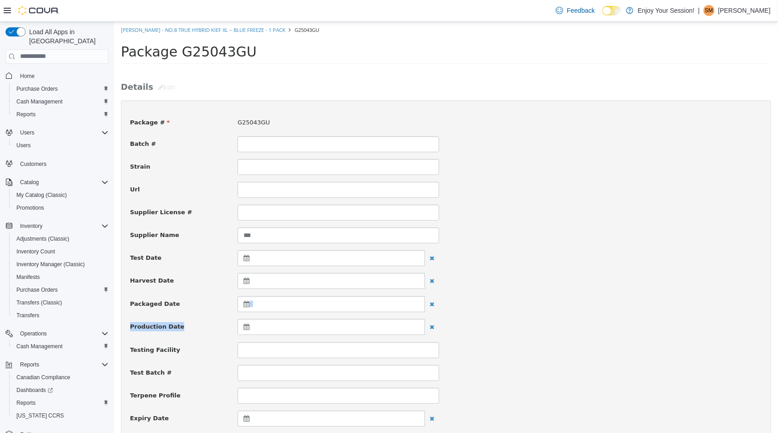
drag, startPoint x: 245, startPoint y: 303, endPoint x: 240, endPoint y: 314, distance: 12.0
click at [245, 304] on icon at bounding box center [248, 304] width 10 height 6
click at [250, 329] on th at bounding box center [247, 328] width 15 height 16
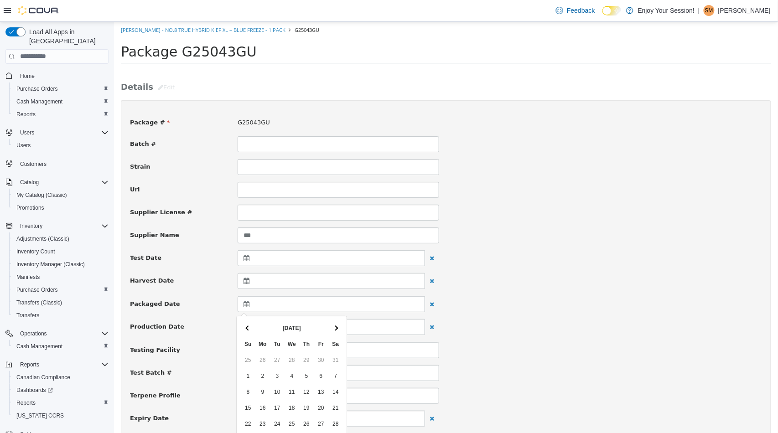
click at [250, 329] on th at bounding box center [247, 328] width 15 height 16
click at [329, 327] on th at bounding box center [335, 328] width 15 height 16
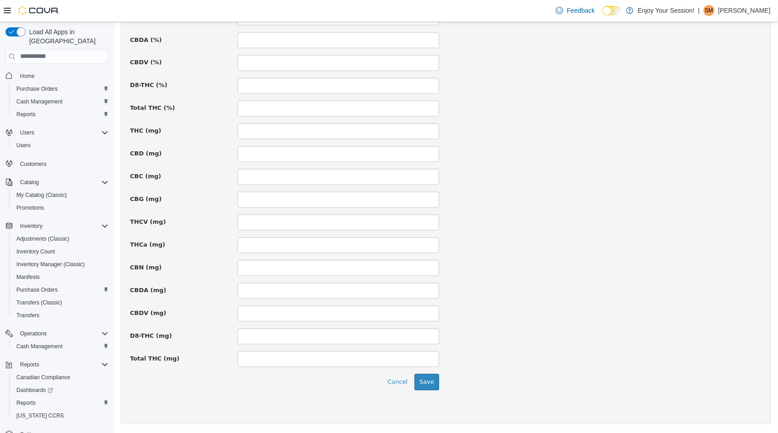
scroll to position [562, 0]
click at [425, 380] on button "Save" at bounding box center [426, 382] width 25 height 16
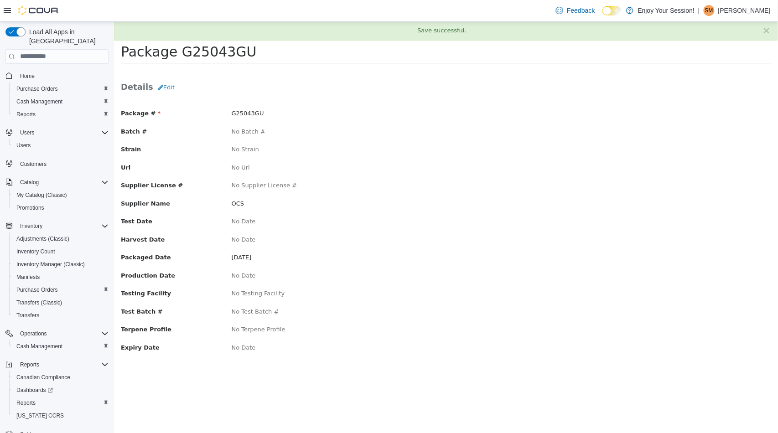
scroll to position [0, 0]
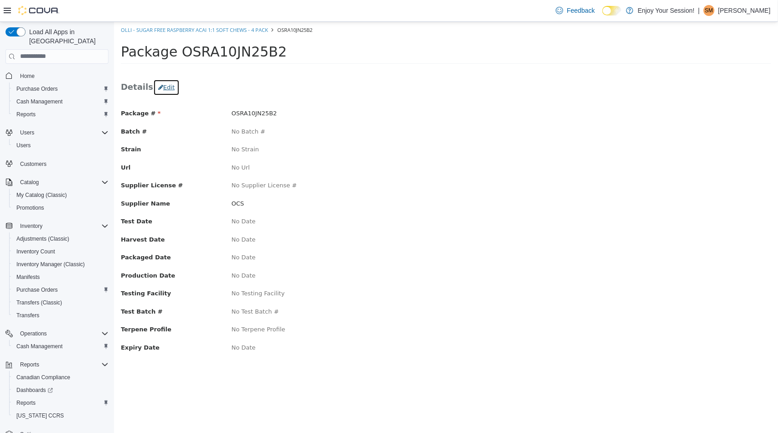
click at [167, 90] on button "Edit" at bounding box center [166, 87] width 26 height 16
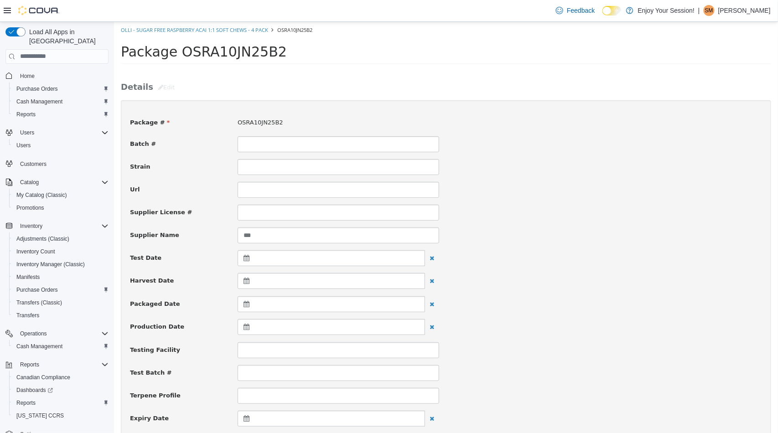
click at [246, 305] on icon at bounding box center [248, 304] width 10 height 6
click at [252, 331] on th at bounding box center [247, 328] width 15 height 16
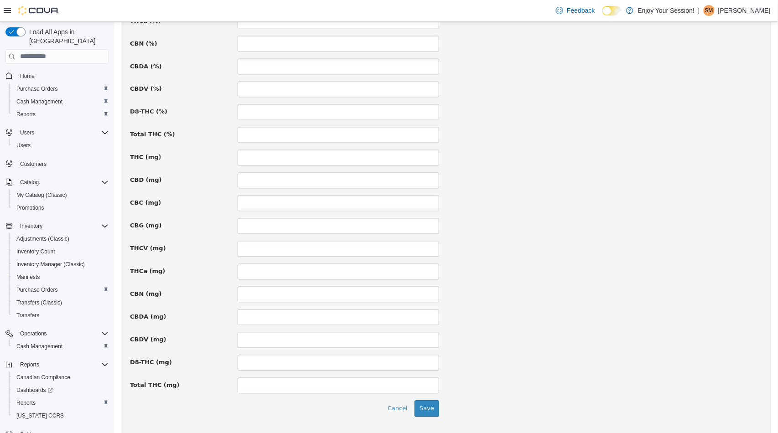
scroll to position [562, 0]
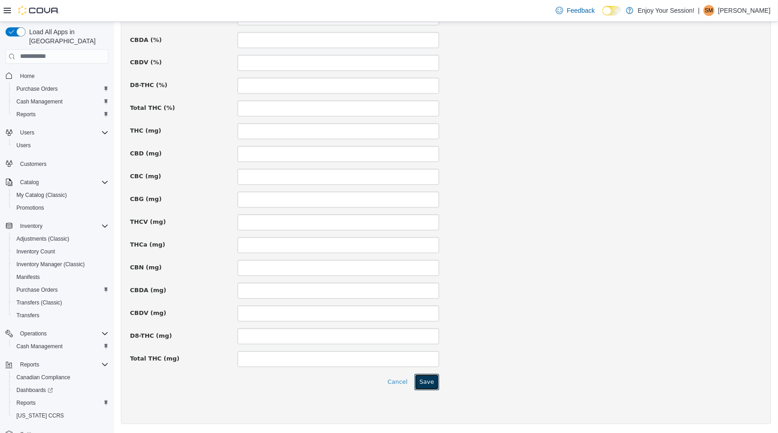
click at [429, 379] on button "Save" at bounding box center [426, 382] width 25 height 16
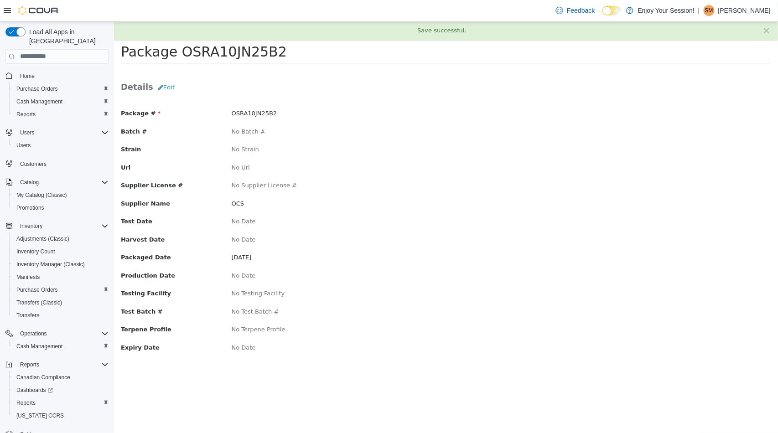
scroll to position [0, 0]
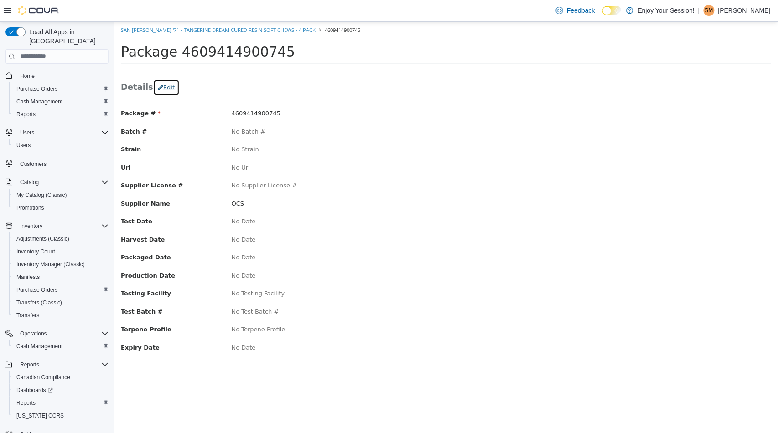
click at [161, 86] on button "Edit" at bounding box center [166, 87] width 26 height 16
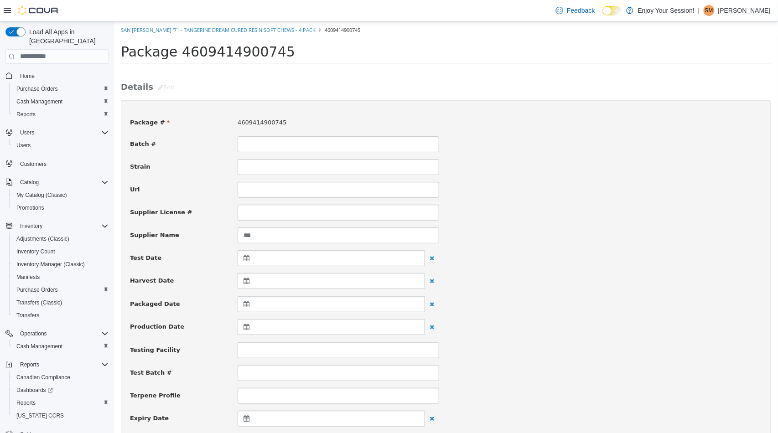
click at [246, 302] on icon at bounding box center [248, 304] width 10 height 6
click at [253, 327] on th at bounding box center [247, 328] width 15 height 16
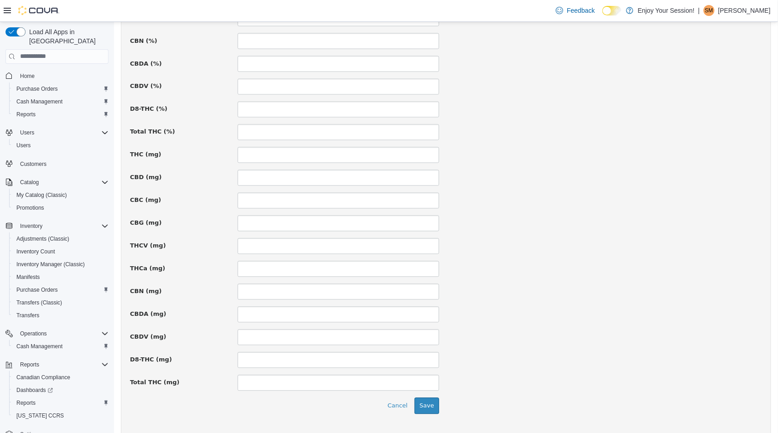
scroll to position [562, 0]
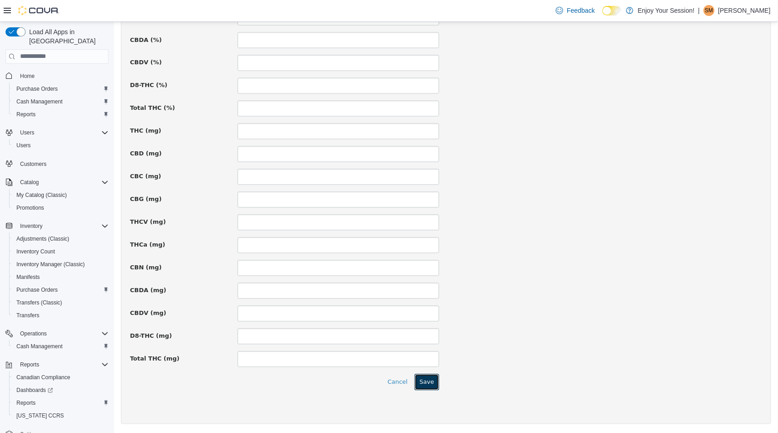
click at [432, 384] on button "Save" at bounding box center [426, 382] width 25 height 16
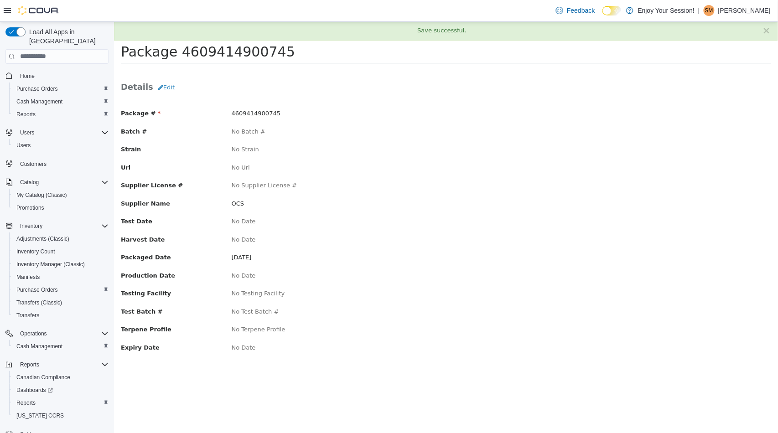
scroll to position [0, 0]
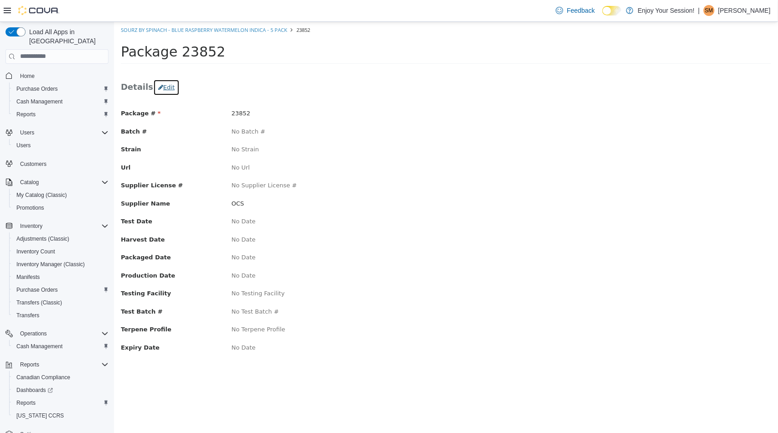
click at [164, 83] on button "Edit" at bounding box center [166, 87] width 26 height 16
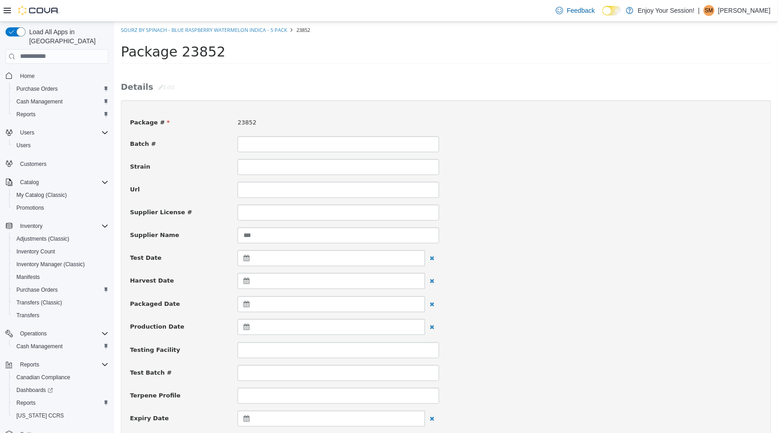
click at [245, 305] on icon at bounding box center [248, 304] width 10 height 6
click at [247, 333] on th at bounding box center [247, 328] width 15 height 16
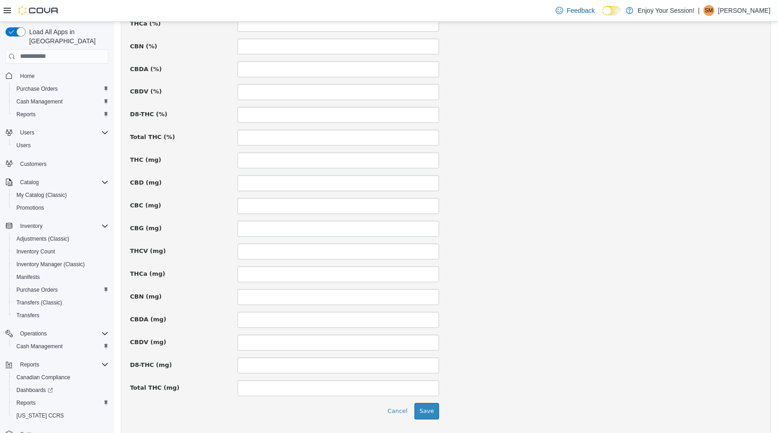
scroll to position [562, 0]
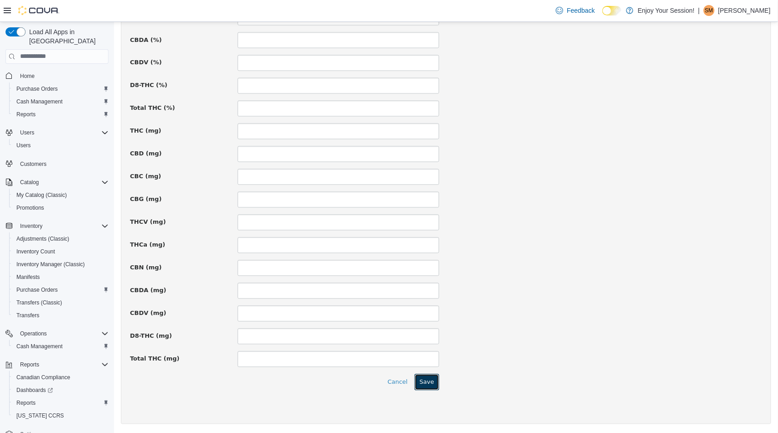
click at [418, 384] on button "Save" at bounding box center [426, 382] width 25 height 16
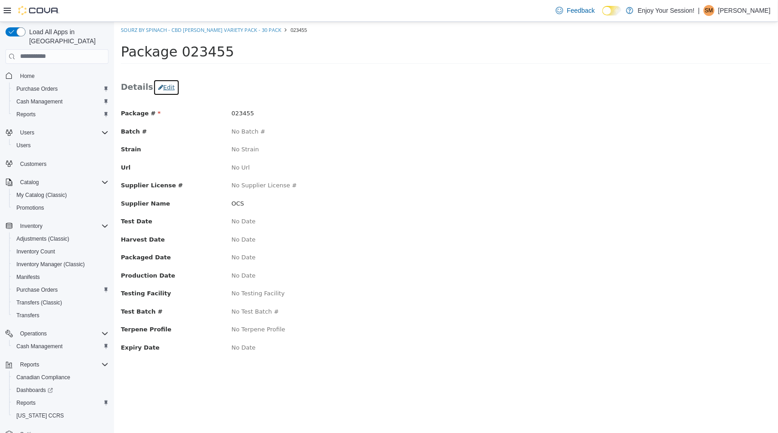
click at [166, 90] on button "Edit" at bounding box center [166, 87] width 26 height 16
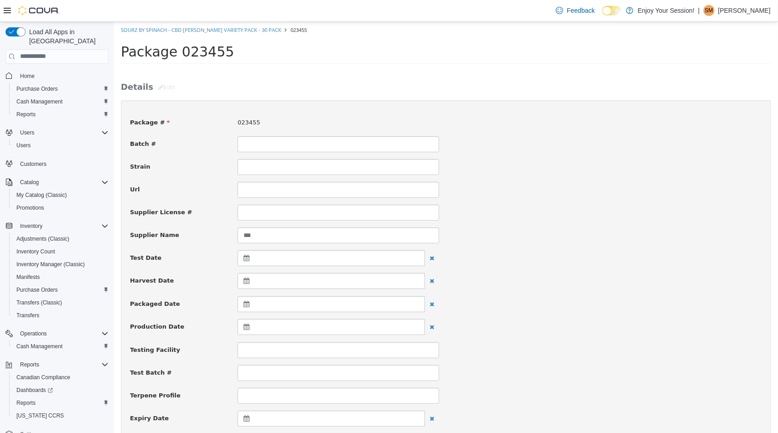
click at [246, 305] on icon at bounding box center [248, 304] width 10 height 6
click at [246, 328] on span at bounding box center [247, 328] width 5 height 5
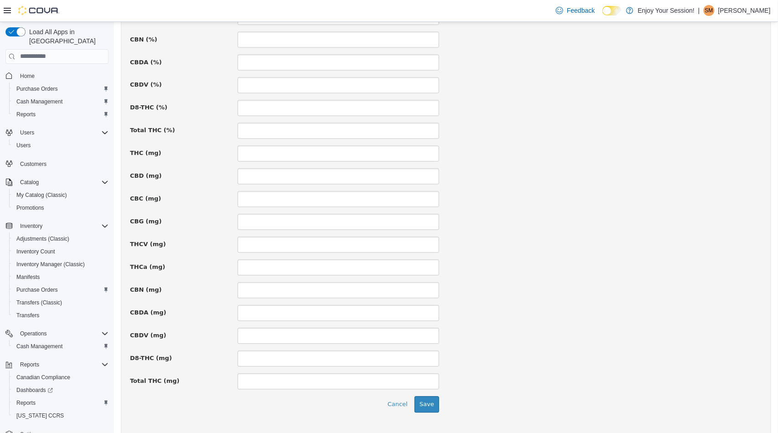
scroll to position [562, 0]
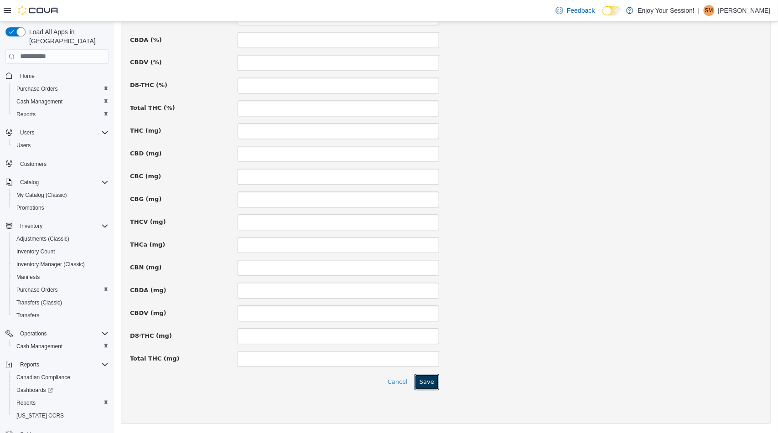
click at [429, 377] on button "Save" at bounding box center [426, 382] width 25 height 16
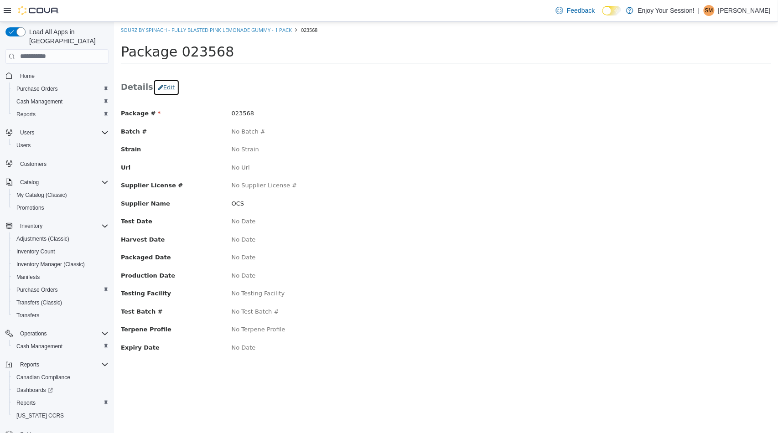
click at [162, 92] on button "Edit" at bounding box center [166, 87] width 26 height 16
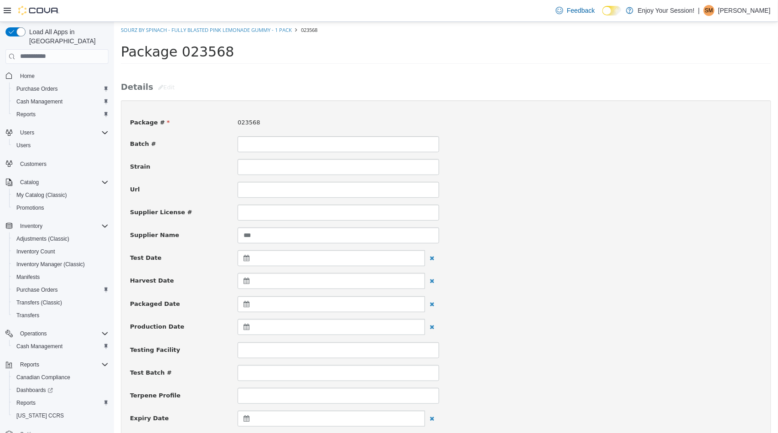
click at [245, 302] on icon at bounding box center [248, 304] width 10 height 6
click at [249, 327] on th at bounding box center [247, 328] width 15 height 16
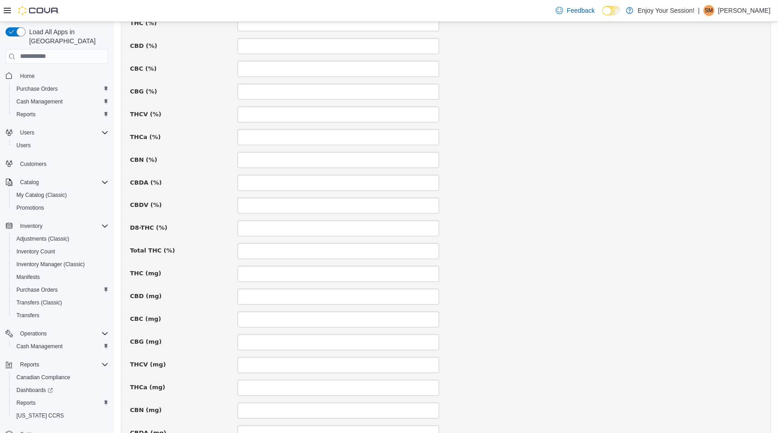
scroll to position [562, 0]
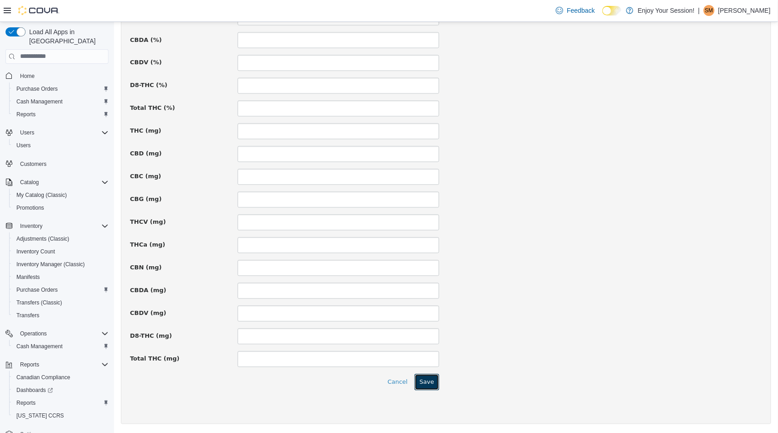
click at [426, 387] on button "Save" at bounding box center [426, 382] width 25 height 16
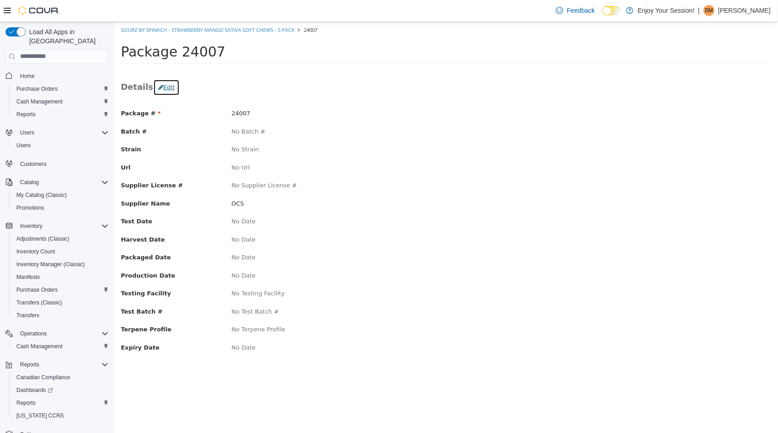
click at [168, 86] on button "Edit" at bounding box center [166, 87] width 26 height 16
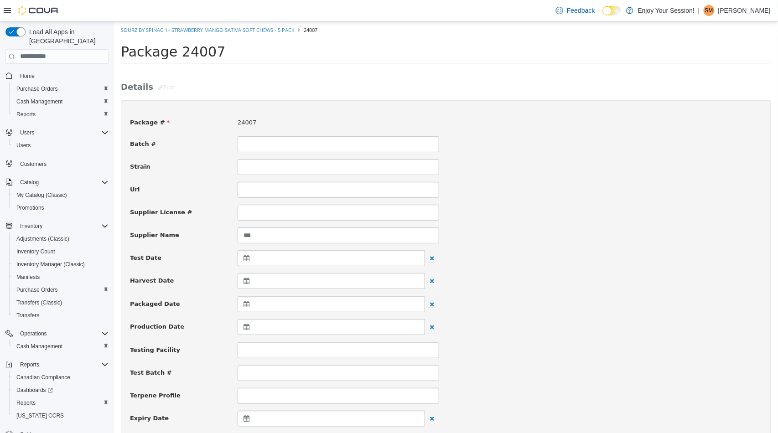
click at [243, 305] on icon at bounding box center [248, 304] width 10 height 6
click at [246, 328] on span at bounding box center [247, 328] width 5 height 5
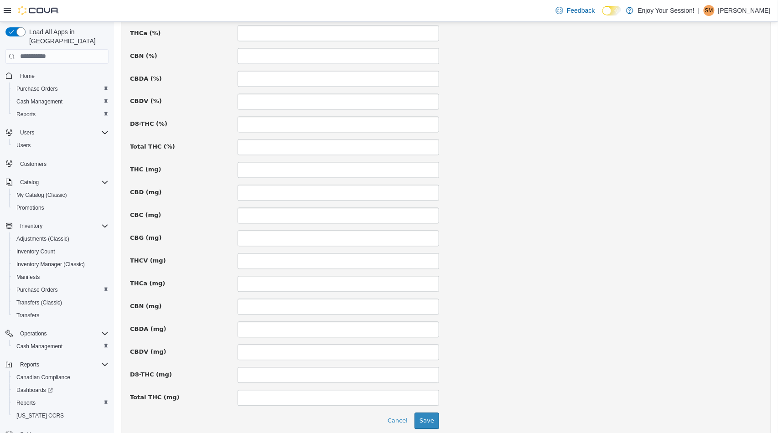
scroll to position [562, 0]
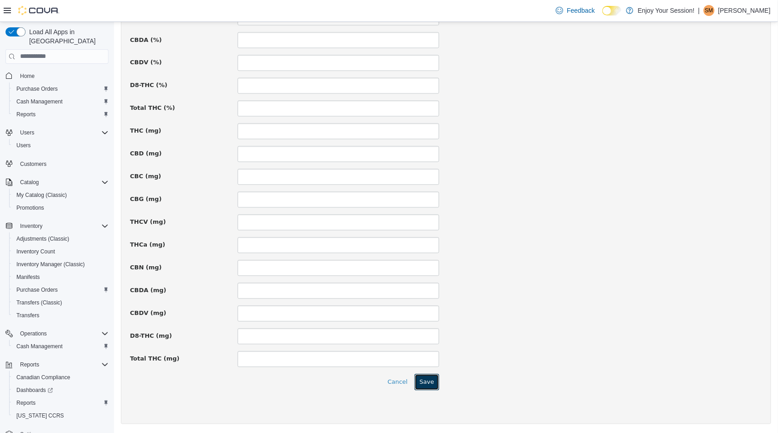
click at [421, 380] on button "Save" at bounding box center [426, 382] width 25 height 16
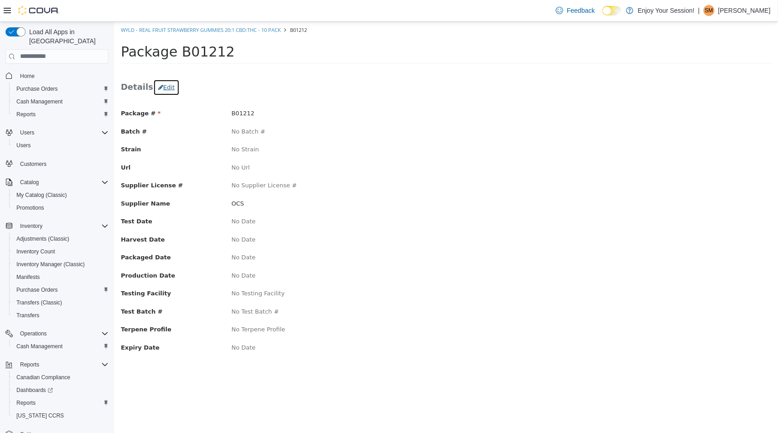
click at [162, 84] on button "Edit" at bounding box center [166, 87] width 26 height 16
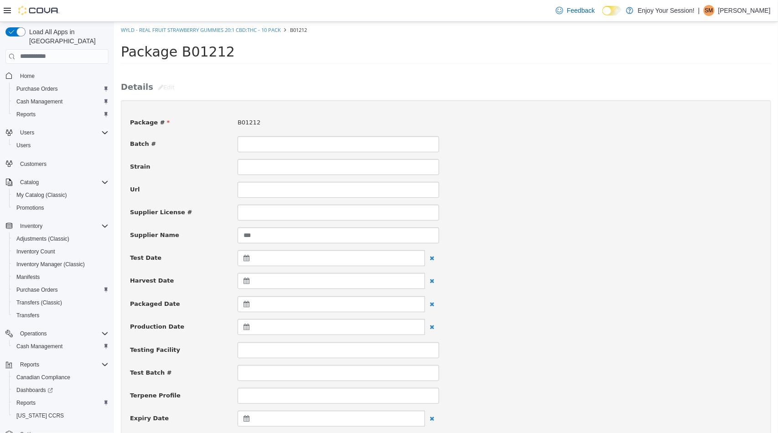
click at [246, 302] on icon at bounding box center [248, 304] width 10 height 6
click at [244, 326] on th at bounding box center [247, 328] width 15 height 16
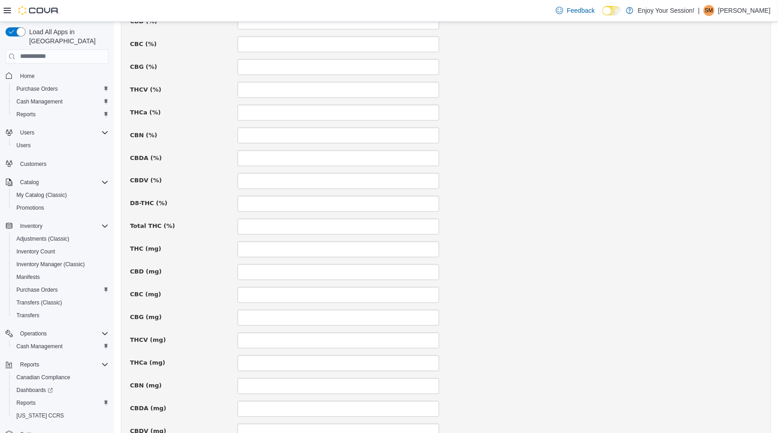
scroll to position [562, 0]
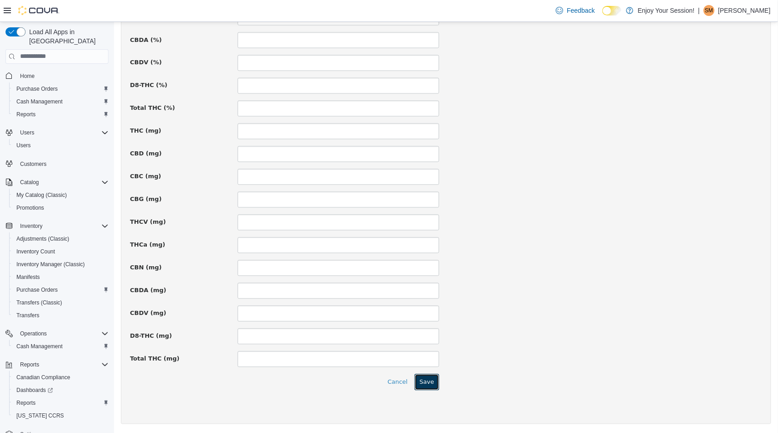
click at [420, 382] on button "Save" at bounding box center [426, 382] width 25 height 16
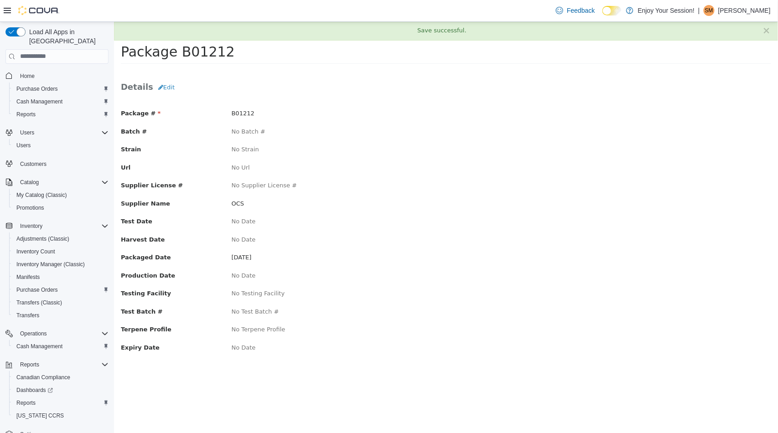
scroll to position [0, 0]
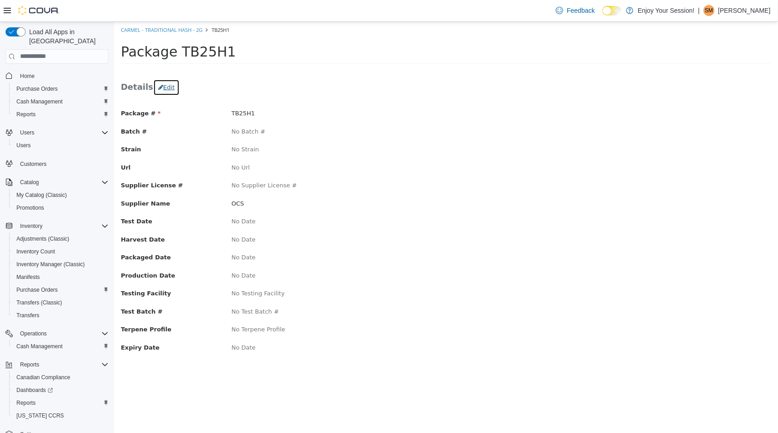
click at [165, 84] on button "Edit" at bounding box center [166, 87] width 26 height 16
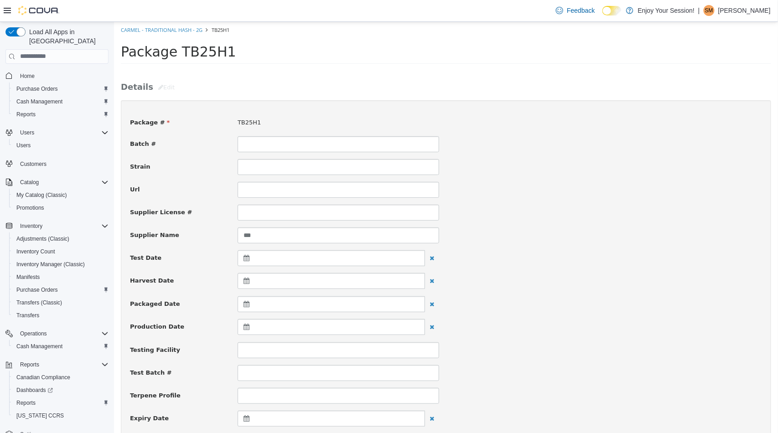
click at [244, 304] on icon at bounding box center [248, 304] width 10 height 6
click at [247, 326] on span at bounding box center [247, 328] width 5 height 5
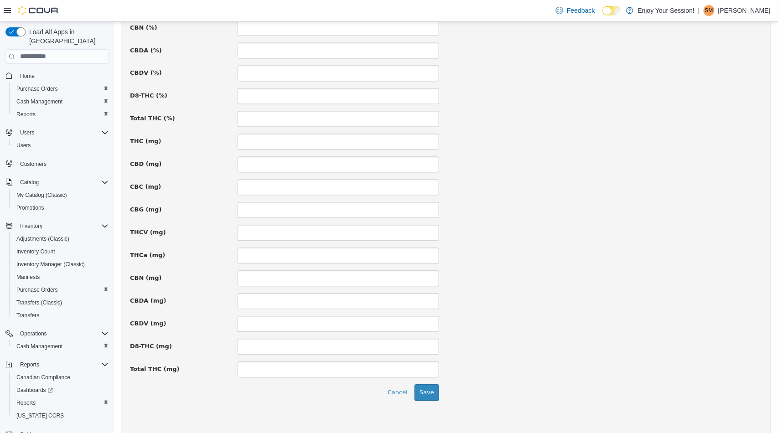
scroll to position [562, 0]
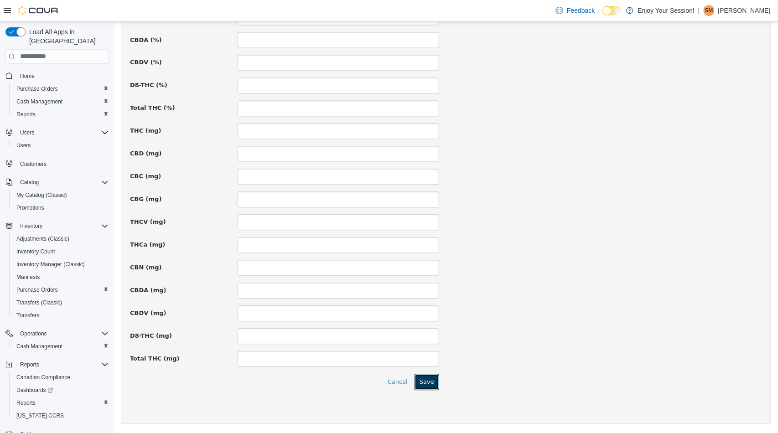
click at [430, 382] on button "Save" at bounding box center [426, 382] width 25 height 16
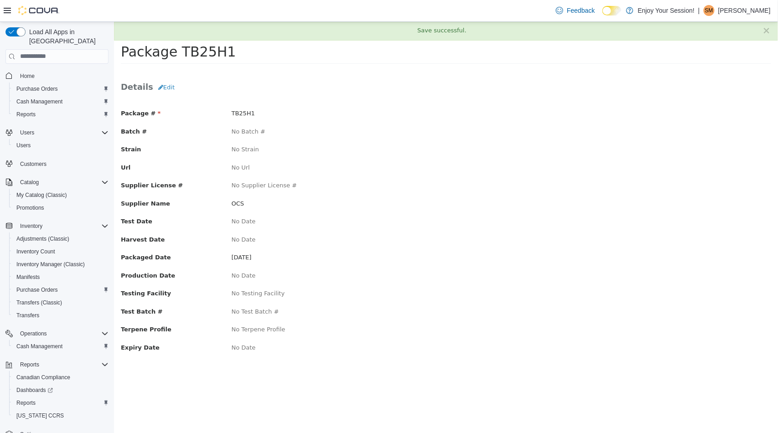
scroll to position [0, 0]
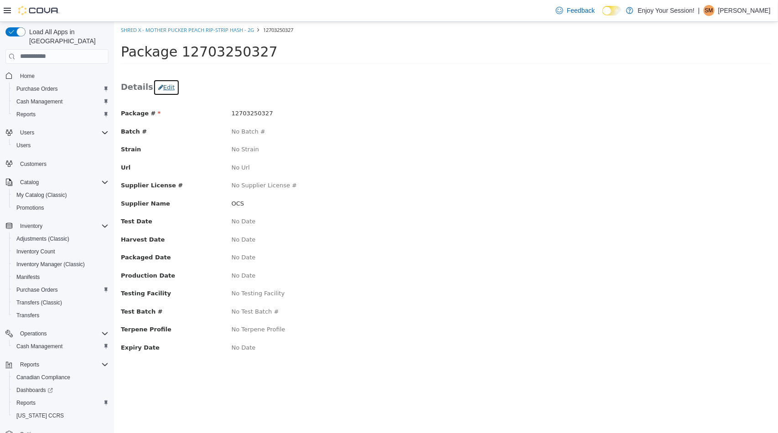
click at [161, 88] on button "Edit" at bounding box center [166, 87] width 26 height 16
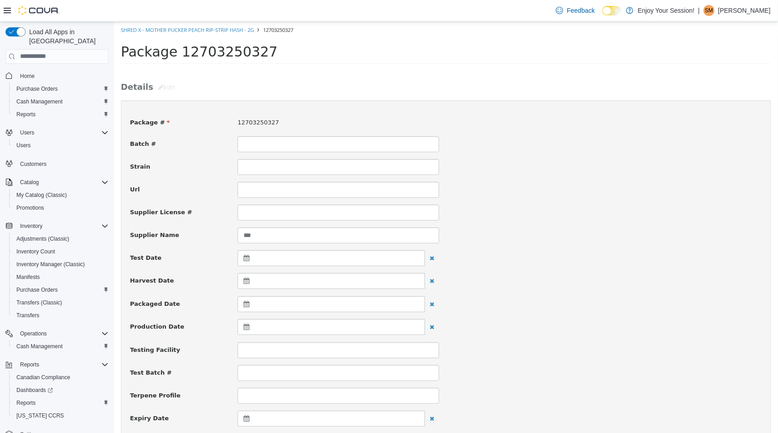
click at [244, 304] on icon at bounding box center [248, 304] width 10 height 6
click at [248, 326] on th at bounding box center [247, 328] width 15 height 16
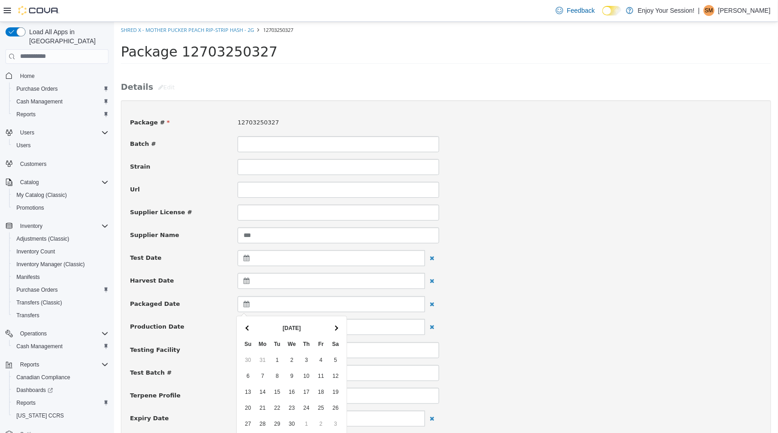
click at [248, 326] on th at bounding box center [247, 328] width 15 height 16
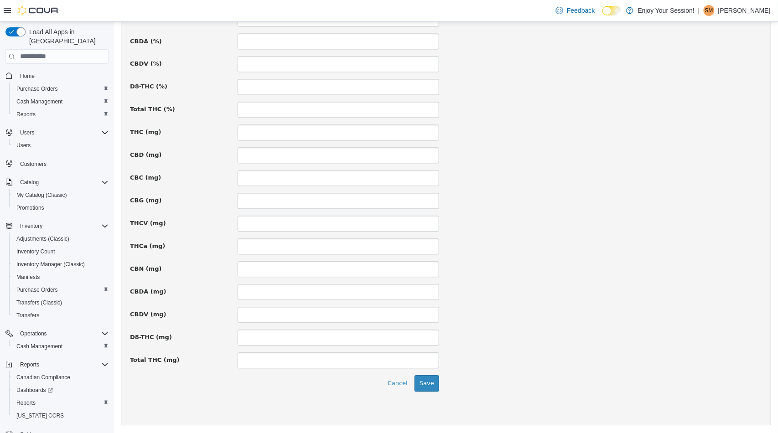
scroll to position [562, 0]
click at [417, 382] on button "Save" at bounding box center [426, 382] width 25 height 16
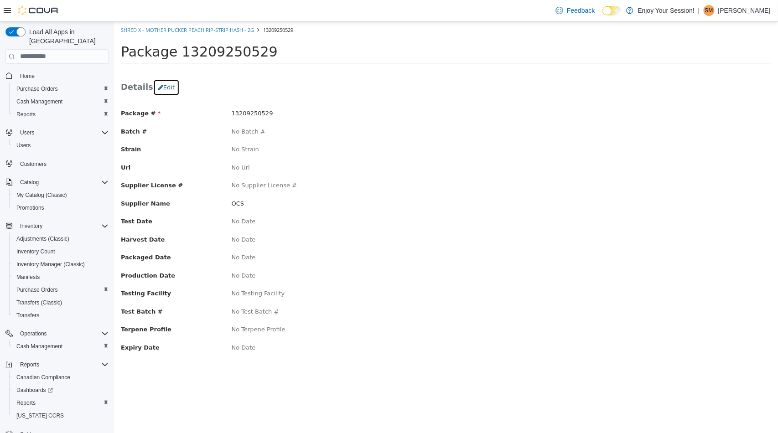
click at [169, 83] on button "Edit" at bounding box center [166, 87] width 26 height 16
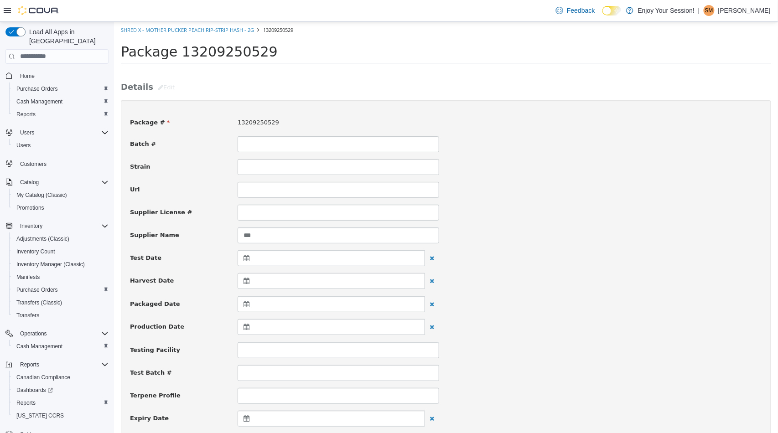
click at [246, 304] on icon at bounding box center [248, 304] width 10 height 6
click at [249, 326] on th at bounding box center [247, 328] width 15 height 16
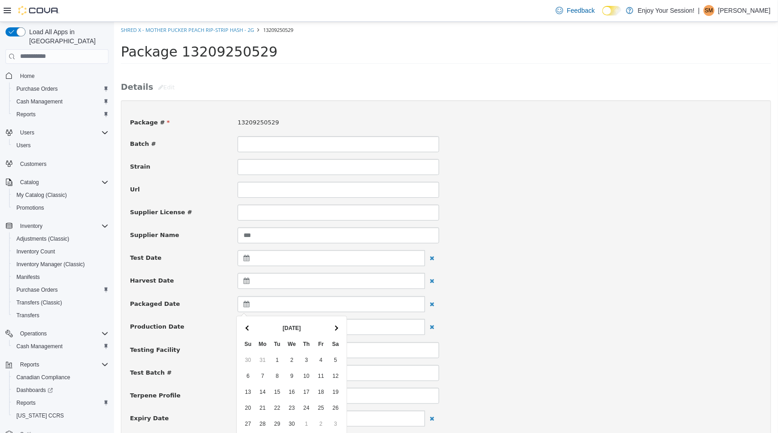
click at [249, 326] on th at bounding box center [247, 328] width 15 height 16
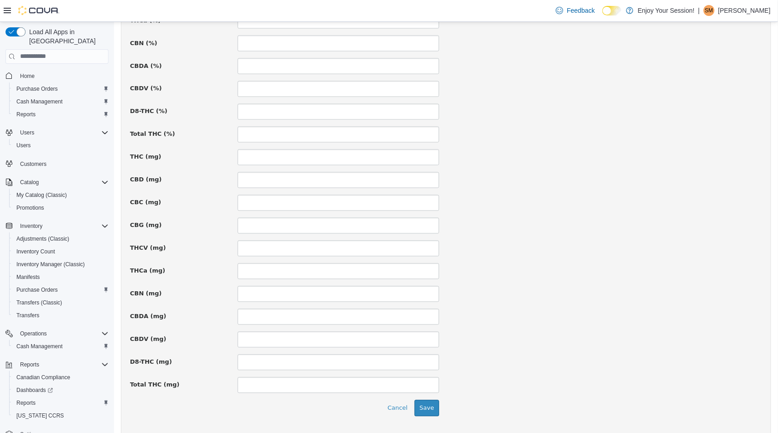
scroll to position [557, 0]
click at [424, 384] on button "Save" at bounding box center [426, 386] width 25 height 16
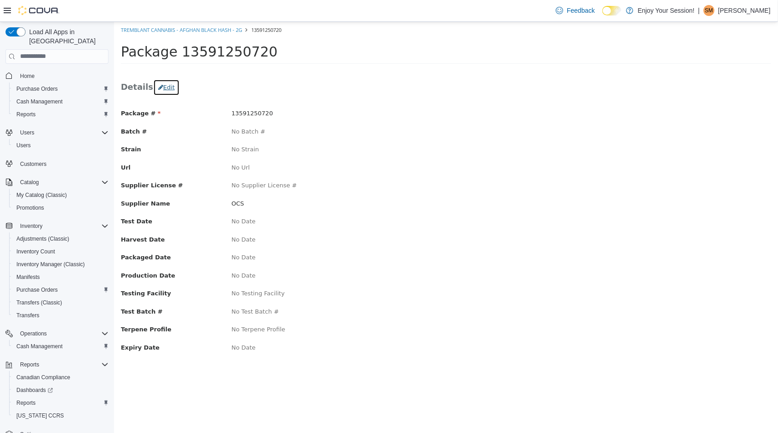
click at [158, 93] on button "Edit" at bounding box center [166, 87] width 26 height 16
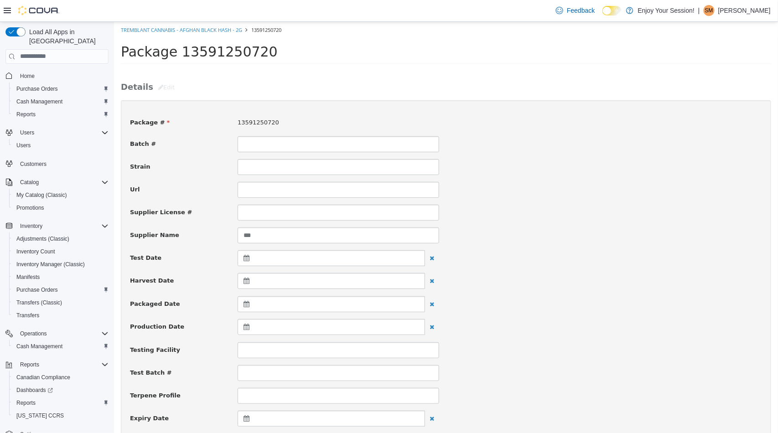
click at [246, 304] on icon at bounding box center [248, 304] width 10 height 6
click at [251, 326] on th at bounding box center [247, 328] width 15 height 16
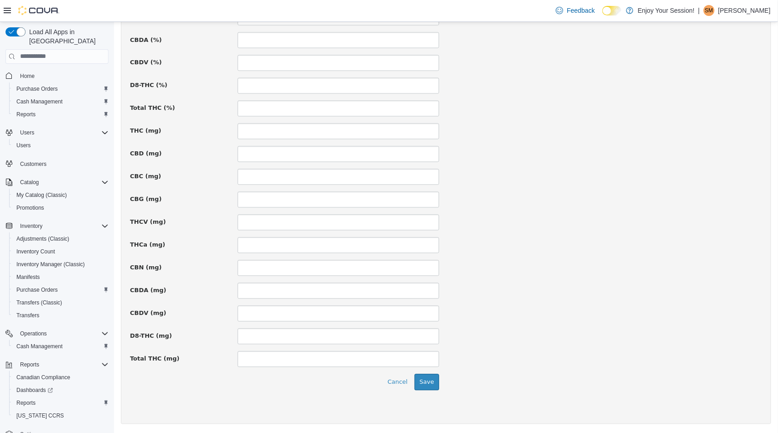
scroll to position [562, 0]
click at [430, 374] on button "Save" at bounding box center [426, 382] width 25 height 16
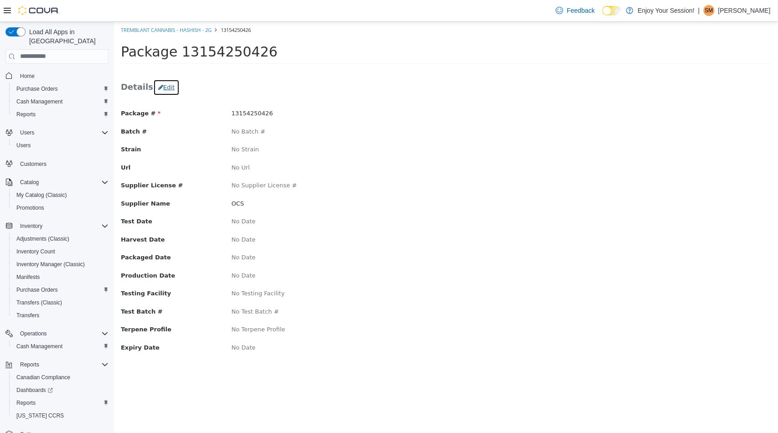
click at [162, 87] on button "Edit" at bounding box center [166, 87] width 26 height 16
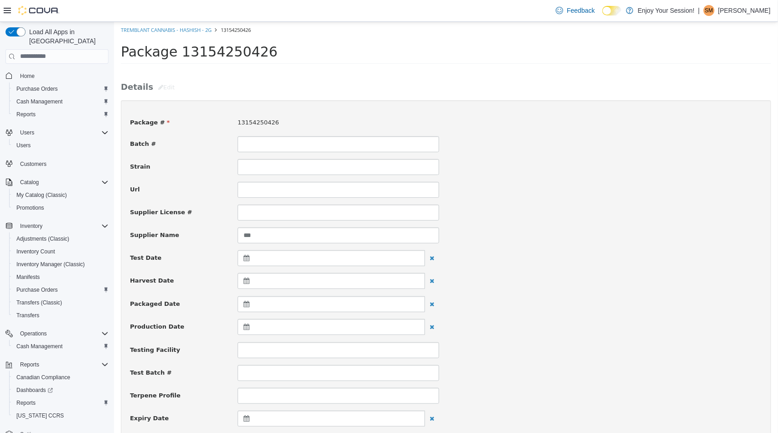
click at [243, 305] on icon at bounding box center [248, 304] width 10 height 6
click at [247, 327] on span at bounding box center [247, 328] width 5 height 5
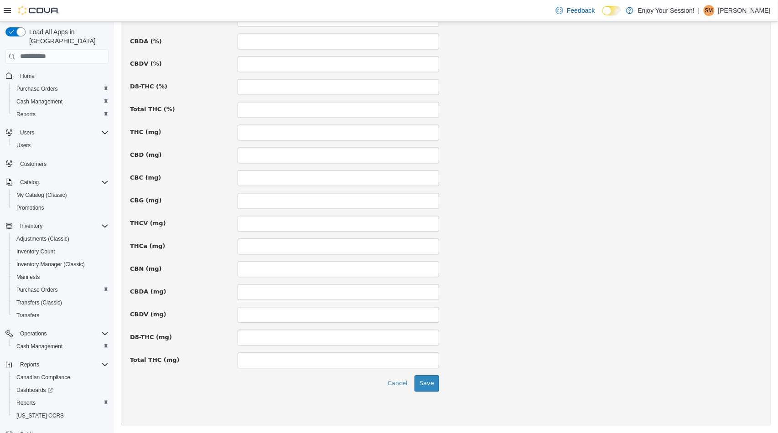
scroll to position [562, 0]
click at [426, 379] on button "Save" at bounding box center [426, 382] width 25 height 16
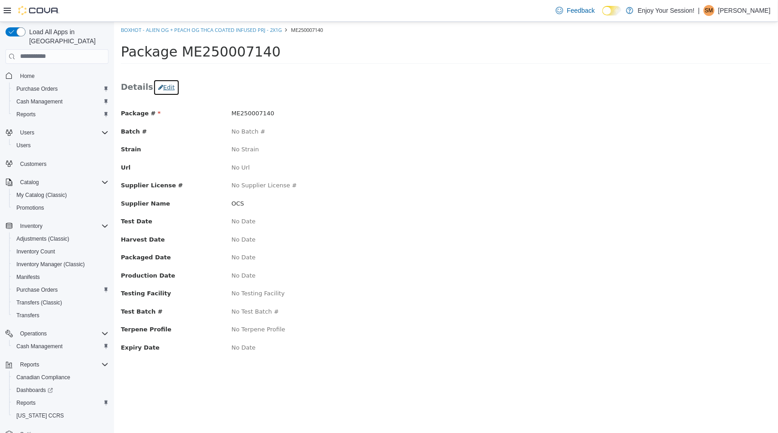
click at [156, 93] on button "Edit" at bounding box center [166, 87] width 26 height 16
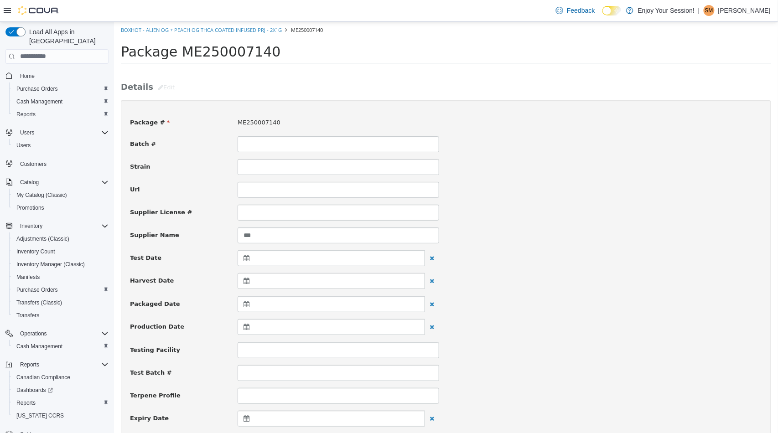
click at [244, 305] on icon at bounding box center [248, 304] width 10 height 6
click at [246, 332] on th at bounding box center [247, 328] width 15 height 16
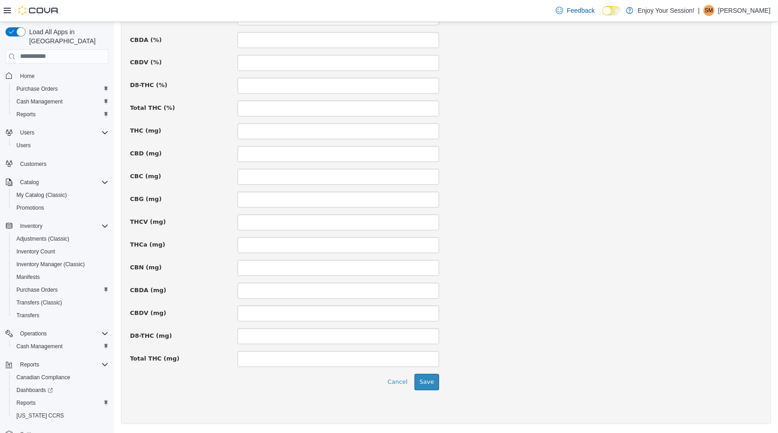
scroll to position [562, 0]
click at [431, 377] on button "Save" at bounding box center [426, 382] width 25 height 16
